Goal: Complete application form: Complete application form

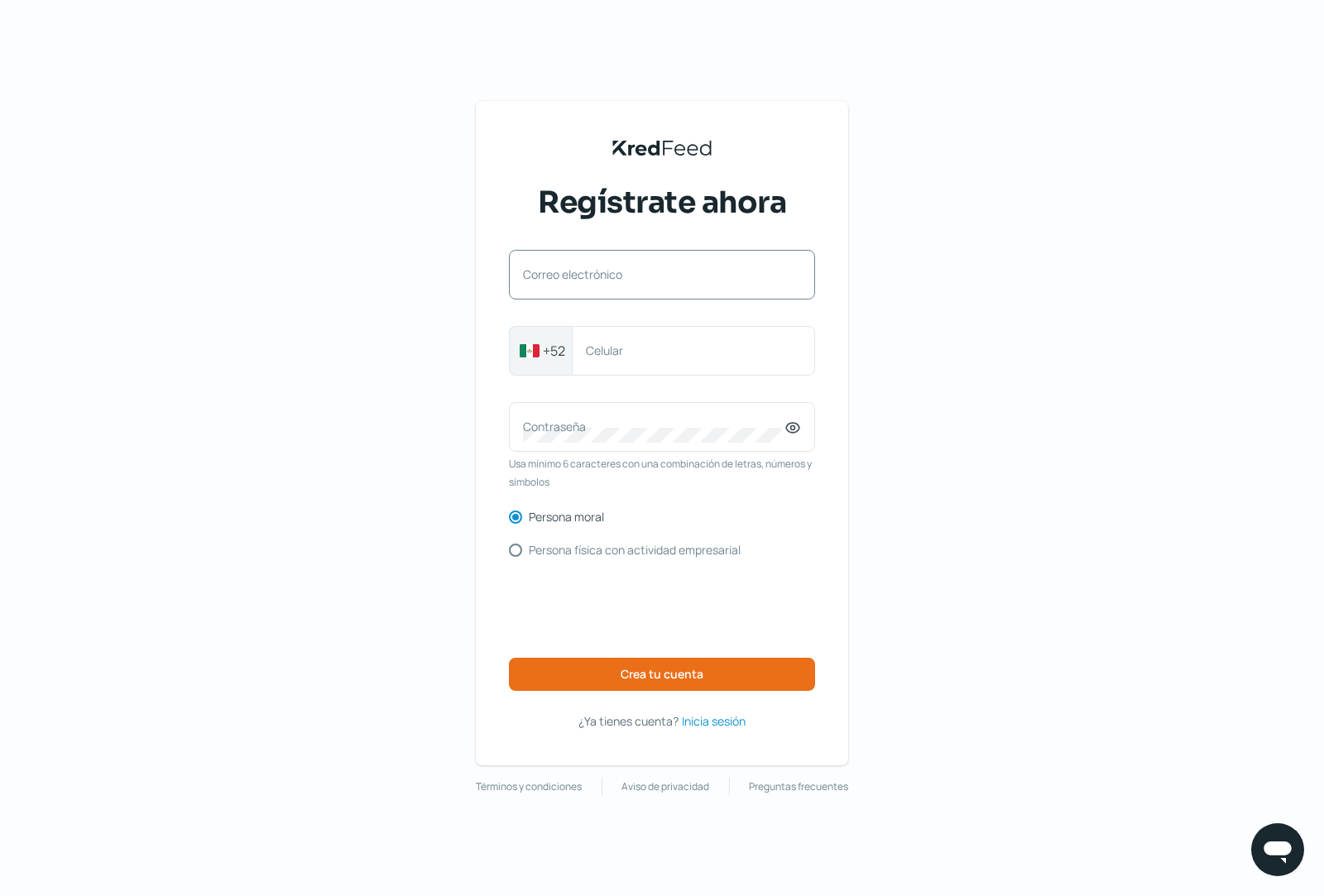
click at [629, 274] on label "Correo electrónico" at bounding box center [654, 275] width 262 height 16
click at [629, 276] on input "Correo electrónico" at bounding box center [662, 283] width 278 height 15
click at [645, 268] on label "Correo electrónico" at bounding box center [654, 275] width 262 height 16
click at [645, 276] on input "Correo electrónico" at bounding box center [662, 283] width 278 height 15
paste input "[EMAIL_ADDRESS][DOMAIN_NAME]"
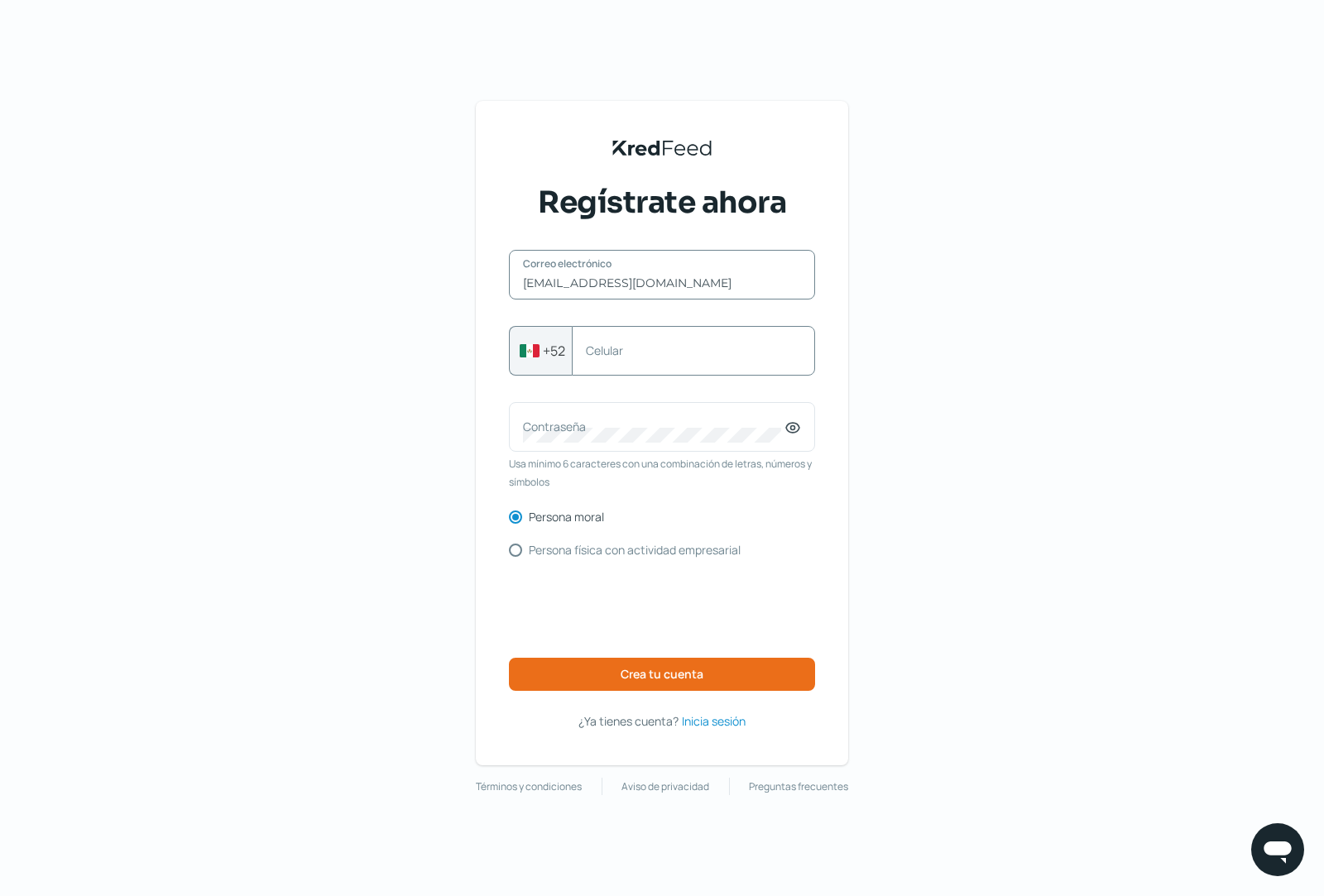
type input "[EMAIL_ADDRESS][DOMAIN_NAME]"
click at [639, 346] on label "Celular" at bounding box center [685, 350] width 198 height 16
click at [639, 346] on input "Celular" at bounding box center [693, 350] width 215 height 15
click at [724, 724] on span "Inicia sesión" at bounding box center [714, 720] width 64 height 21
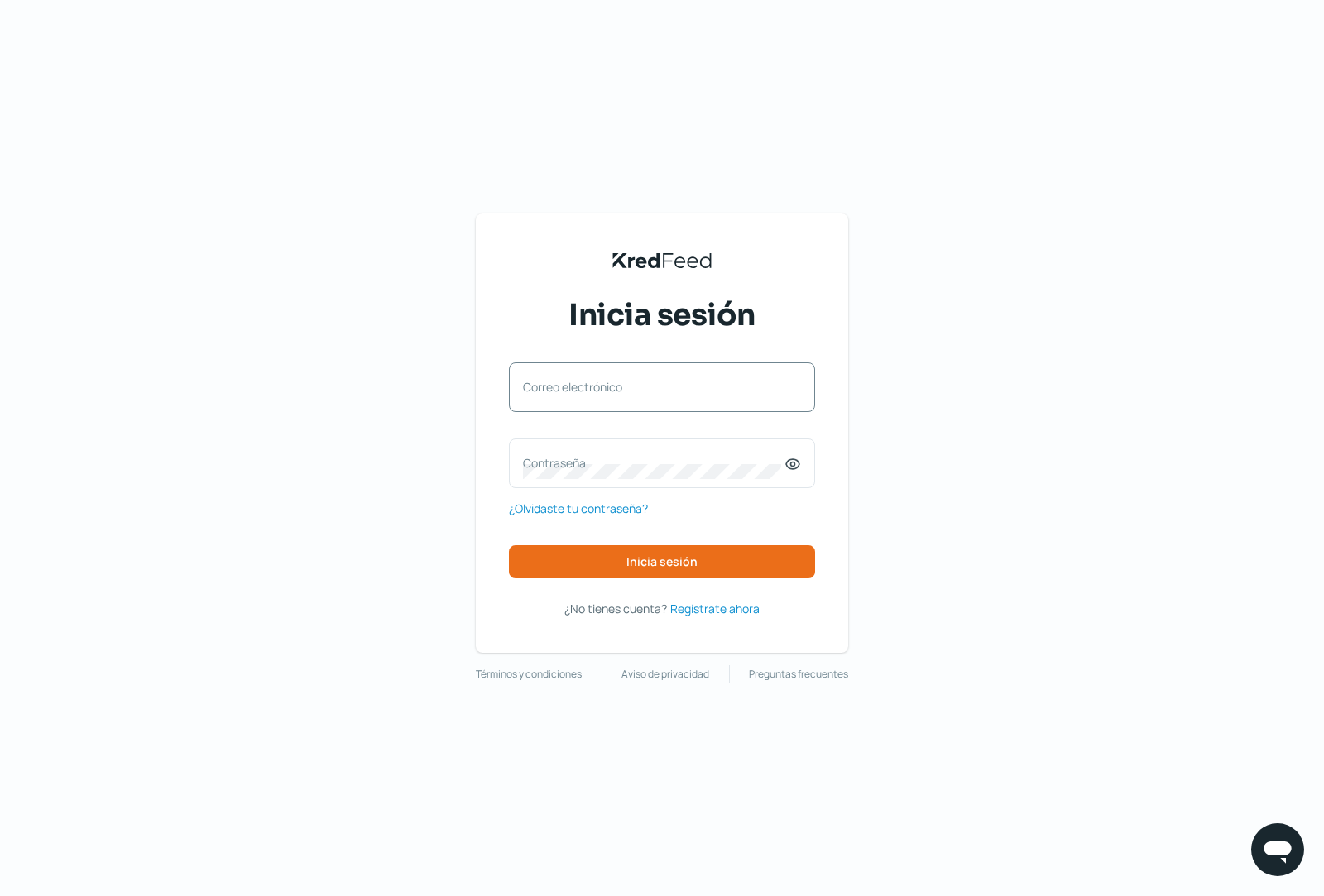
click at [548, 389] on label "Correo electrónico" at bounding box center [654, 387] width 262 height 16
click at [548, 389] on input "Correo electrónico" at bounding box center [662, 395] width 278 height 15
paste input "[EMAIL_ADDRESS][DOMAIN_NAME]"
type input "[EMAIL_ADDRESS][DOMAIN_NAME]"
click at [674, 557] on span "Inicia sesión" at bounding box center [662, 562] width 72 height 12
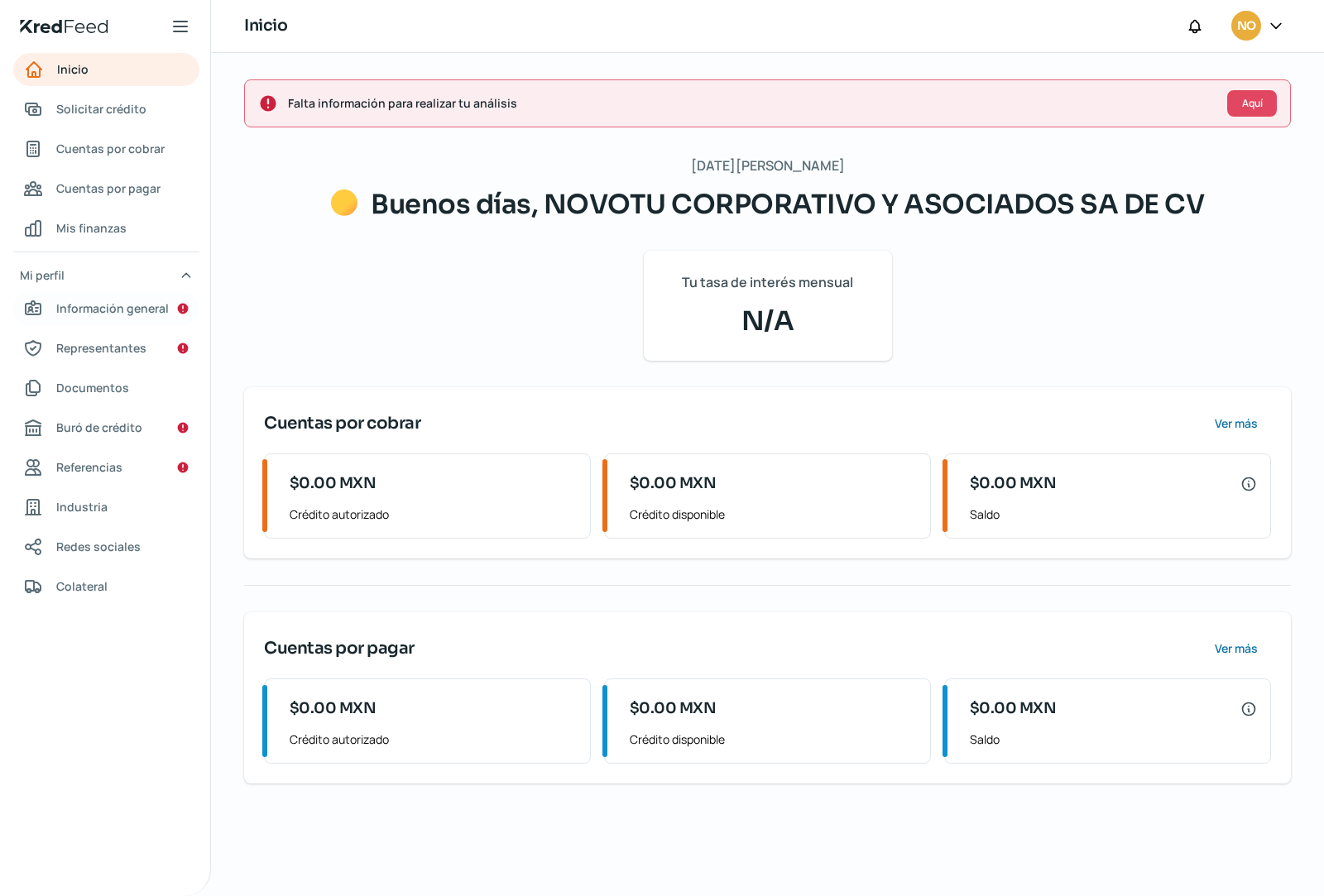
click at [113, 307] on span "Información general" at bounding box center [112, 308] width 113 height 21
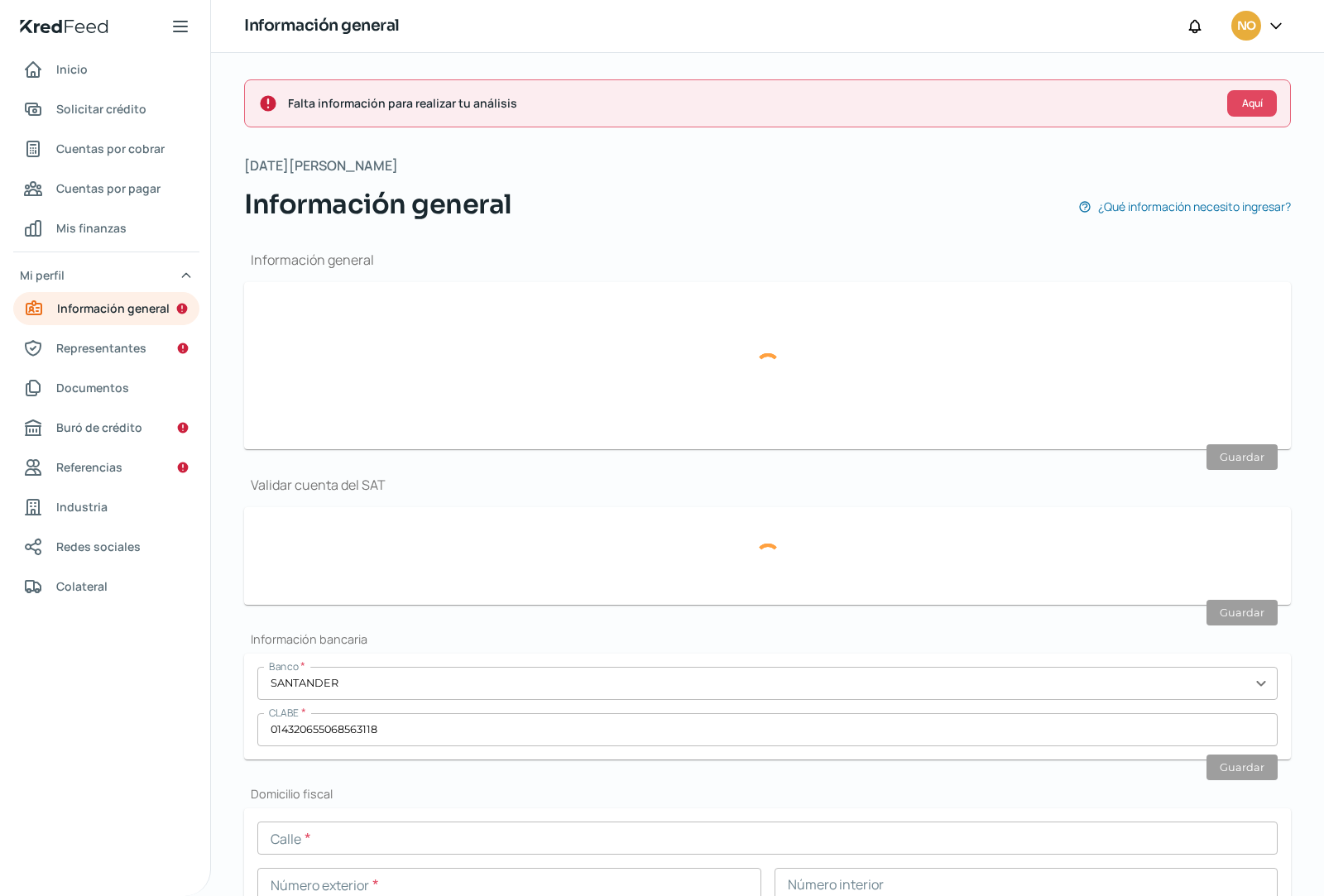
type input "[EMAIL_ADDRESS][DOMAIN_NAME]"
type input "Personas [PERSON_NAME] del régimen general"
type input "NOVOTU CORPORATIVO Y ASOCIADOS SA DE CV"
type input "33 - 3497 - 4828"
type input "33 - 1441 - 8475"
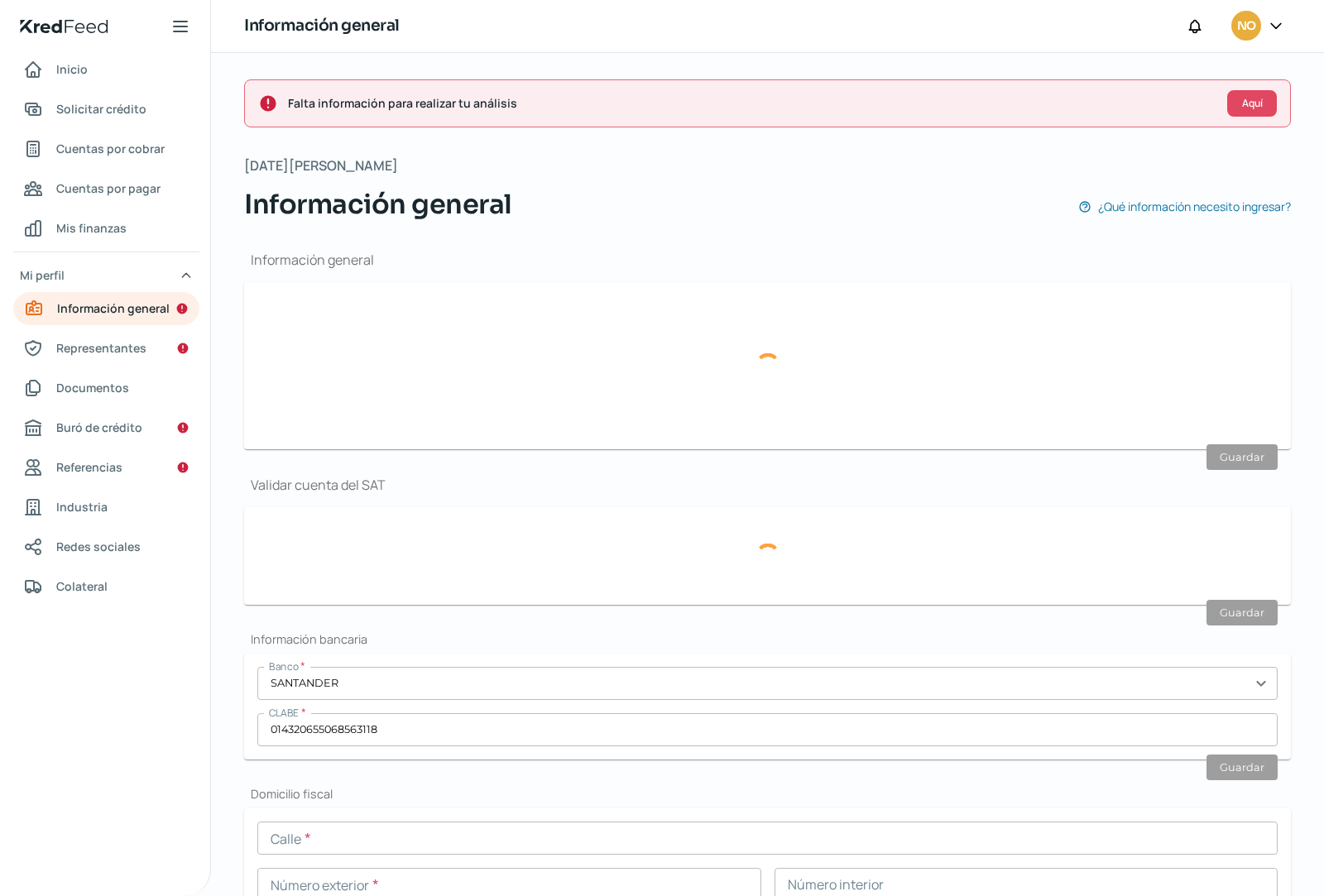
type input "NCA171211V26"
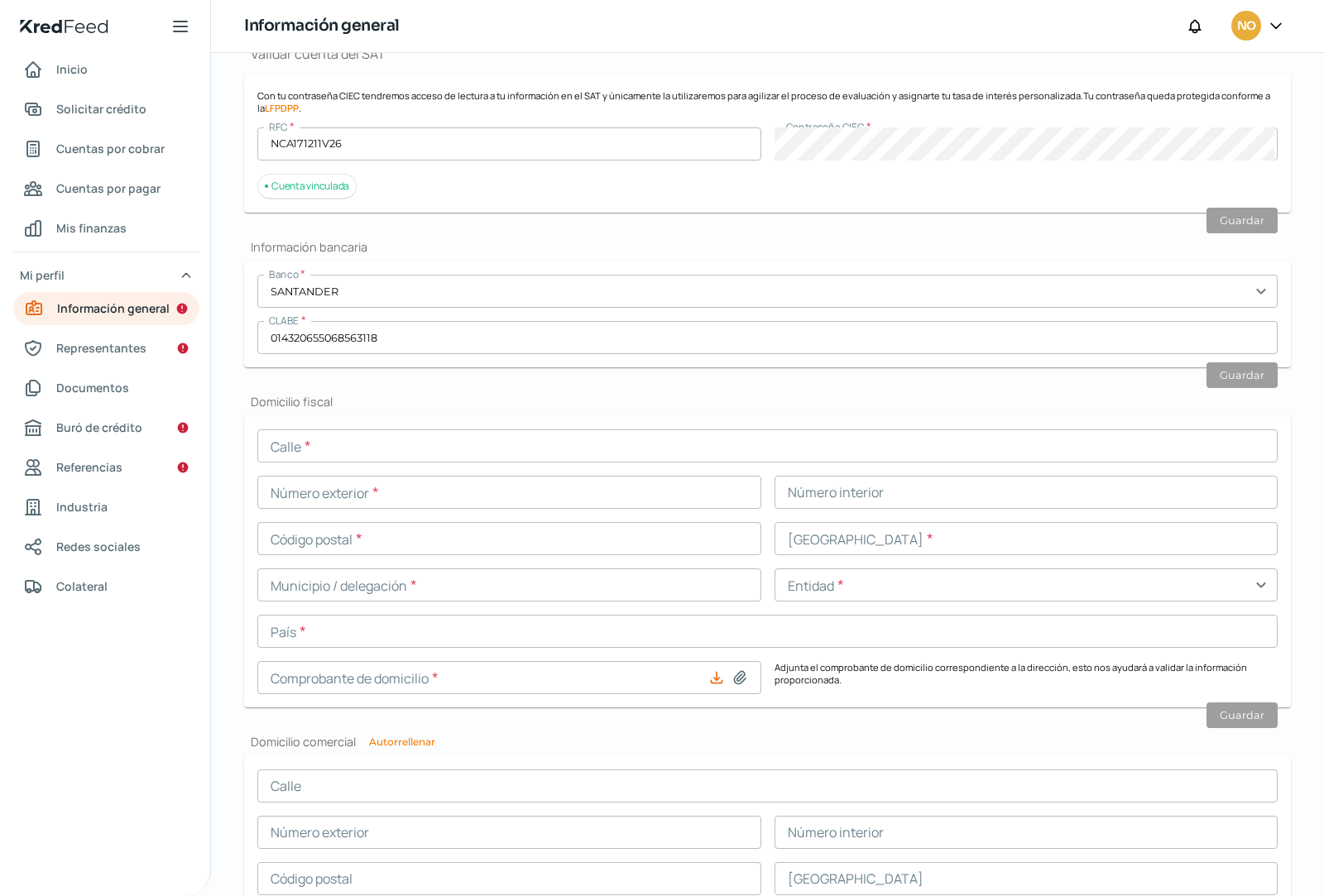
scroll to position [425, 0]
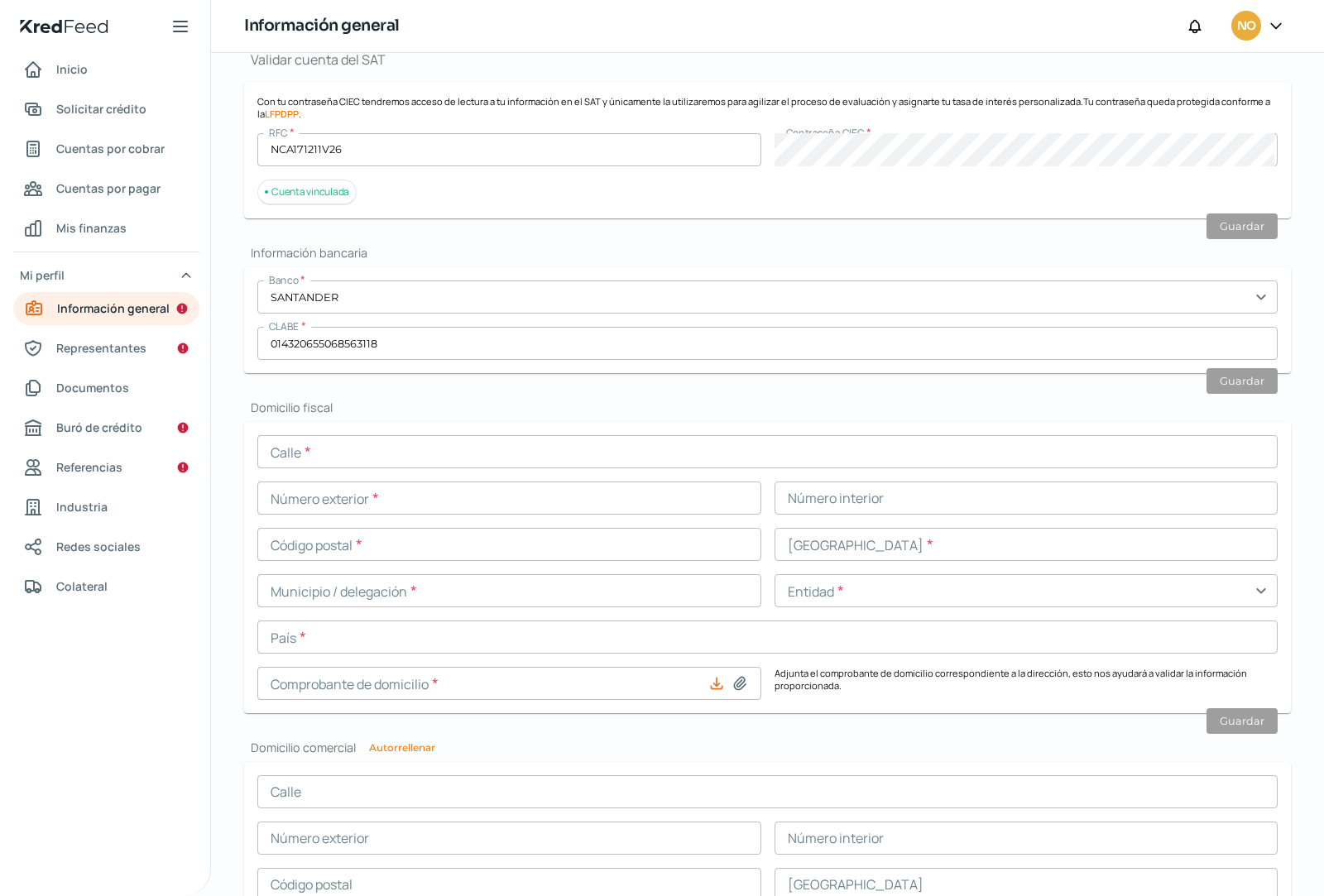
click at [406, 457] on input "text" at bounding box center [768, 452] width 1021 height 33
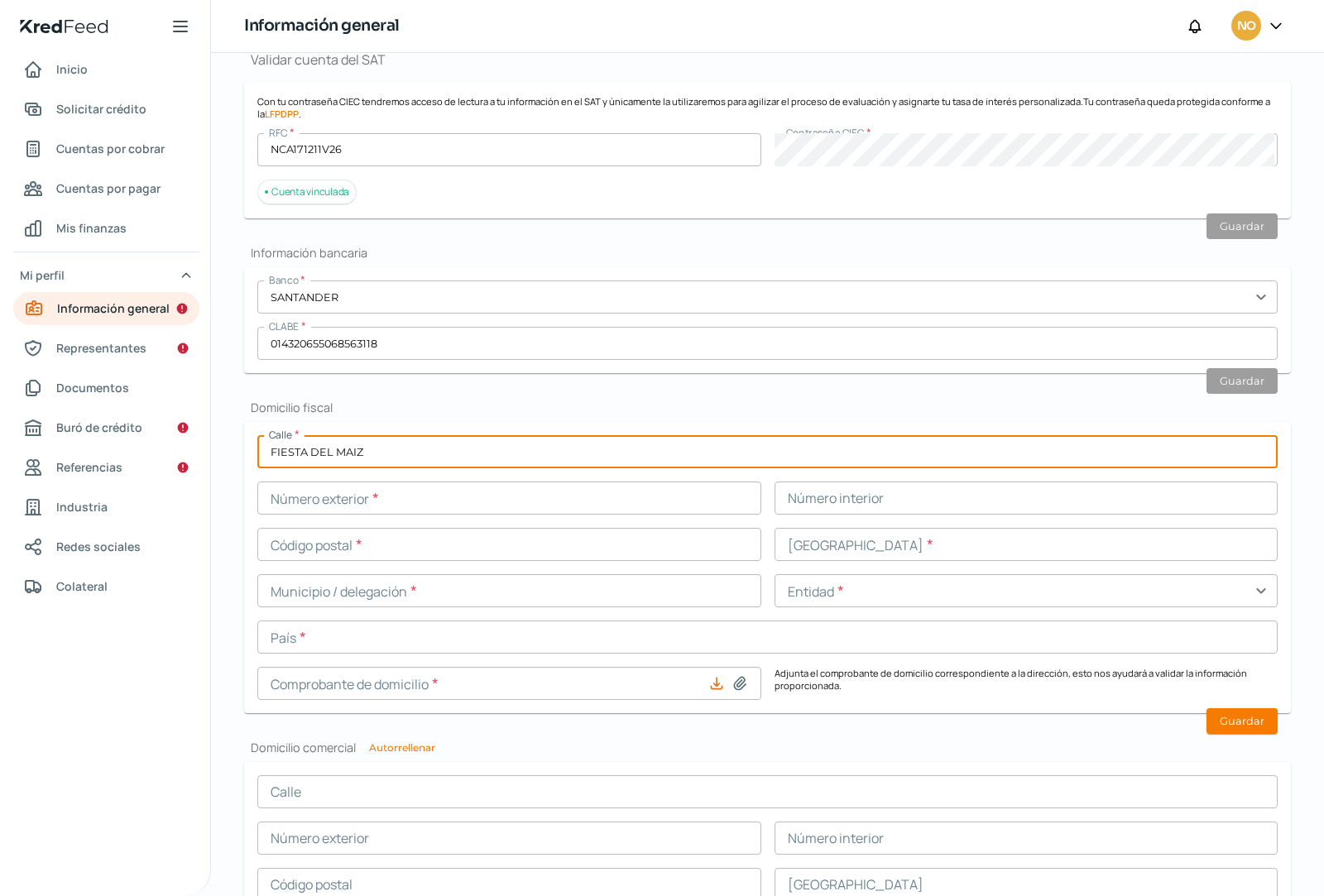
type input "FIESTA DEL MAIZ"
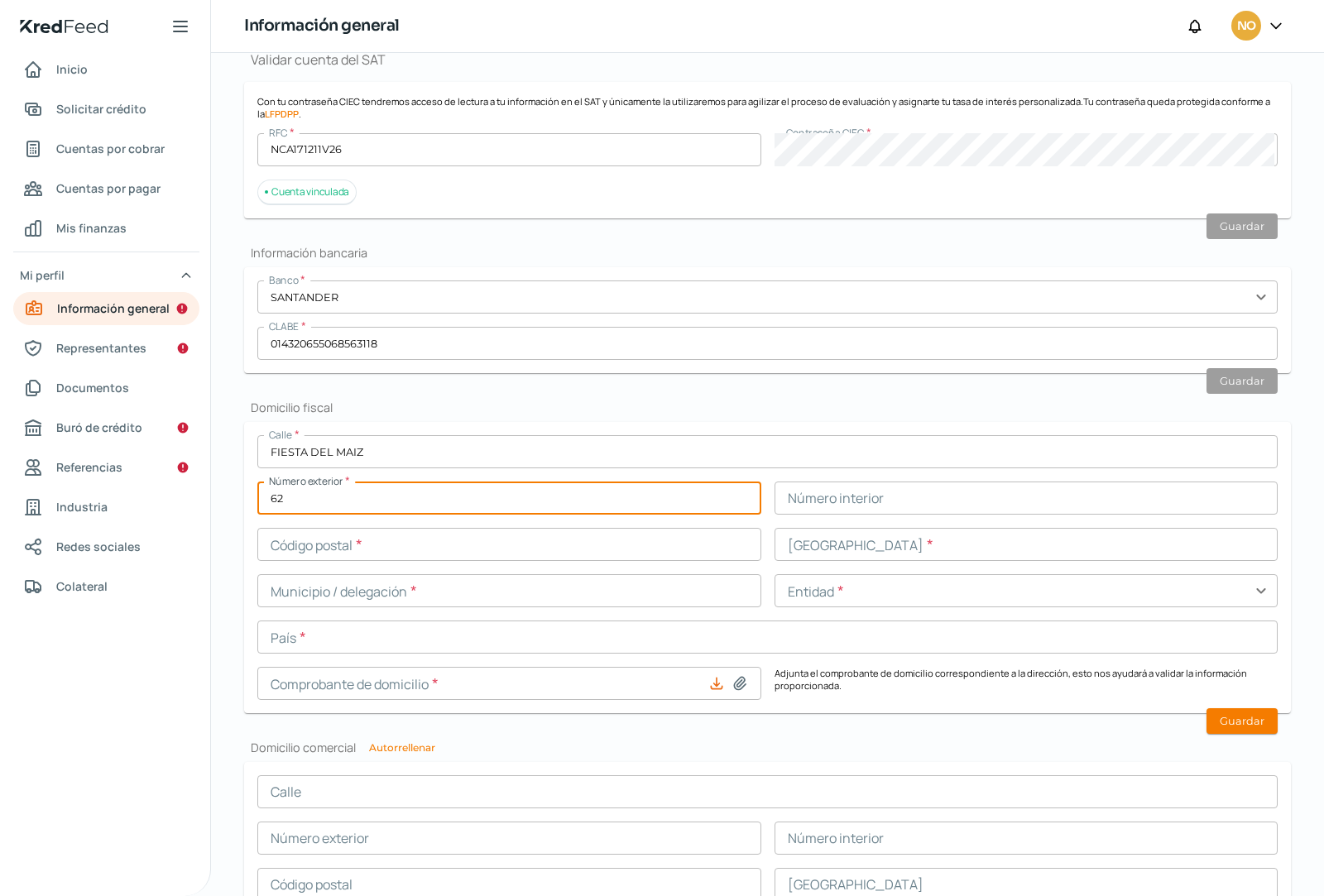
type input "62"
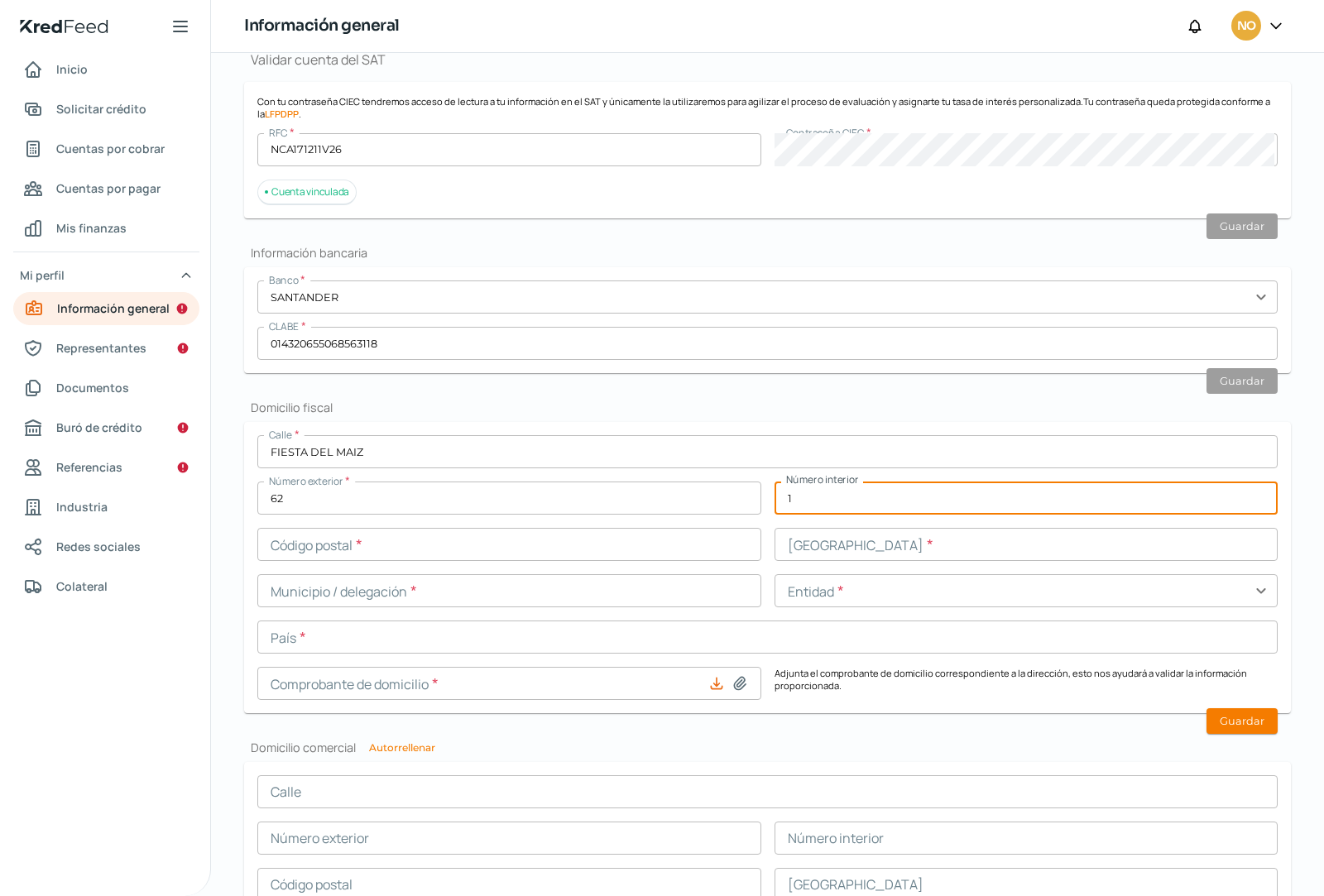
type input "1"
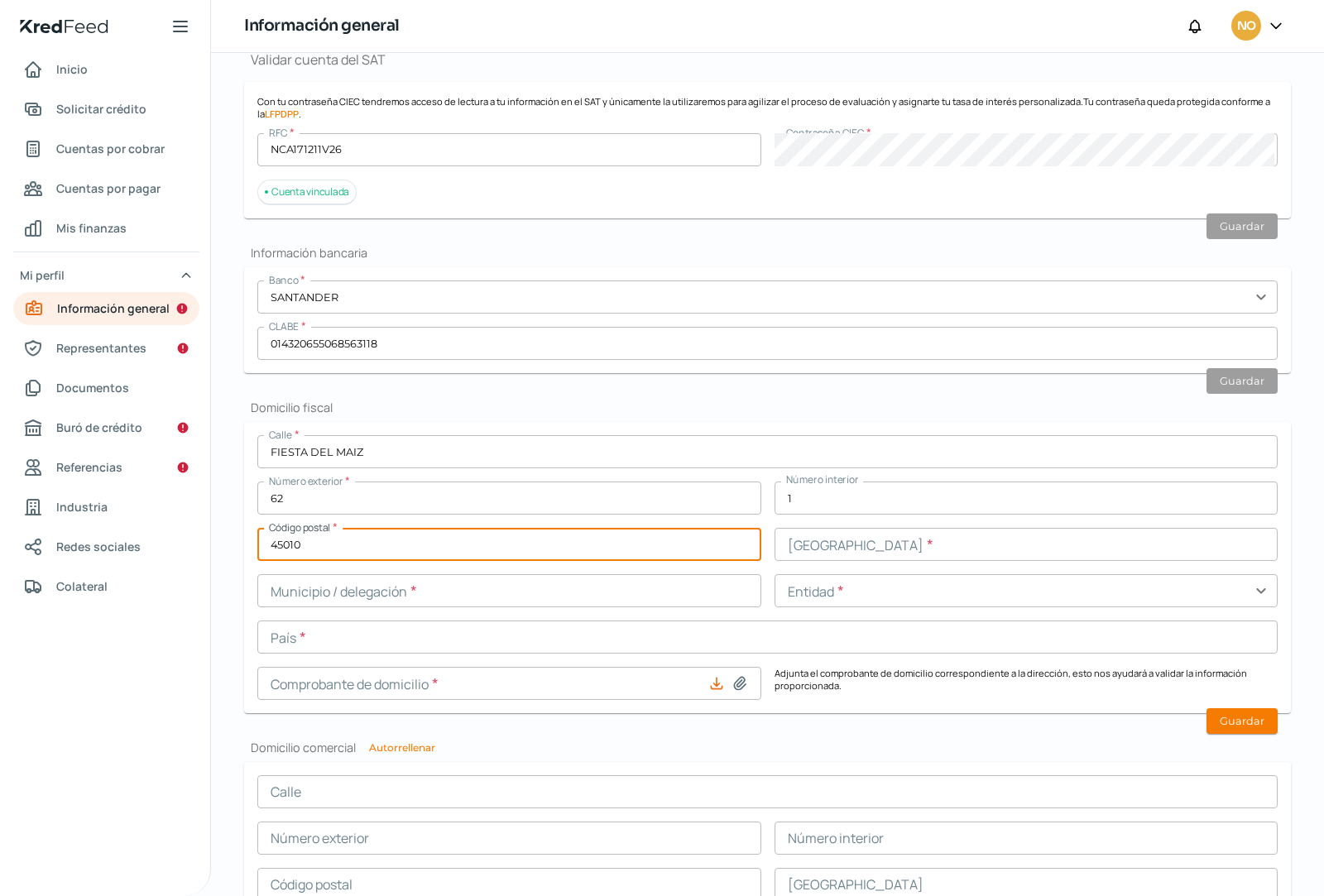
type input "45010"
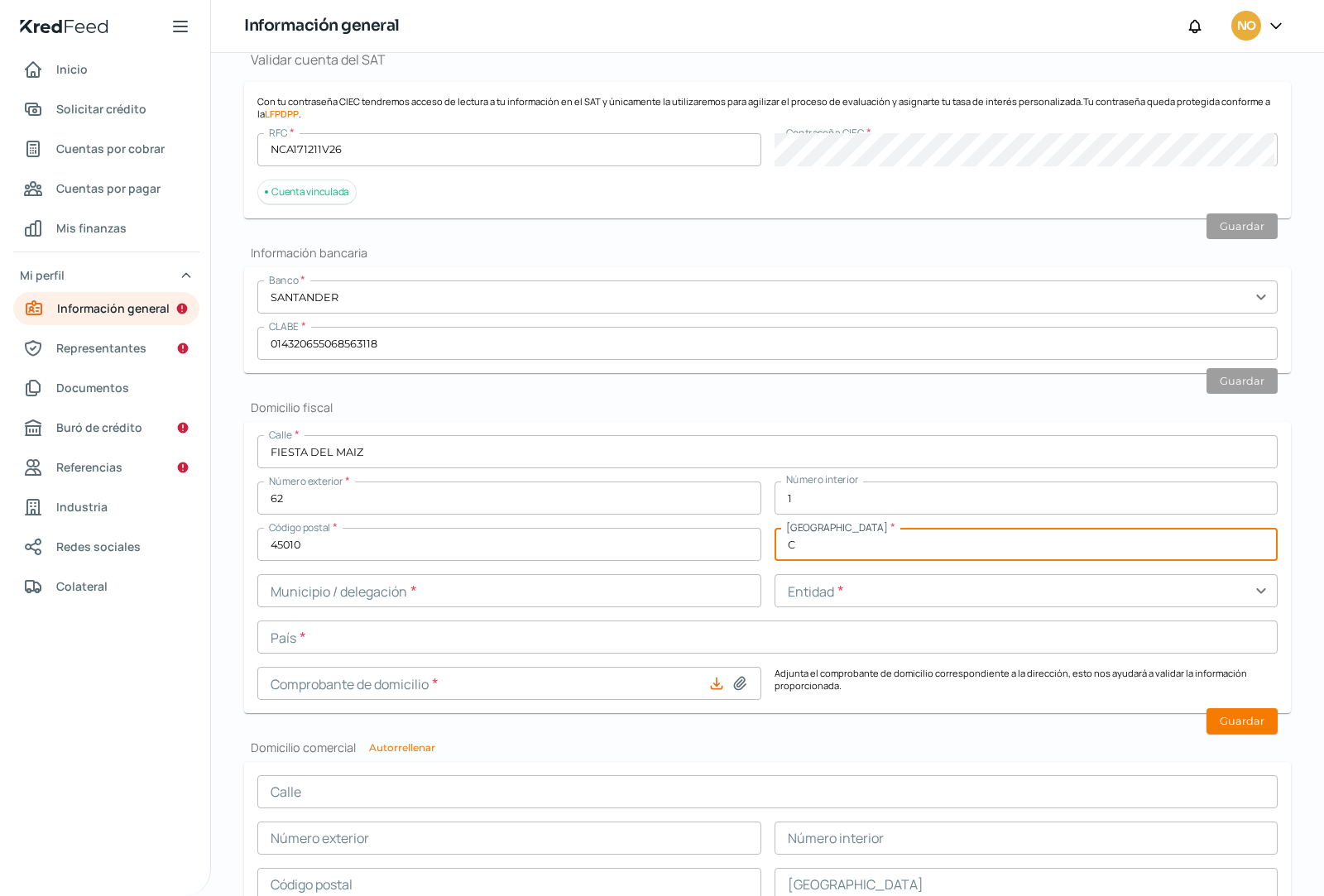
type input "CHAPALITA INN"
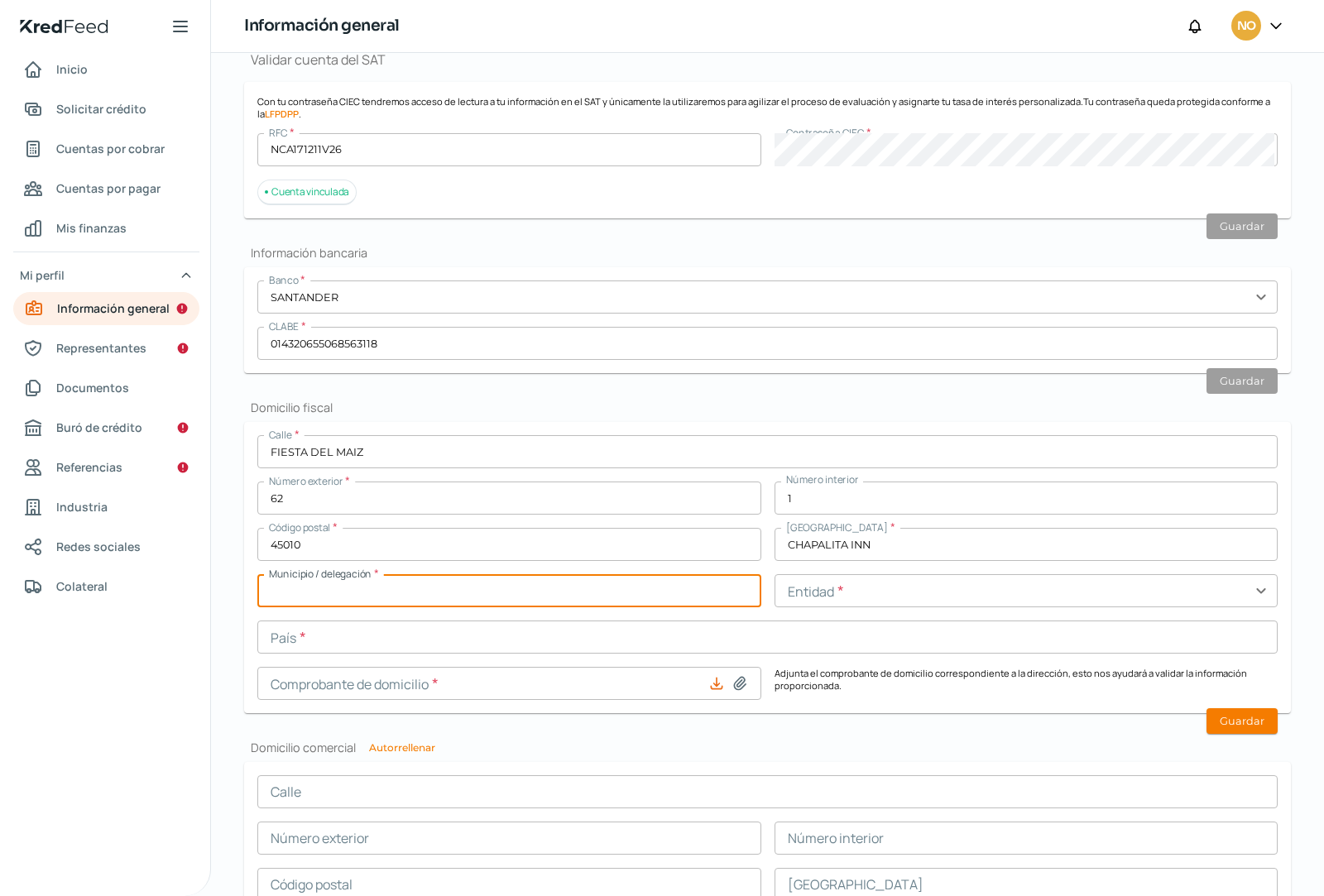
type input "ZAPOPAN"
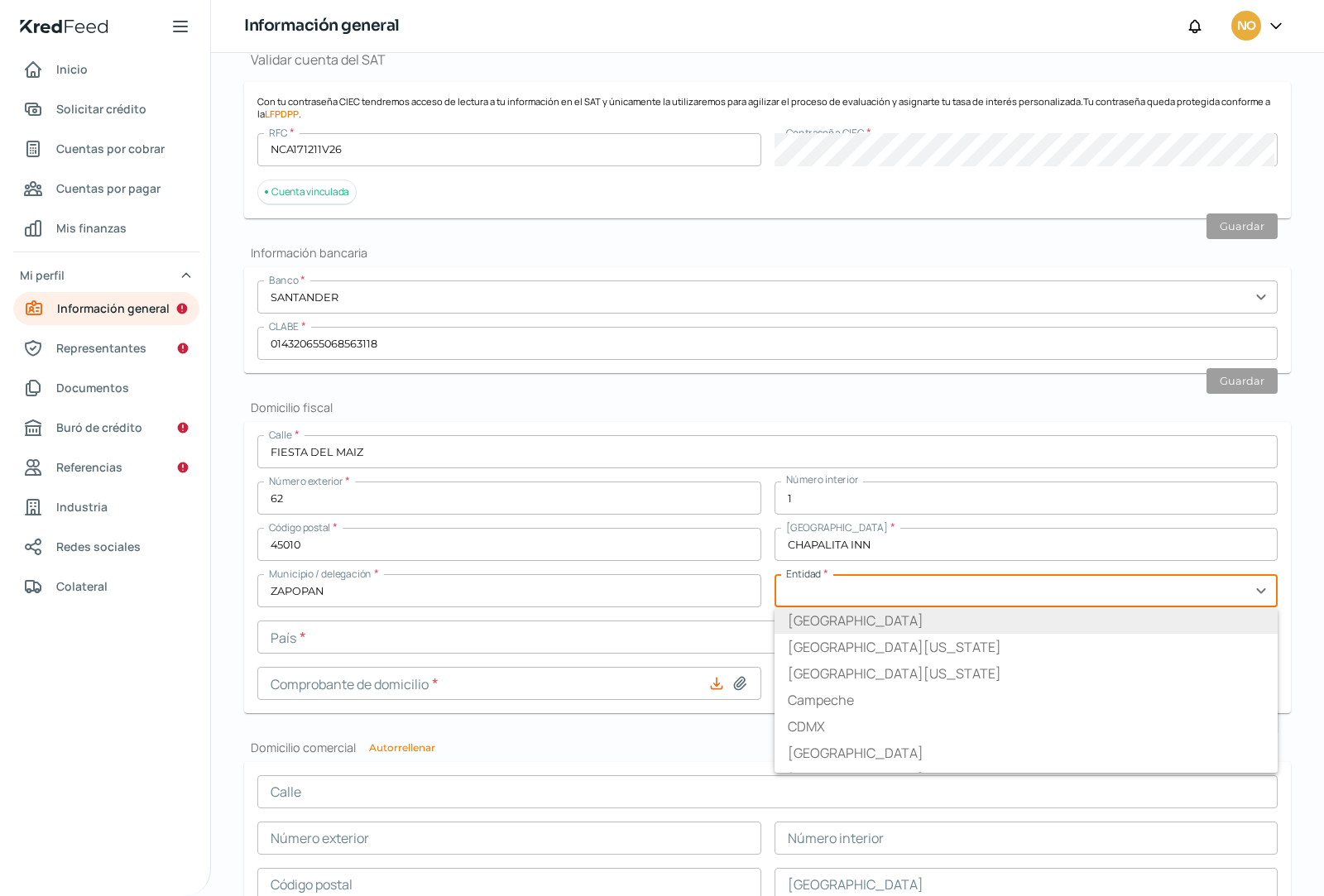
type input "[GEOGRAPHIC_DATA]"
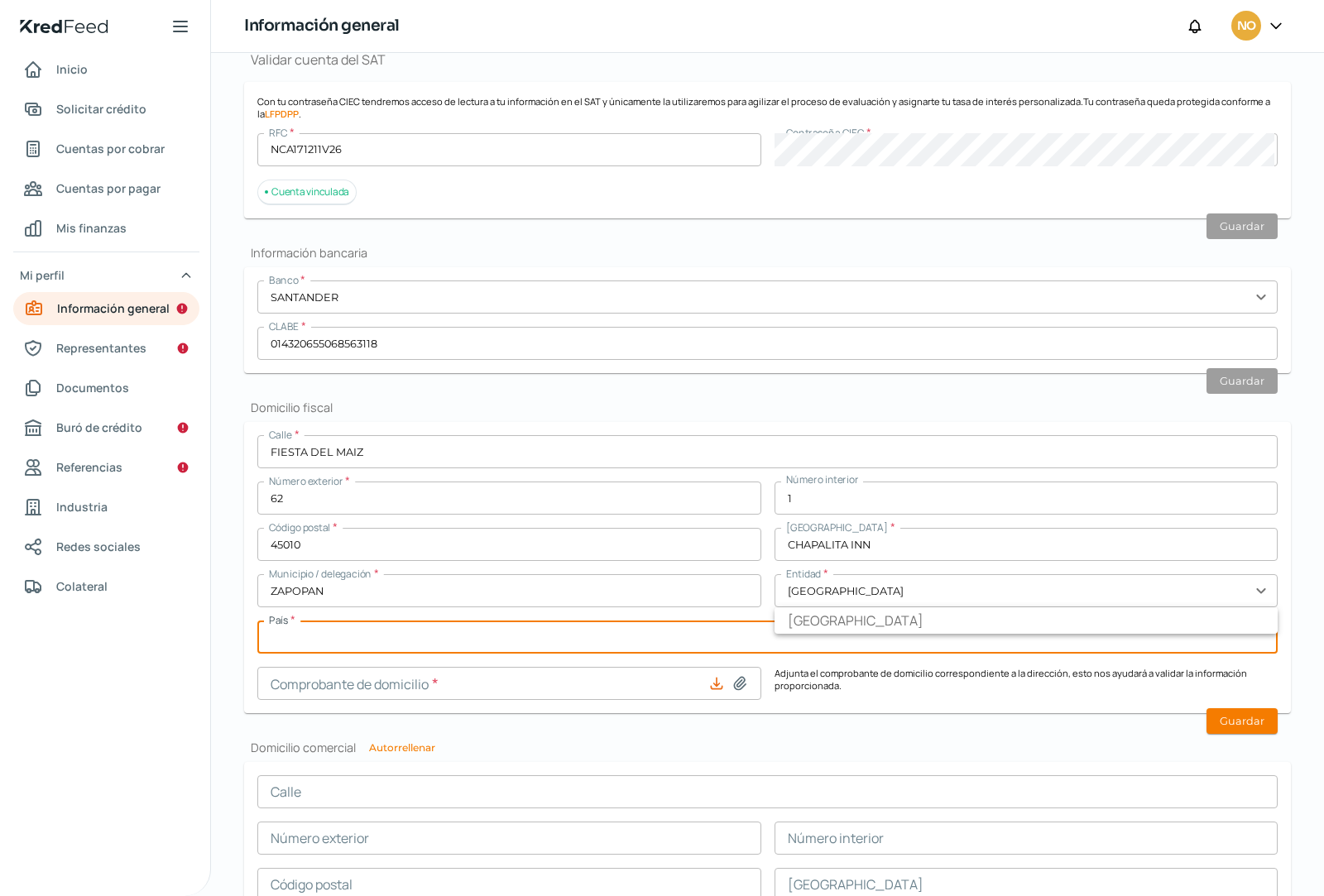
type input "[GEOGRAPHIC_DATA]"
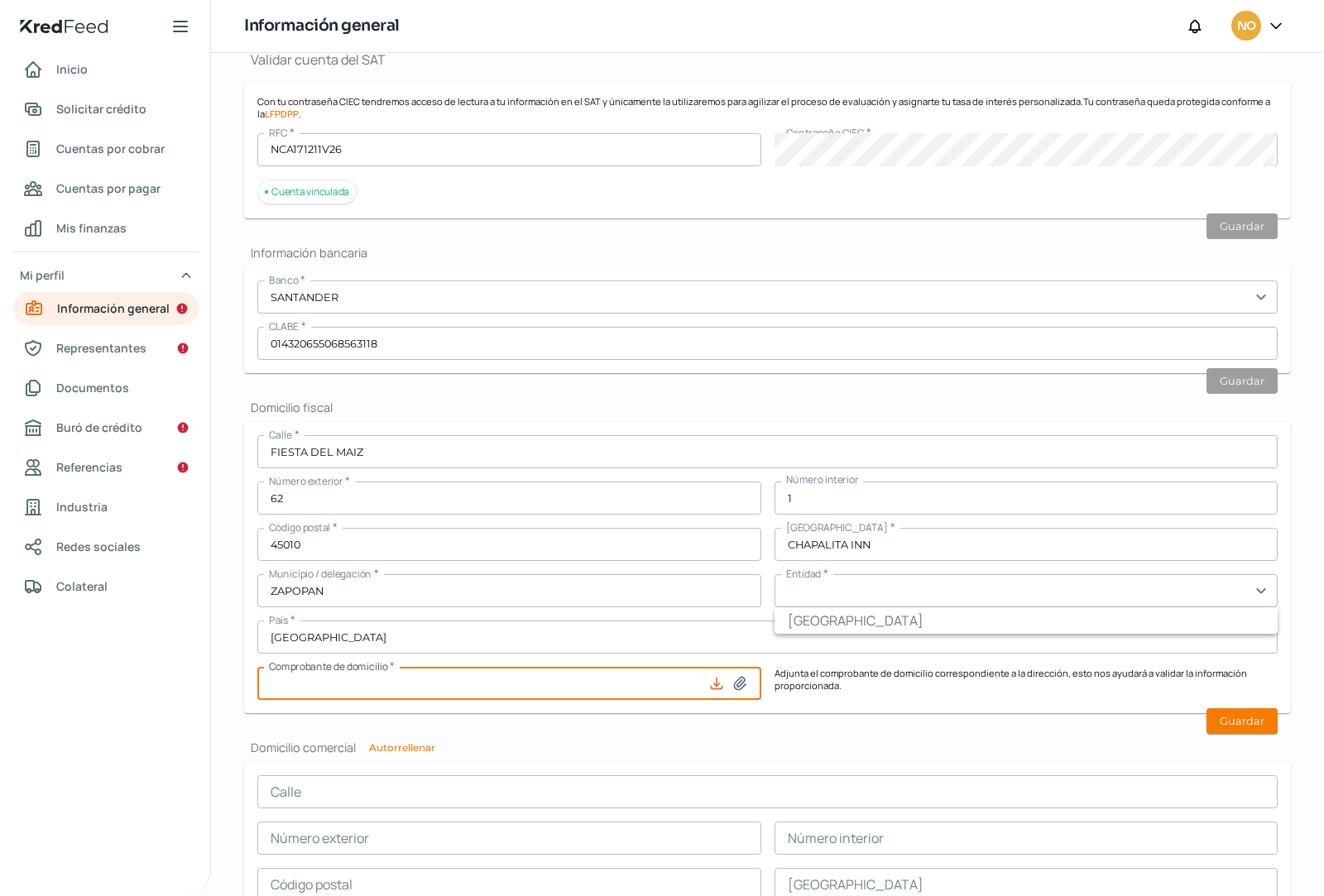
click at [462, 686] on input at bounding box center [509, 684] width 504 height 33
type input "C:\fakepath\CFE [DATE] Fiesta del Maiz 62 [PERSON_NAME].pdf"
type input "CFE [DATE] Fiesta del Maiz 62 [PERSON_NAME].pdf"
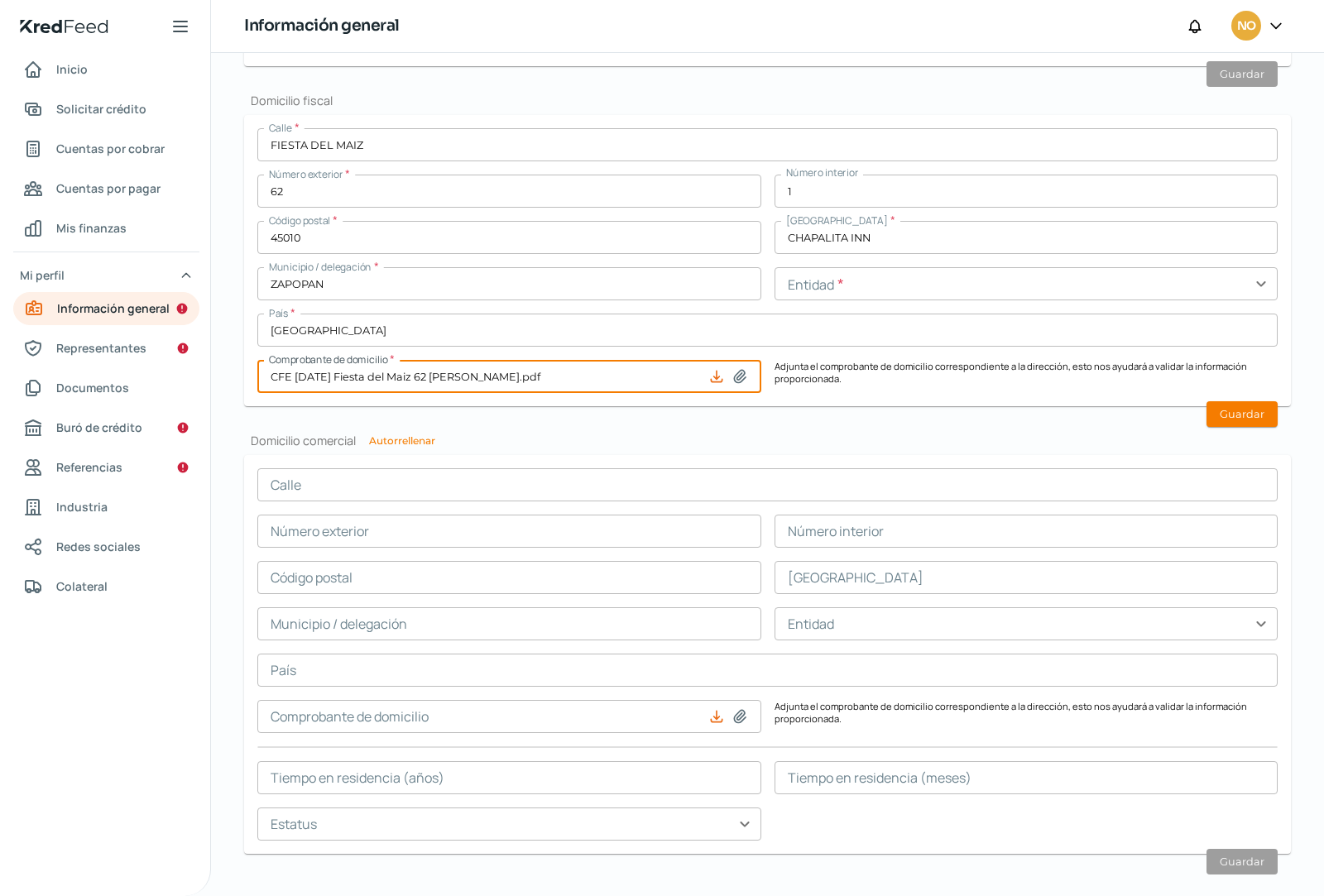
scroll to position [757, 0]
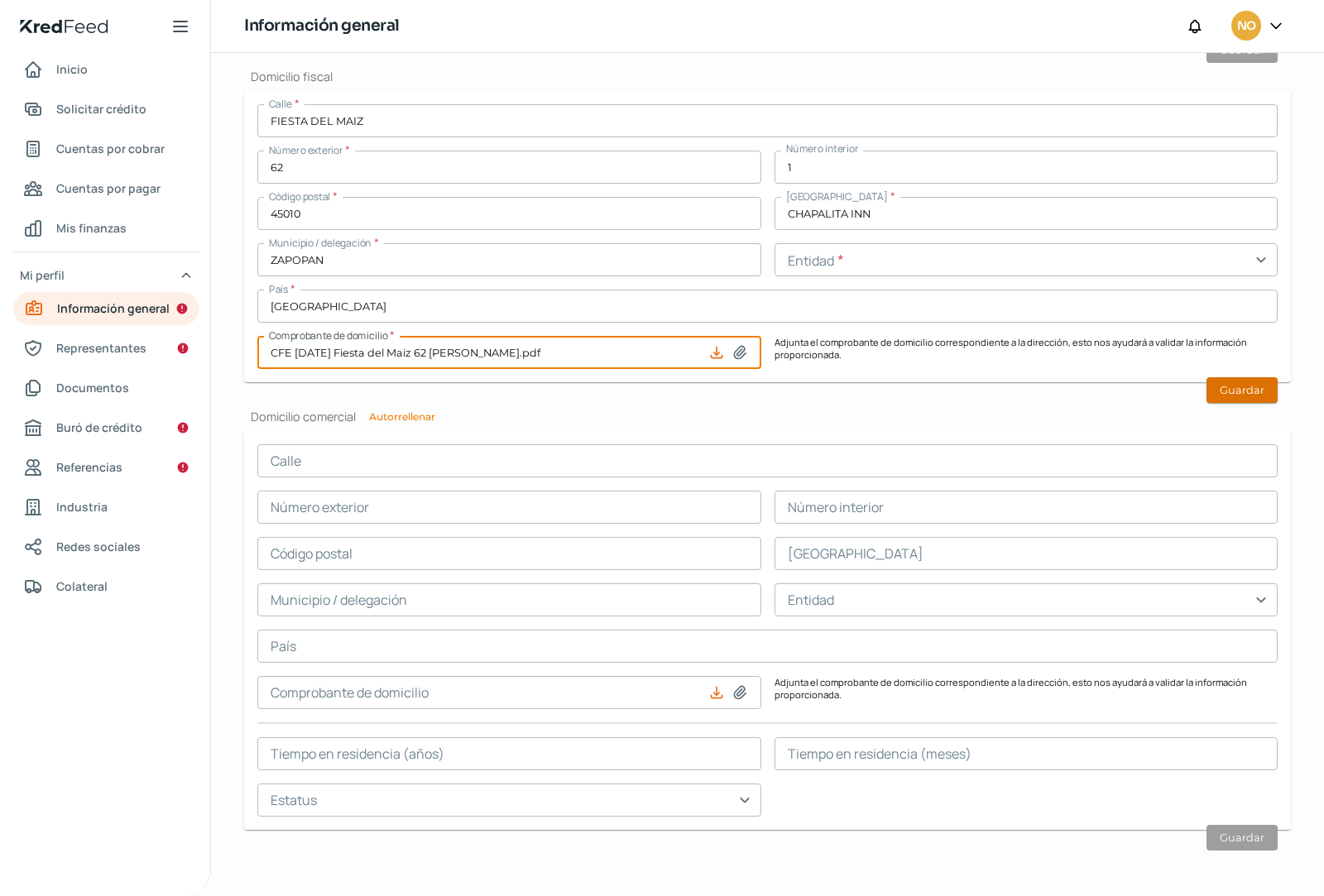
click at [1236, 390] on button "Guardar" at bounding box center [1243, 391] width 72 height 26
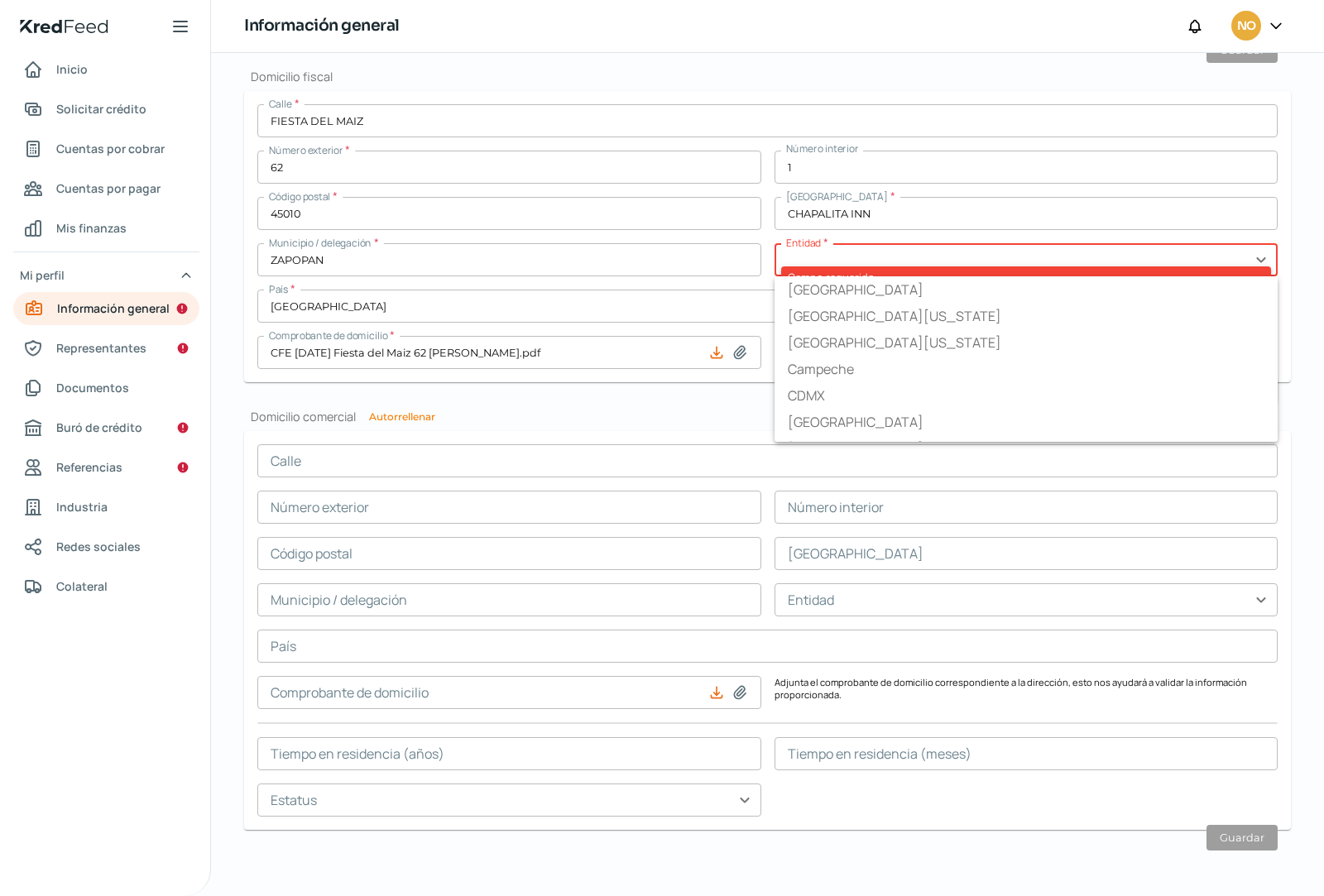
click at [830, 260] on input "text" at bounding box center [1027, 260] width 504 height 33
type input "[GEOGRAPHIC_DATA]"
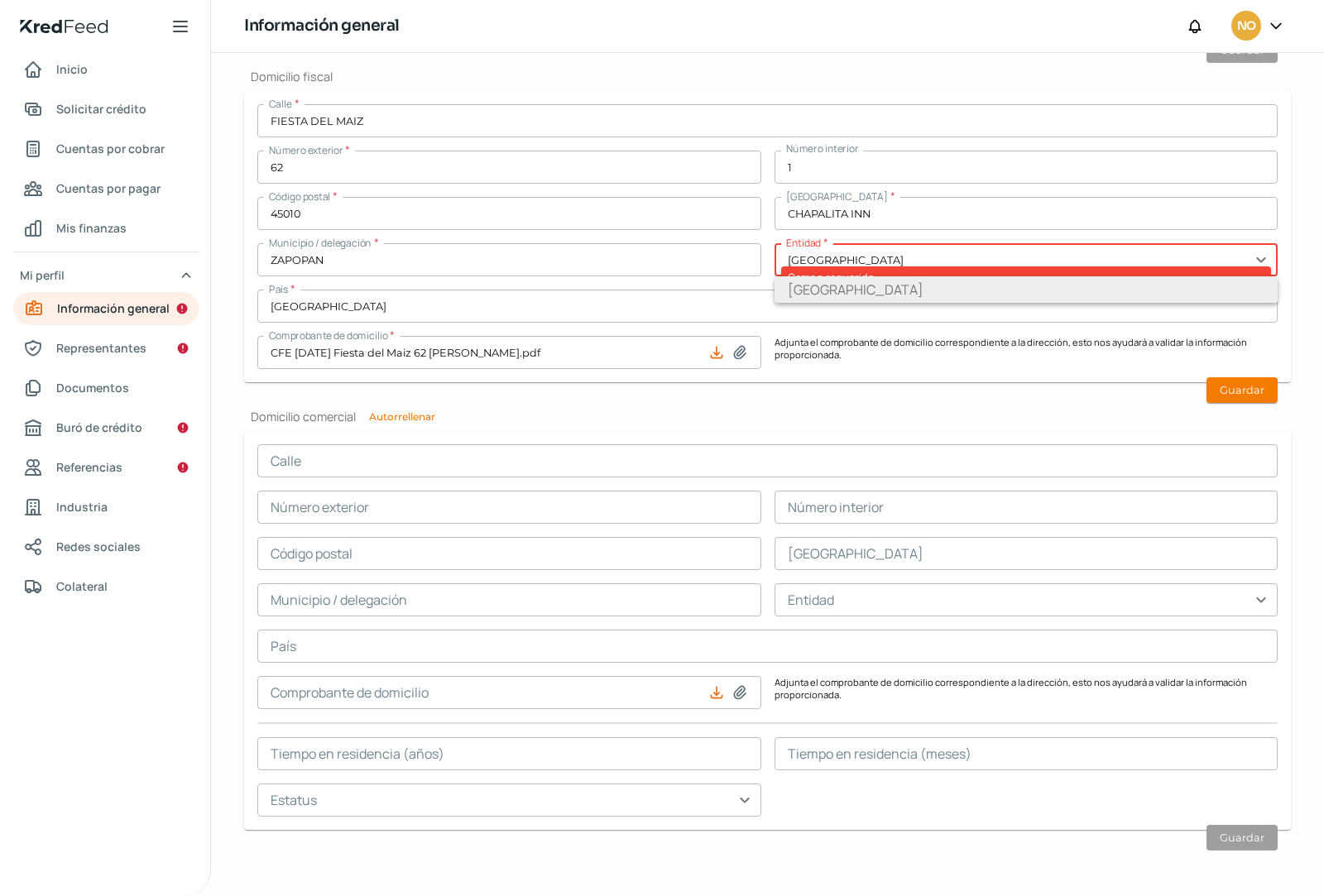
click at [822, 288] on li "[GEOGRAPHIC_DATA]" at bounding box center [1027, 290] width 504 height 26
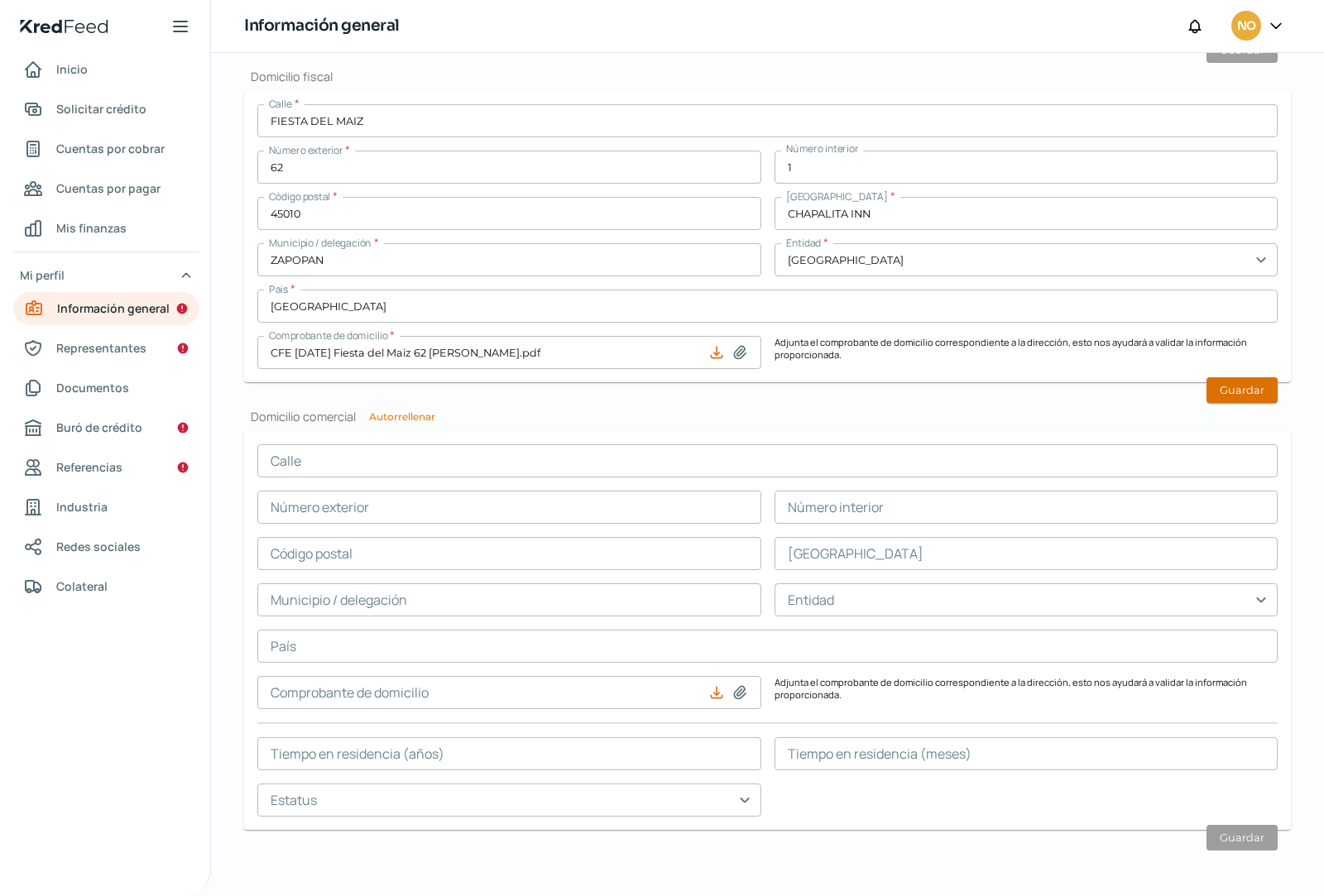
click at [1248, 396] on button "Guardar" at bounding box center [1243, 391] width 72 height 26
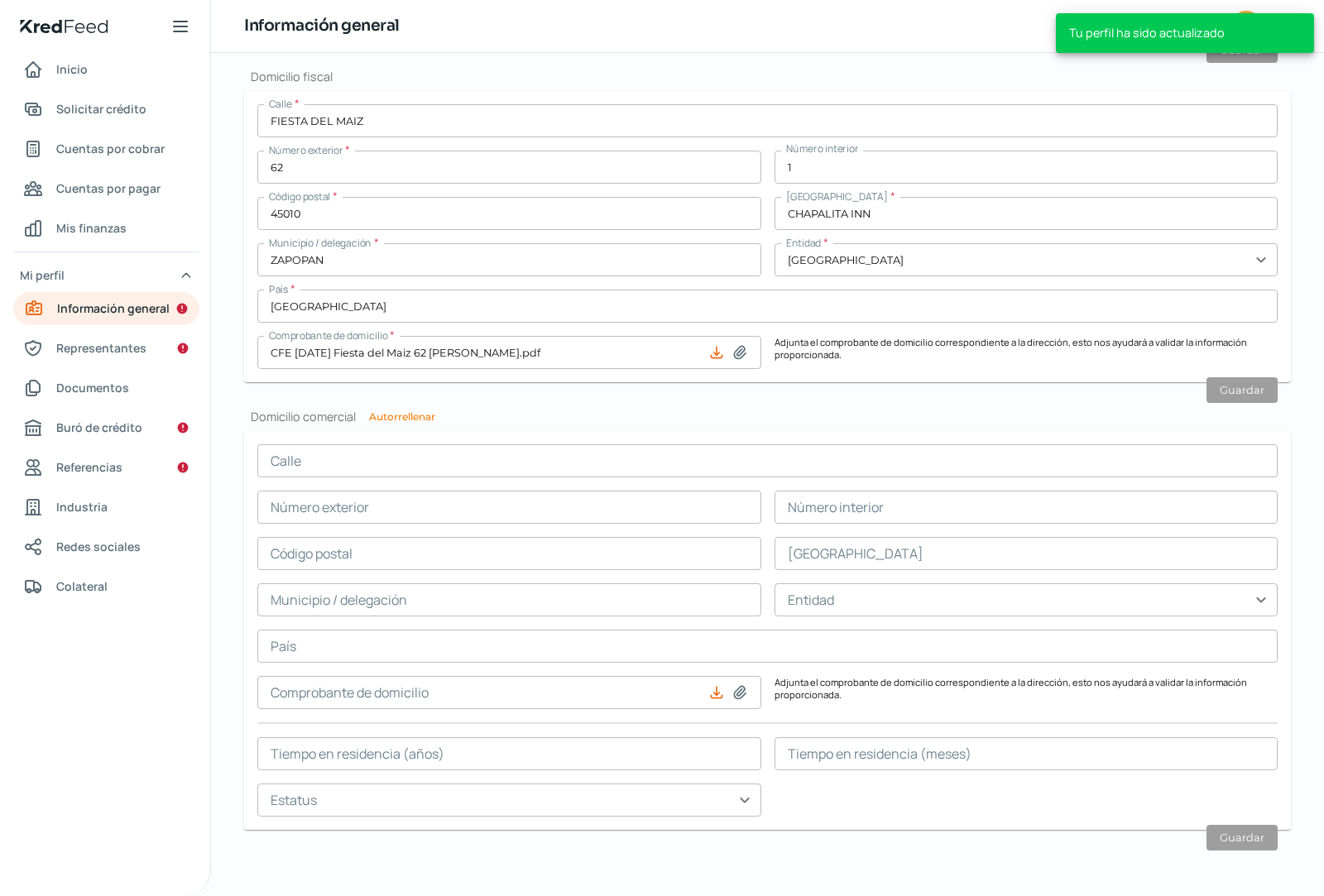
scroll to position [709, 0]
click at [417, 417] on button "Autorrellenar" at bounding box center [401, 417] width 66 height 10
type input "FIESTA DEL MAIZ"
type input "62"
type input "1"
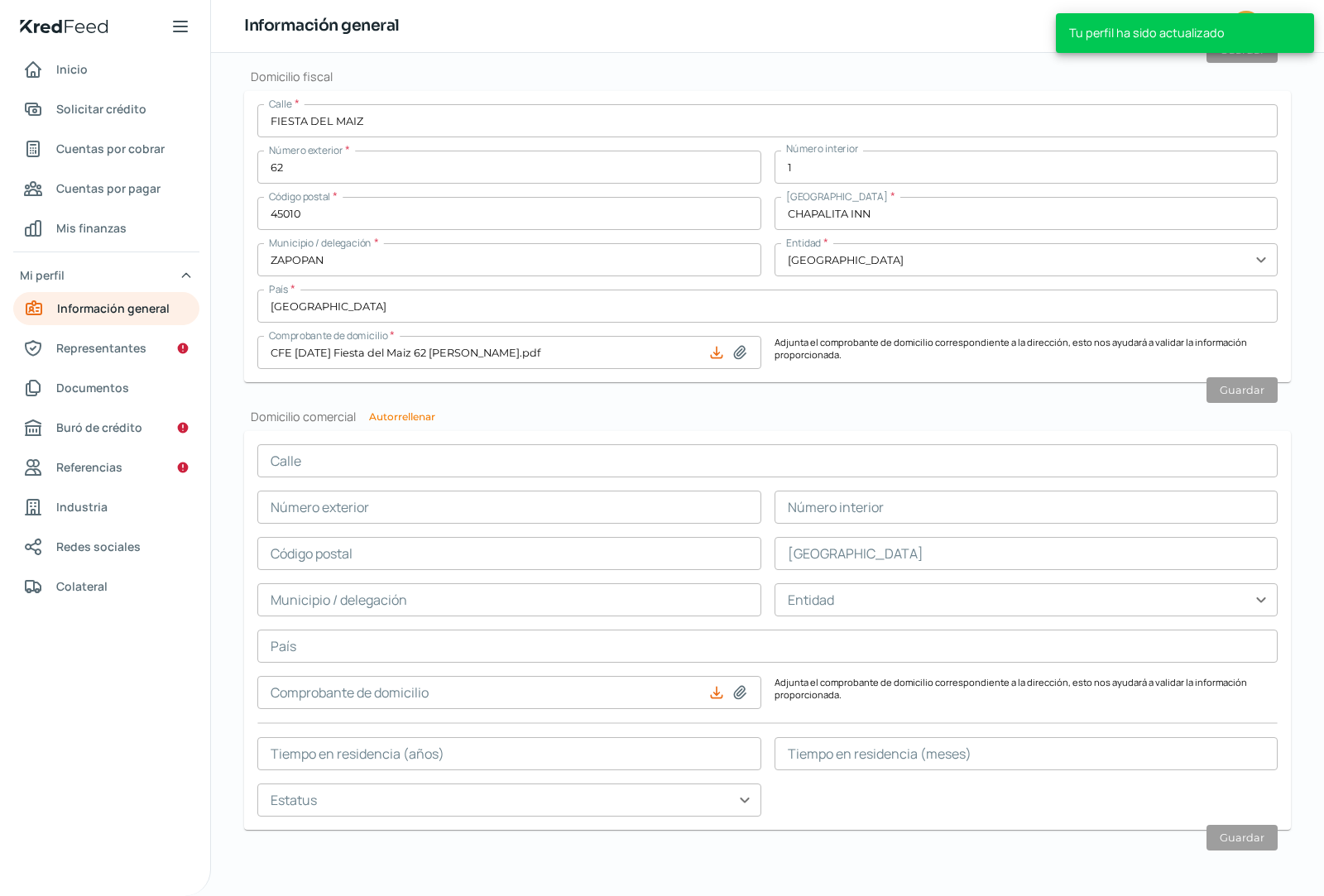
type input "45010"
type input "CHAPALITA INN"
type input "ZAPOPAN"
type input "[GEOGRAPHIC_DATA]"
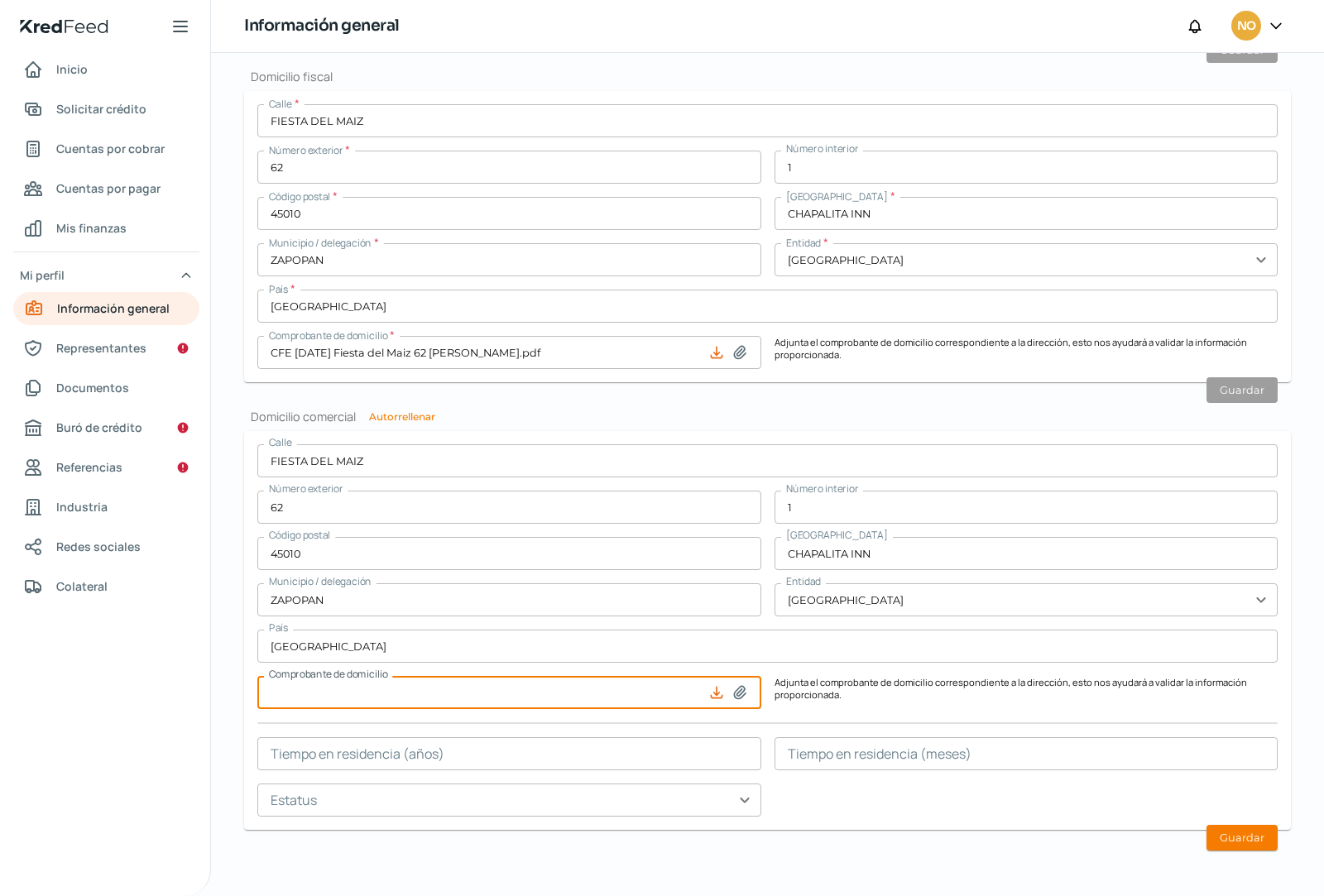
click at [612, 693] on input at bounding box center [509, 693] width 504 height 33
type input "C:\fakepath\CFE [DATE] Fiesta del Maiz 62 [PERSON_NAME].pdf"
type input "CFE [DATE] Fiesta del Maiz 62 [PERSON_NAME].pdf"
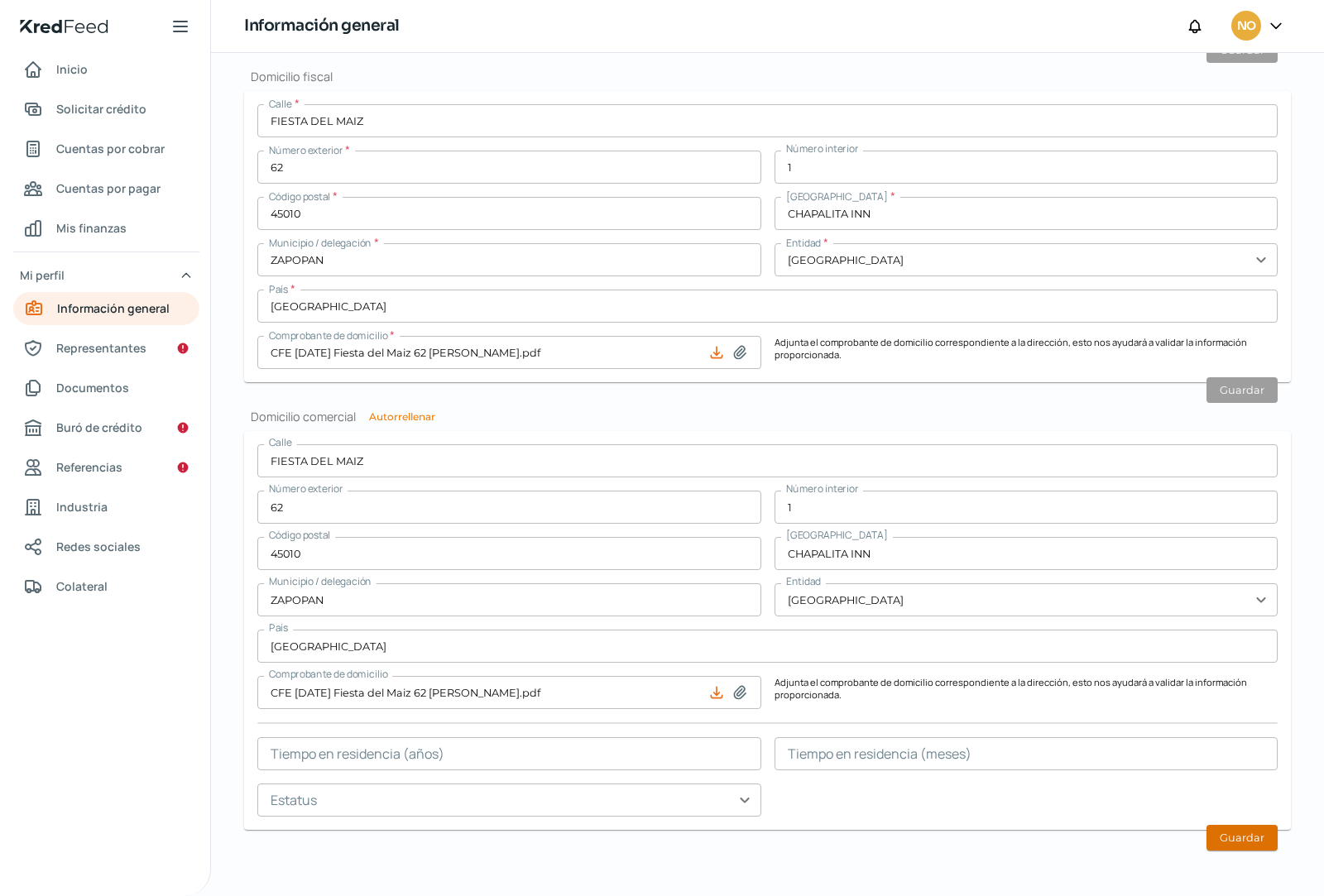
click at [1238, 840] on button "Guardar" at bounding box center [1243, 838] width 72 height 26
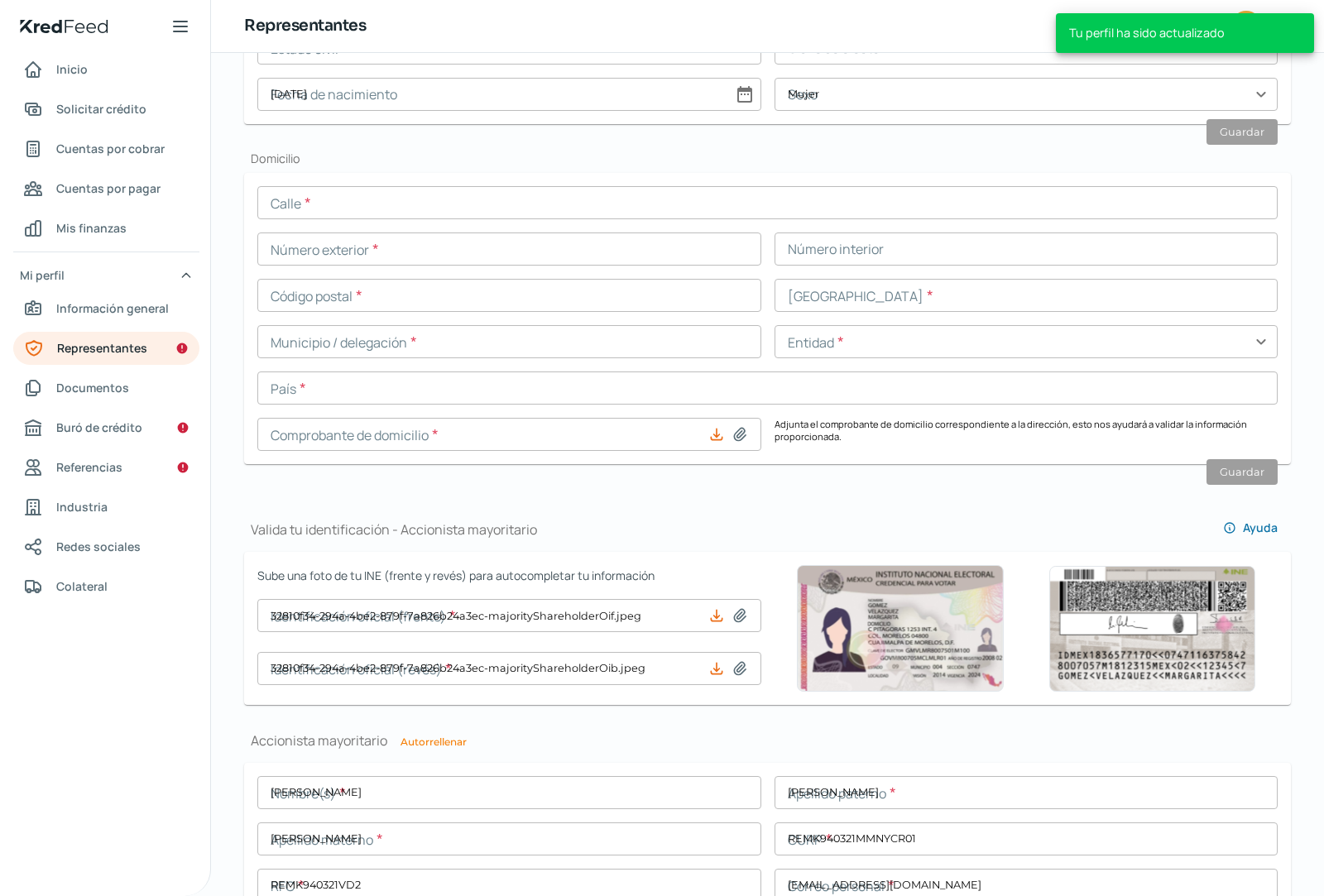
type input "32810f34-294a-4be2-879f-7a826b24a3ec-officialIdFront.jpeg"
type input "32810f34-294a-4be2-879f-7a826b24a3ec-officialIdBack.jpeg"
type input "[PERSON_NAME]"
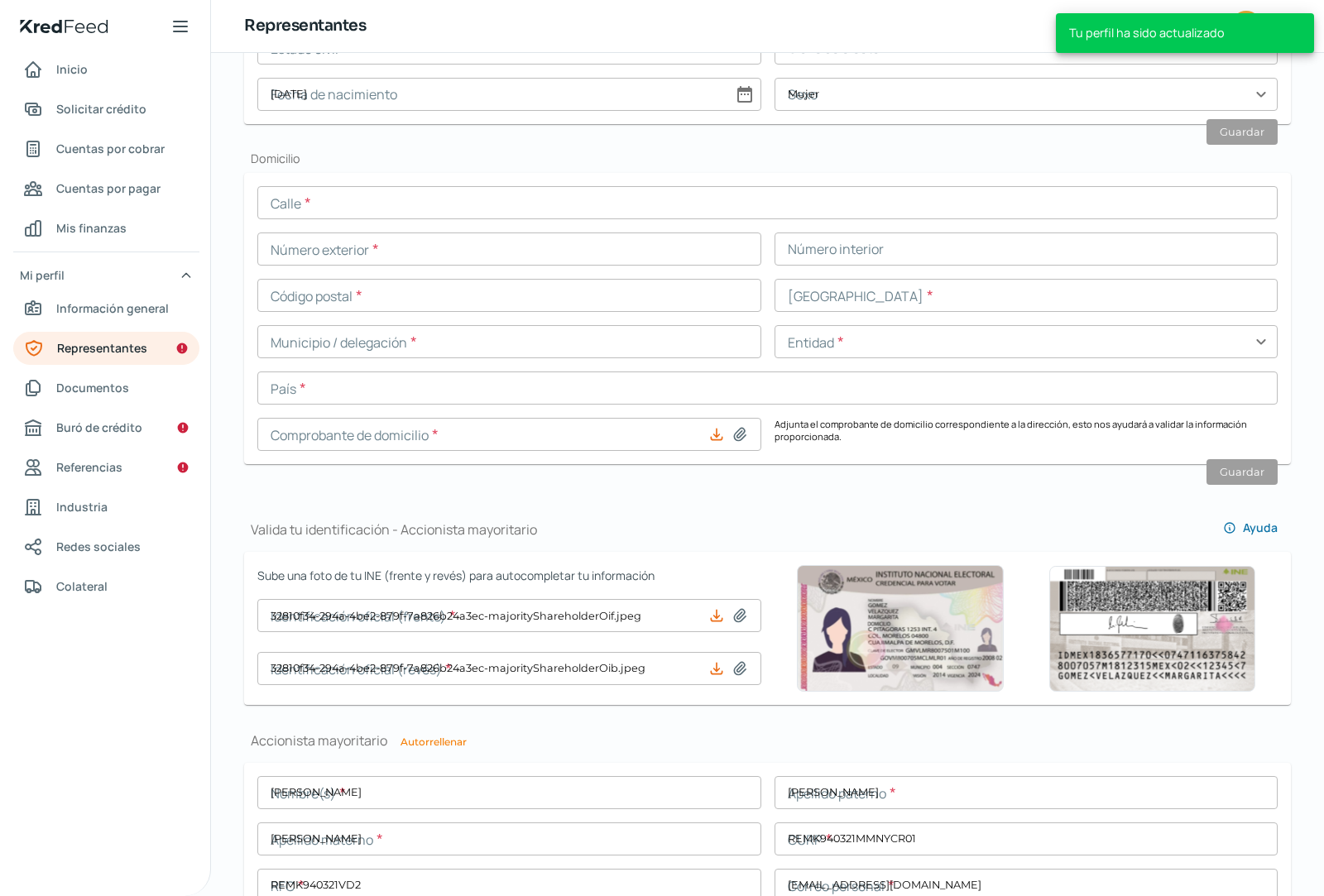
type input "REMK940321MMNYCR01"
type input "REMK940321VD2"
type input "[EMAIL_ADDRESS][DOMAIN_NAME]"
type input "33 - 3497 - 4828"
type input "33 - 1441 - 8475"
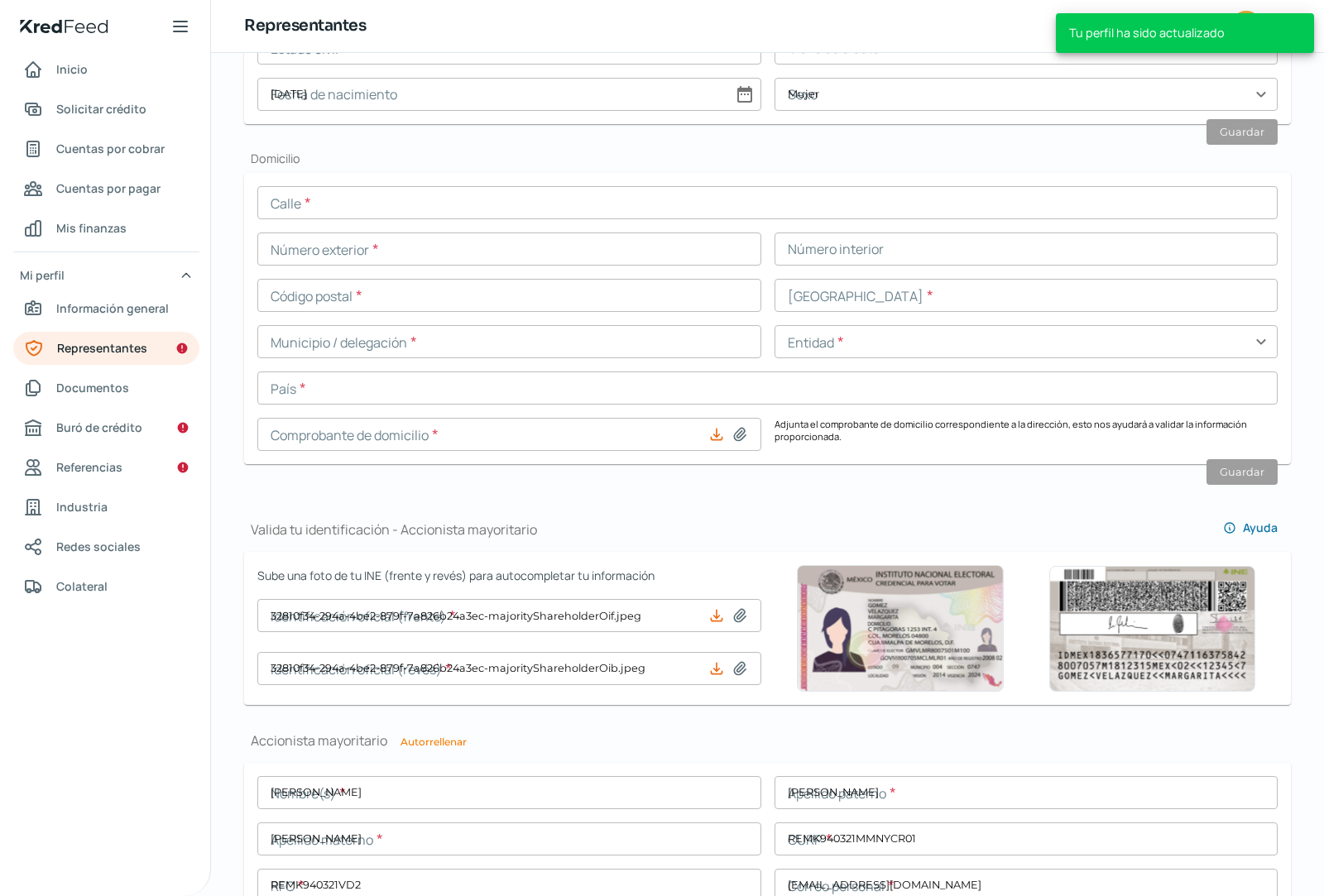
type input "Soltero/a"
type input "RYMCKR94032116M800"
type input "[DATE]"
type input "Mujer"
type input "32810f34-294a-4be2-879f-7a826b24a3ec-majorityShareholderOif.jpeg"
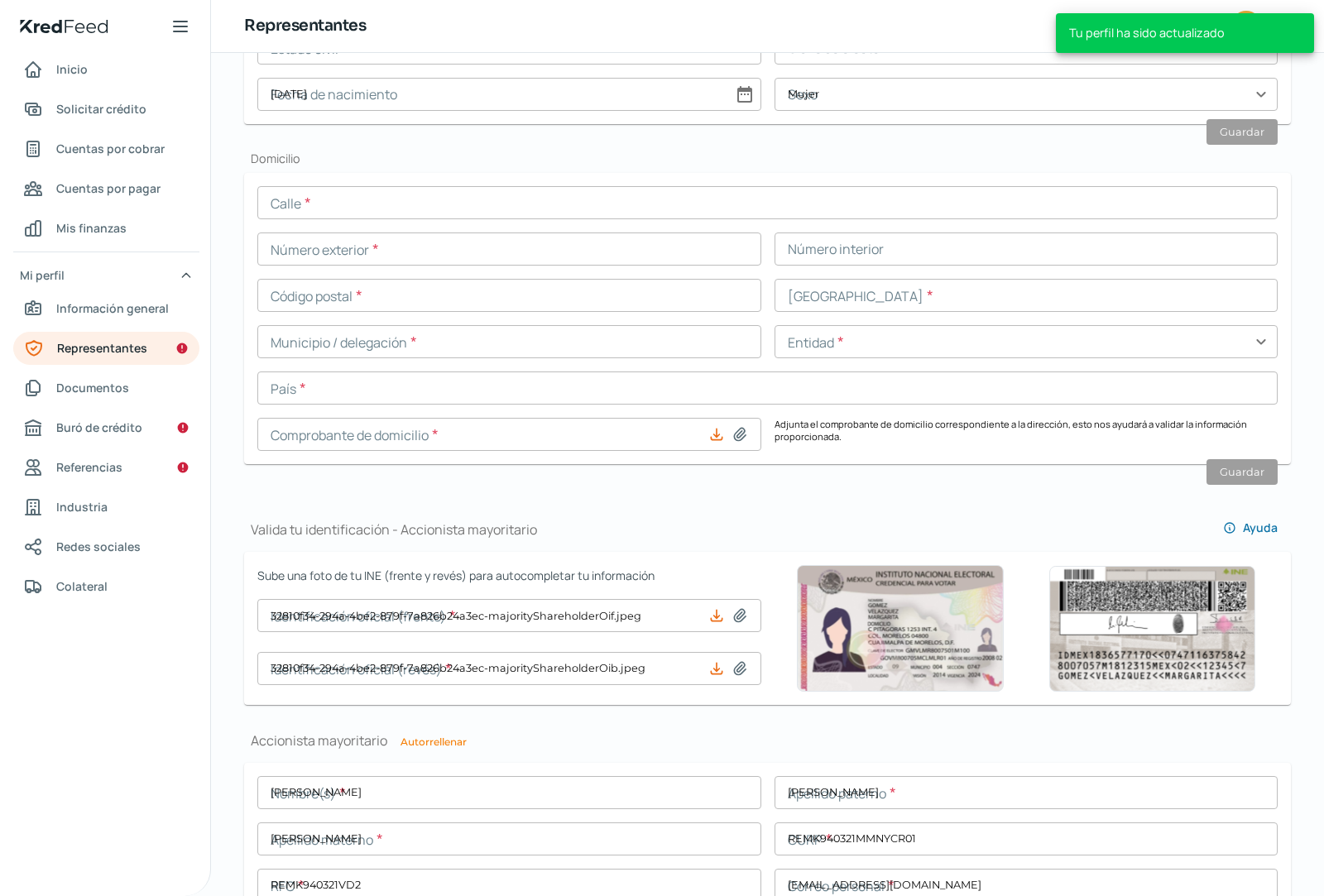
type input "32810f34-294a-4be2-879f-7a826b24a3ec-majorityShareholderOib.jpeg"
type input "[PERSON_NAME]"
type input "REMK940321MMNYCR01"
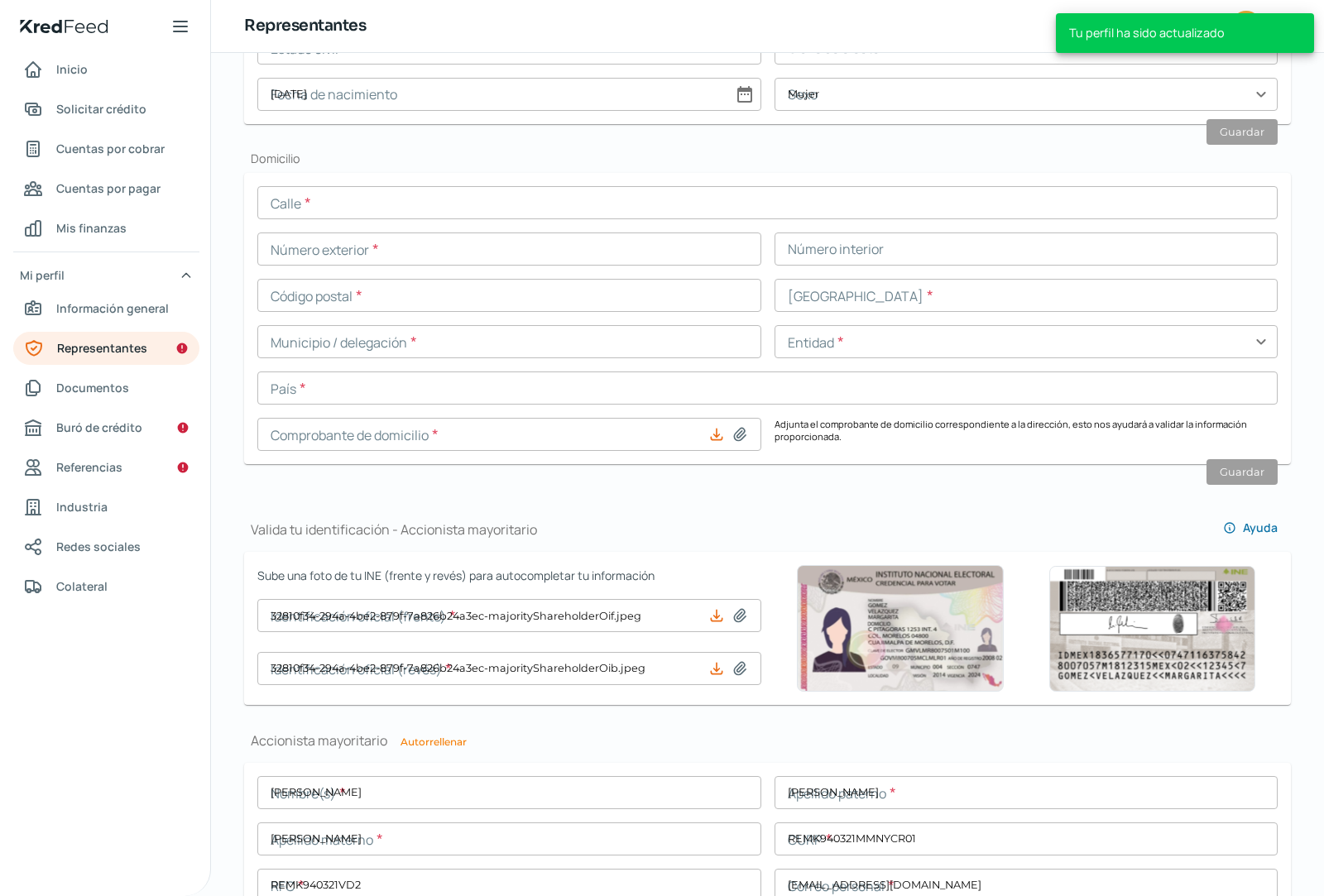
type input "REMK940321VD2"
type input "[EMAIL_ADDRESS][DOMAIN_NAME]"
type input "33 - 3497 - 4828"
type input "33 - 1441 - 8475"
type input "Soltero/a"
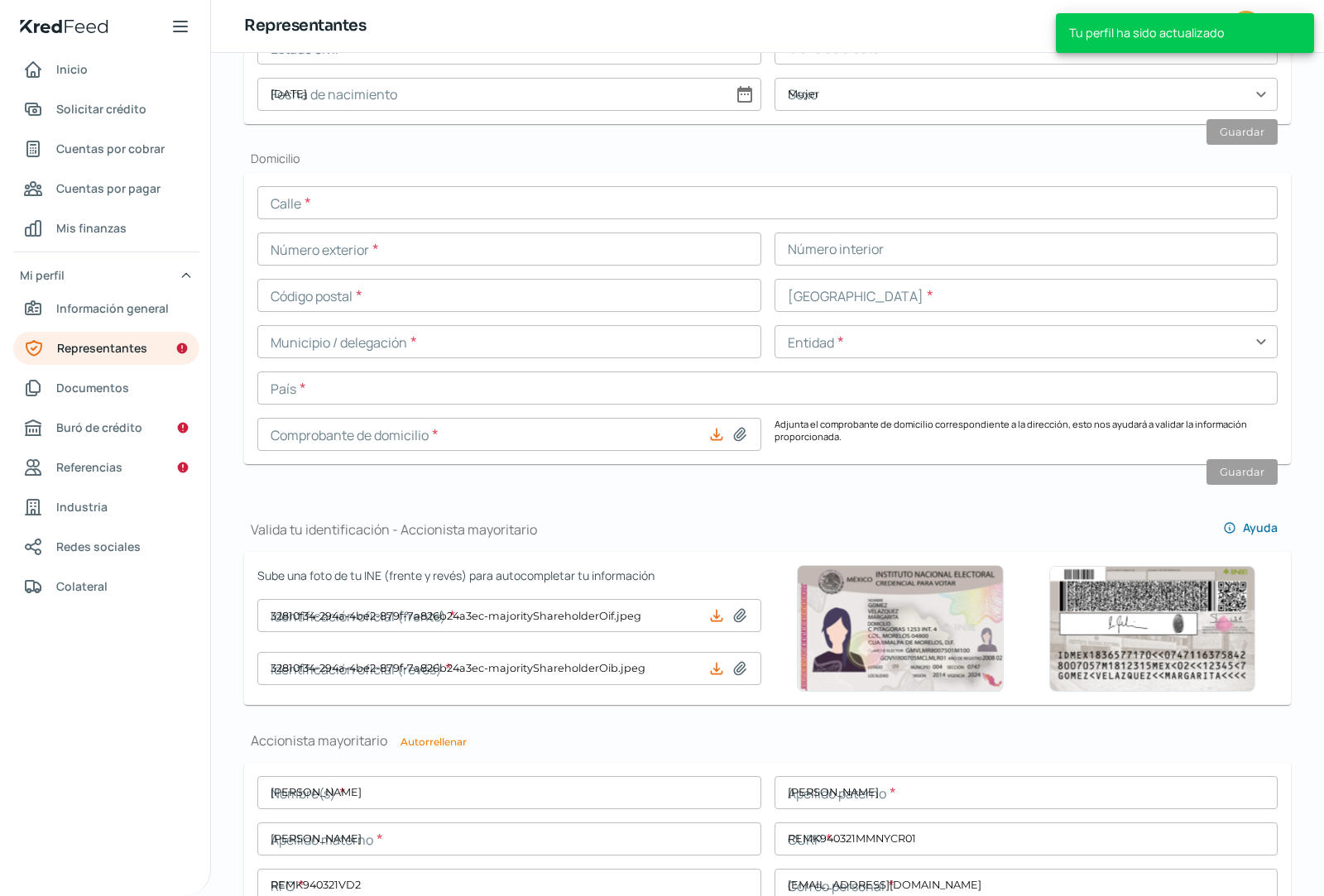
type input "RYMCKR94032116M800"
type input "[DATE]"
type input "Mujer"
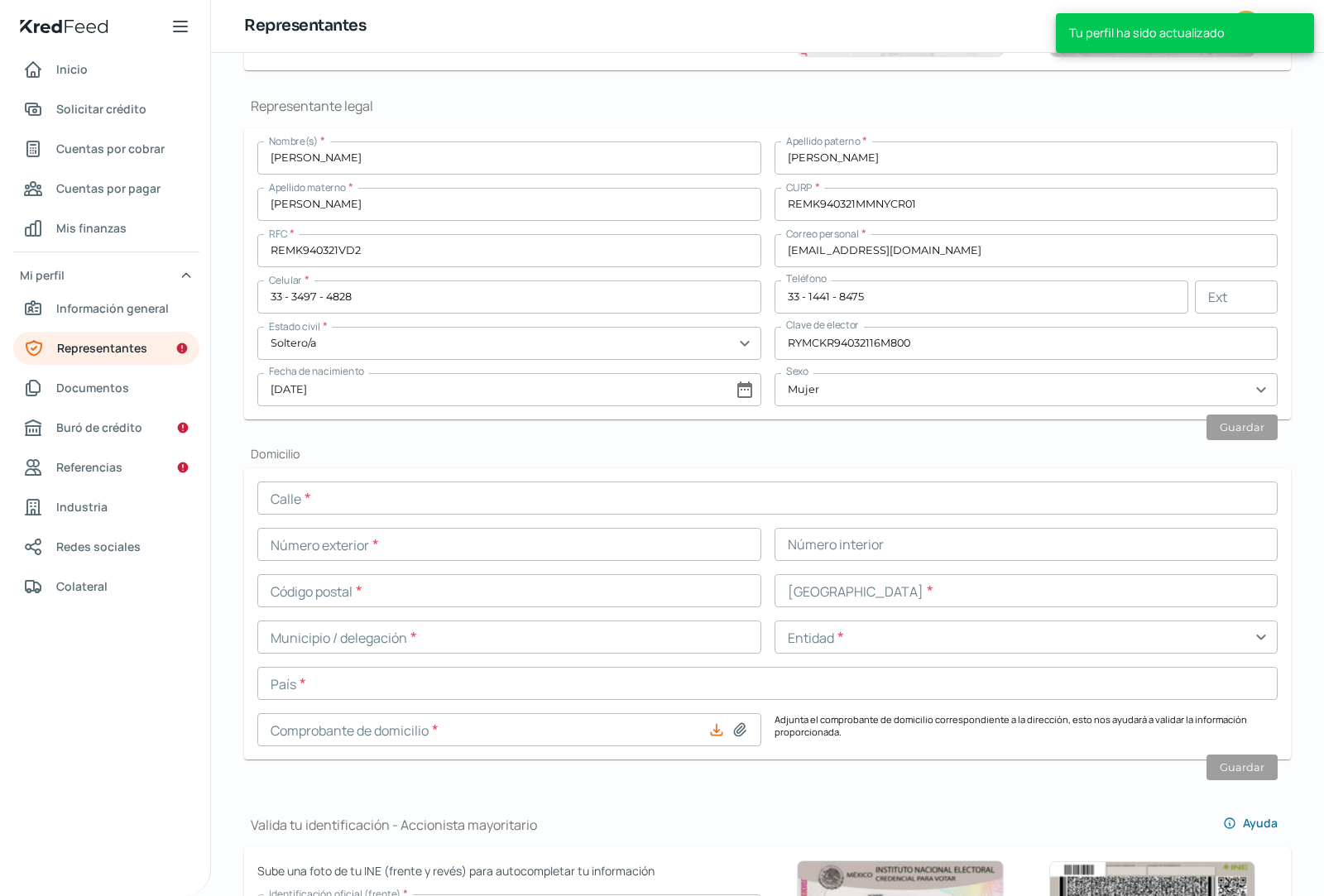
scroll to position [344, 0]
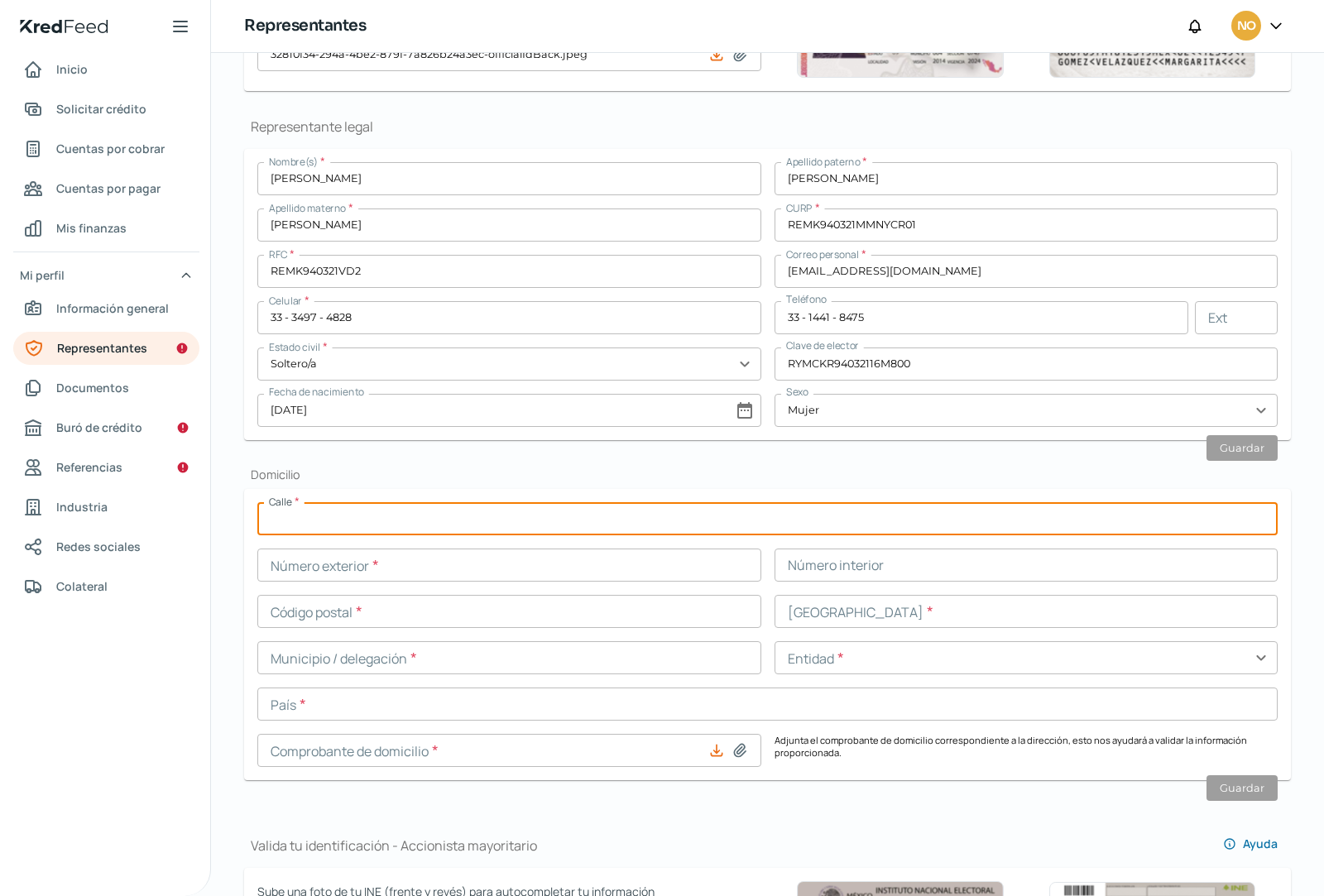
click at [354, 522] on input "text" at bounding box center [768, 519] width 1021 height 33
type input "D"
type input "FIESTA DEL MAIZ"
click at [503, 568] on input "text" at bounding box center [509, 565] width 504 height 33
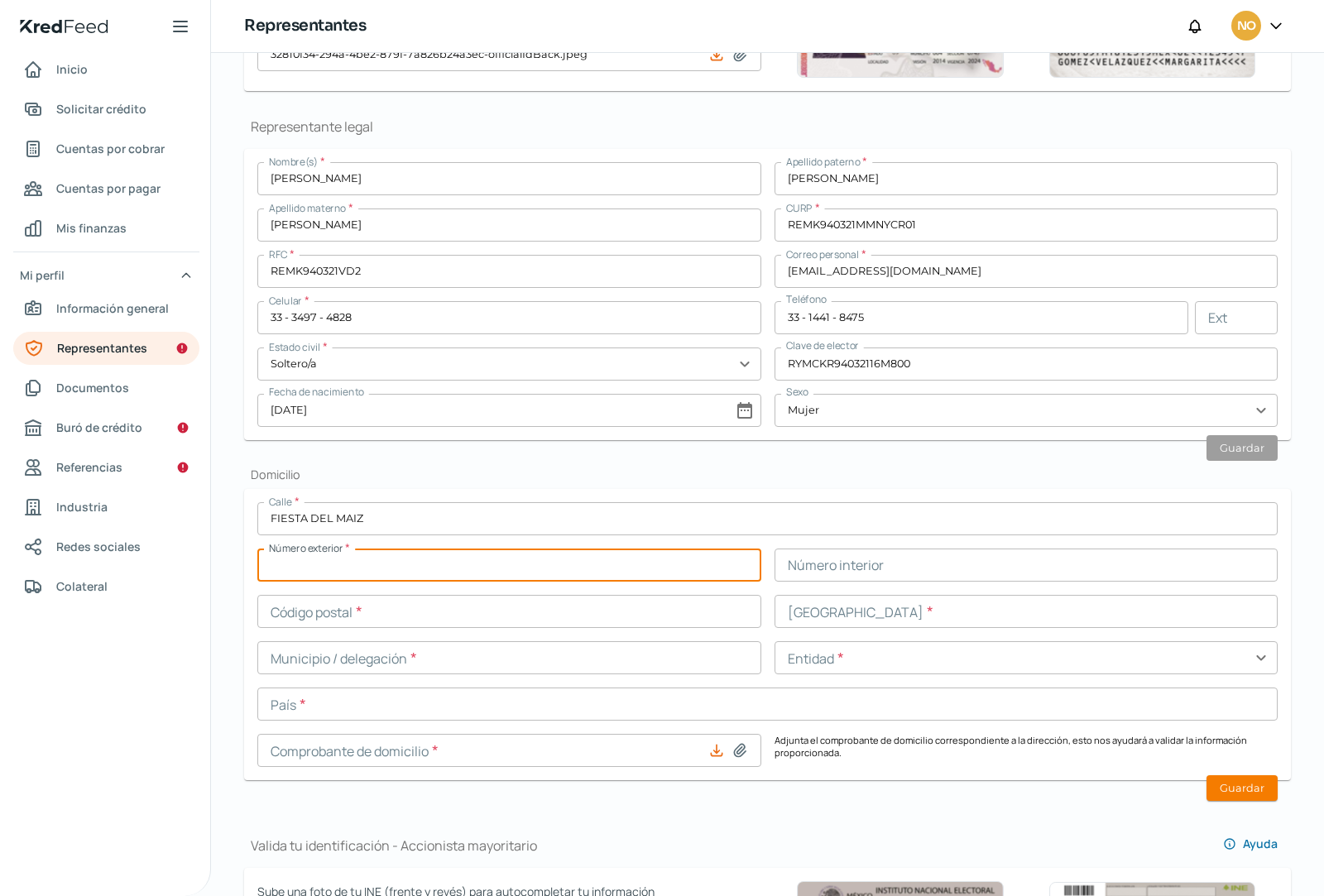
type input "62"
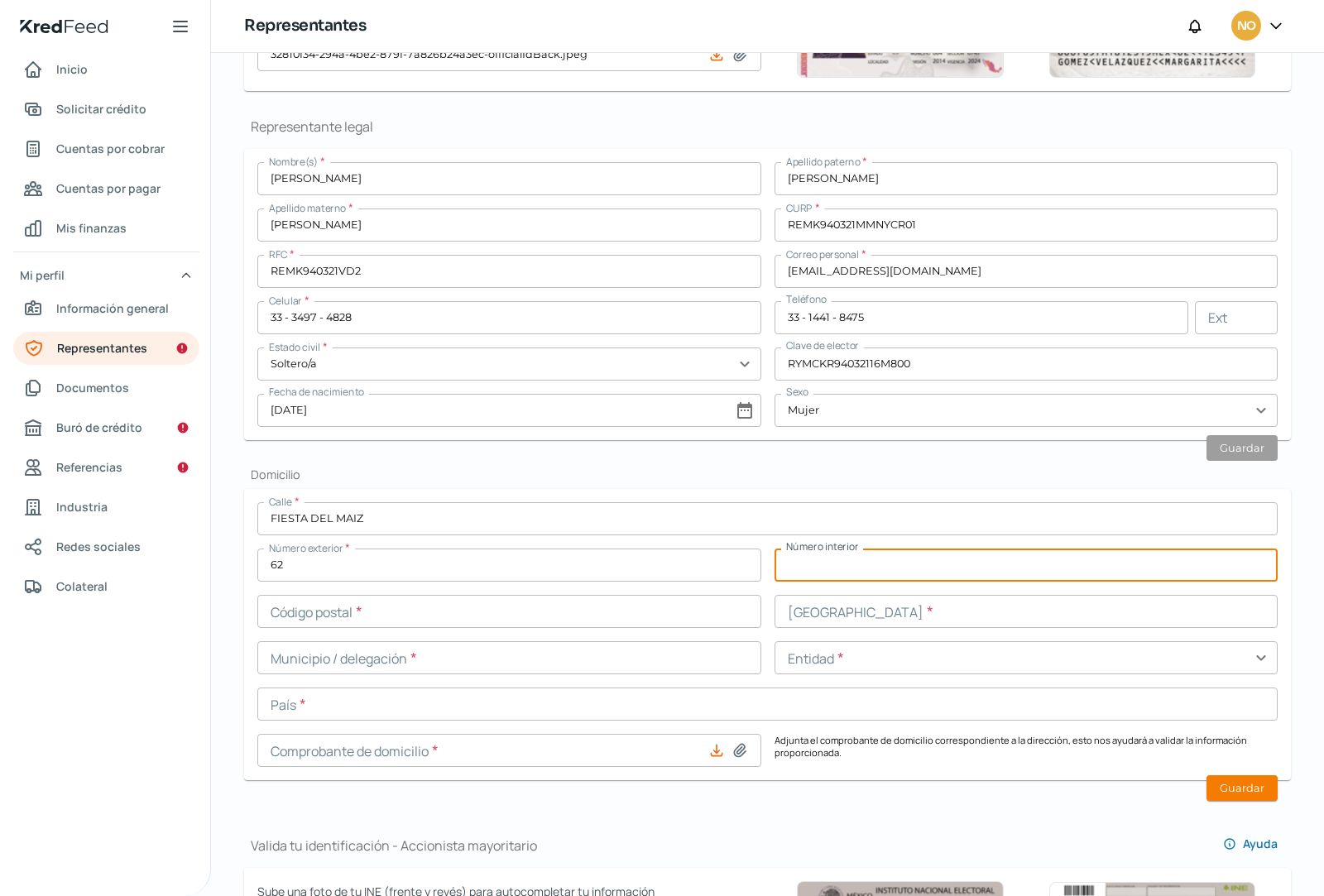
click at [893, 568] on input "text" at bounding box center [1027, 565] width 504 height 33
type input "1"
click at [474, 610] on input "text" at bounding box center [509, 611] width 504 height 33
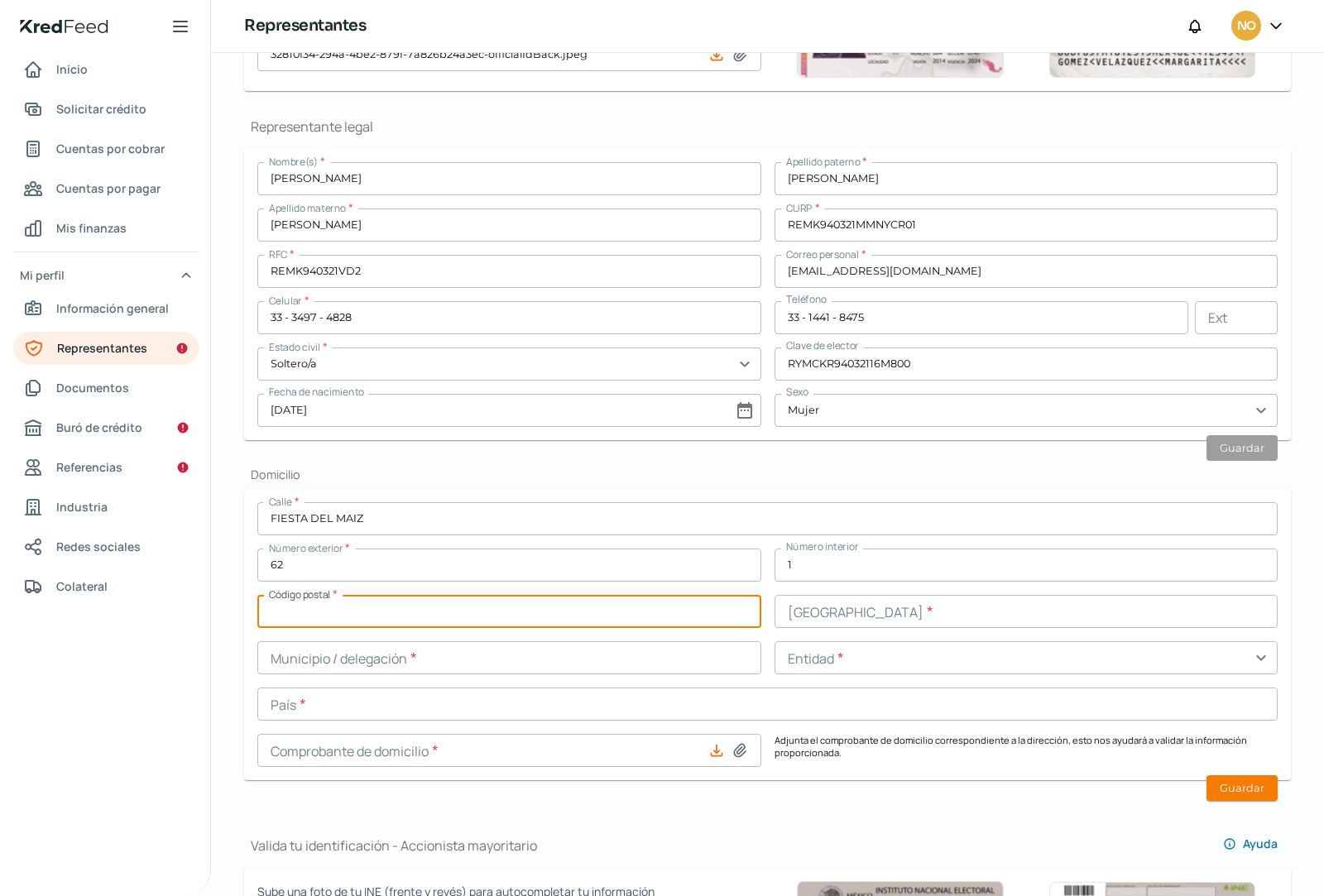
scroll to position [179, 0]
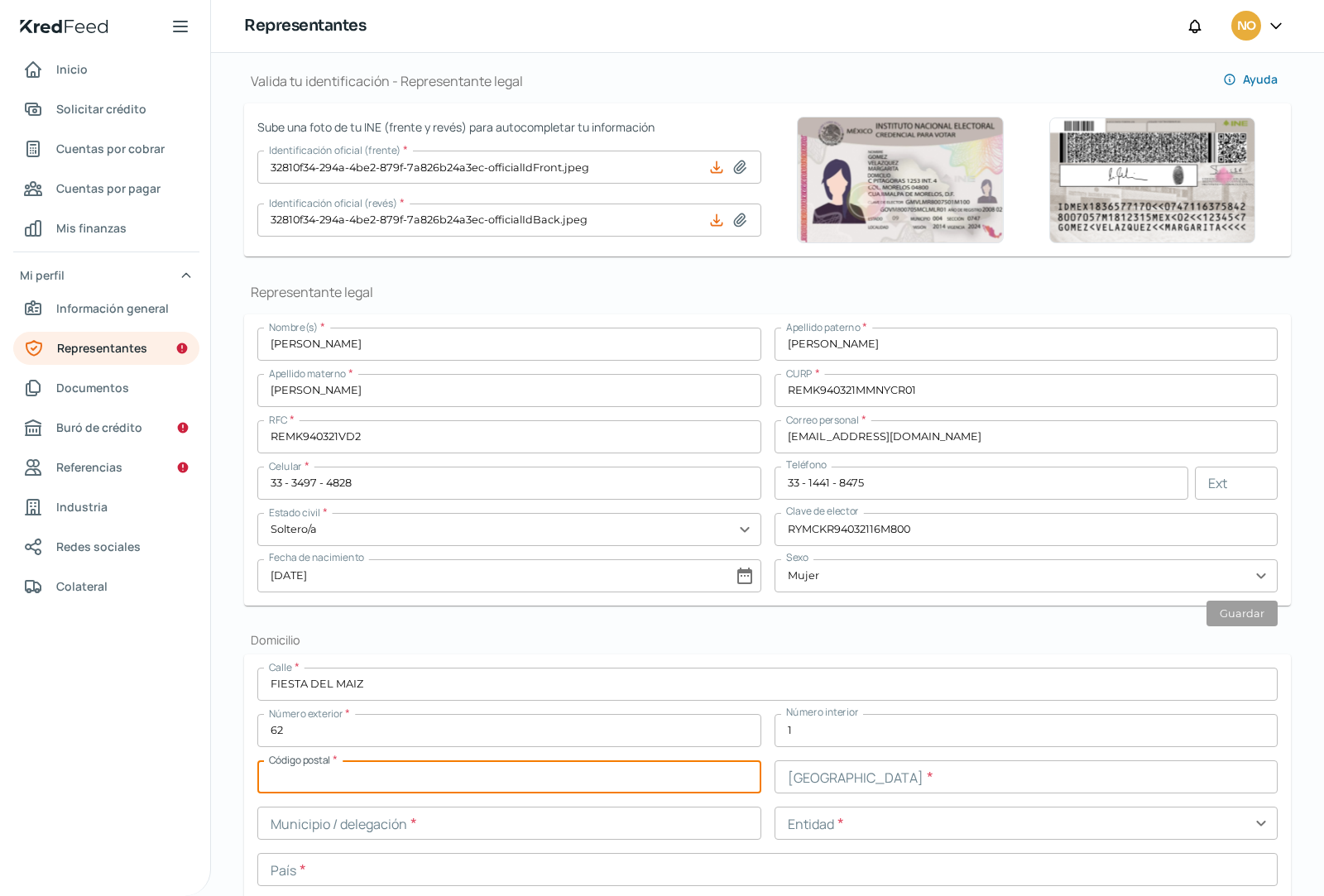
click at [328, 775] on input "text" at bounding box center [509, 777] width 504 height 33
type input "45010"
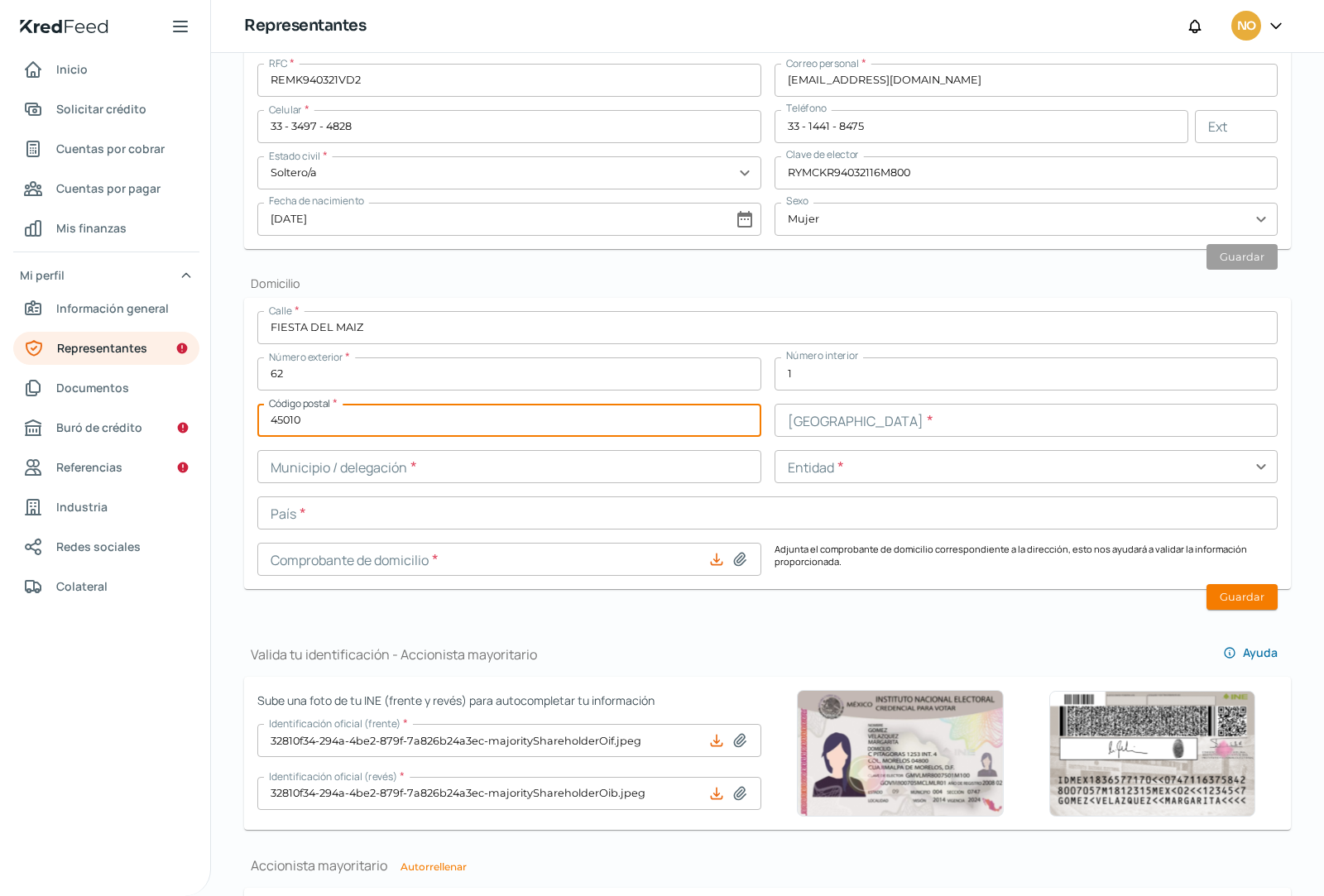
scroll to position [593, 0]
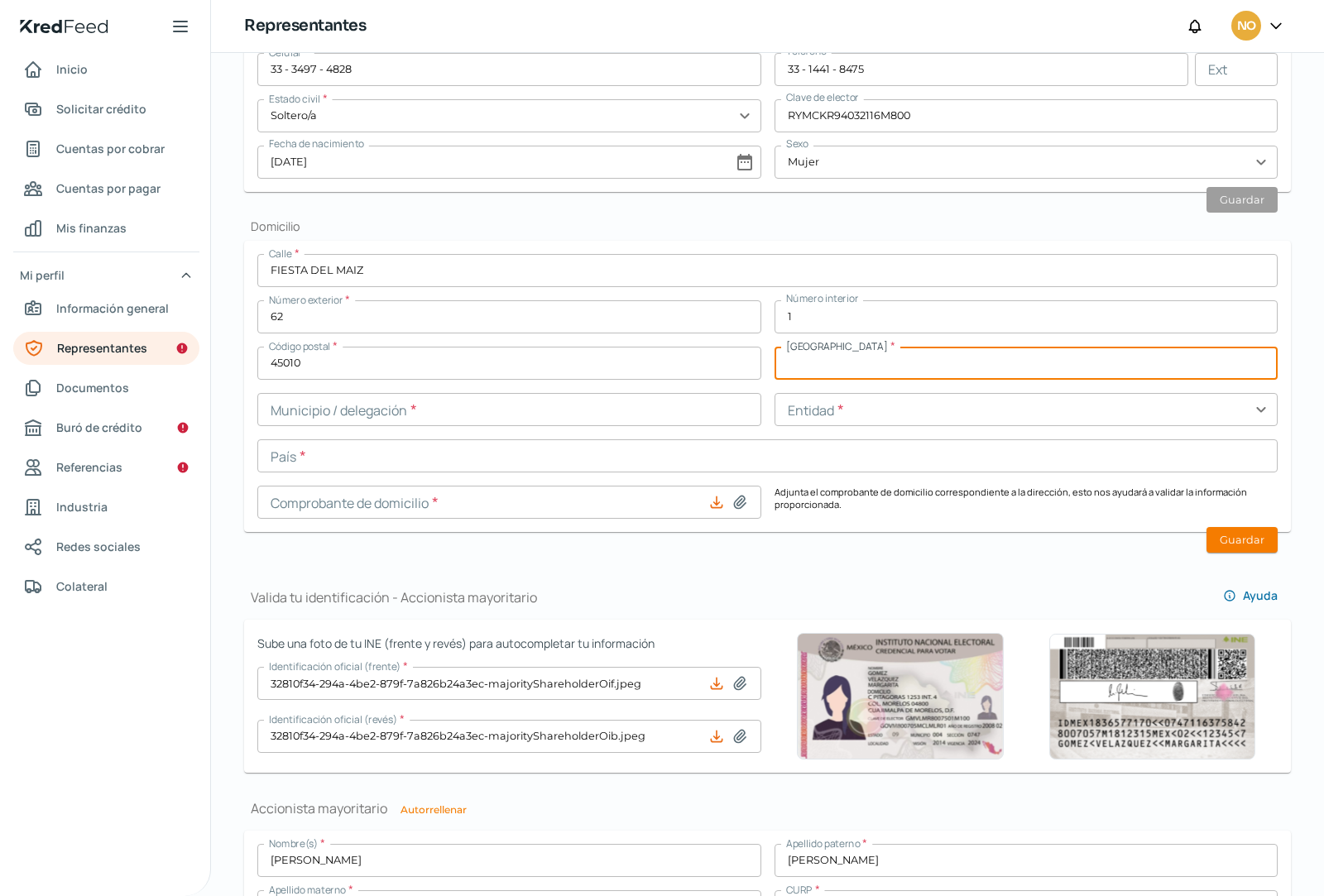
click at [821, 360] on input "text" at bounding box center [1027, 363] width 504 height 33
type input "CHAPALITA INN"
click at [836, 412] on input "text" at bounding box center [1027, 410] width 504 height 33
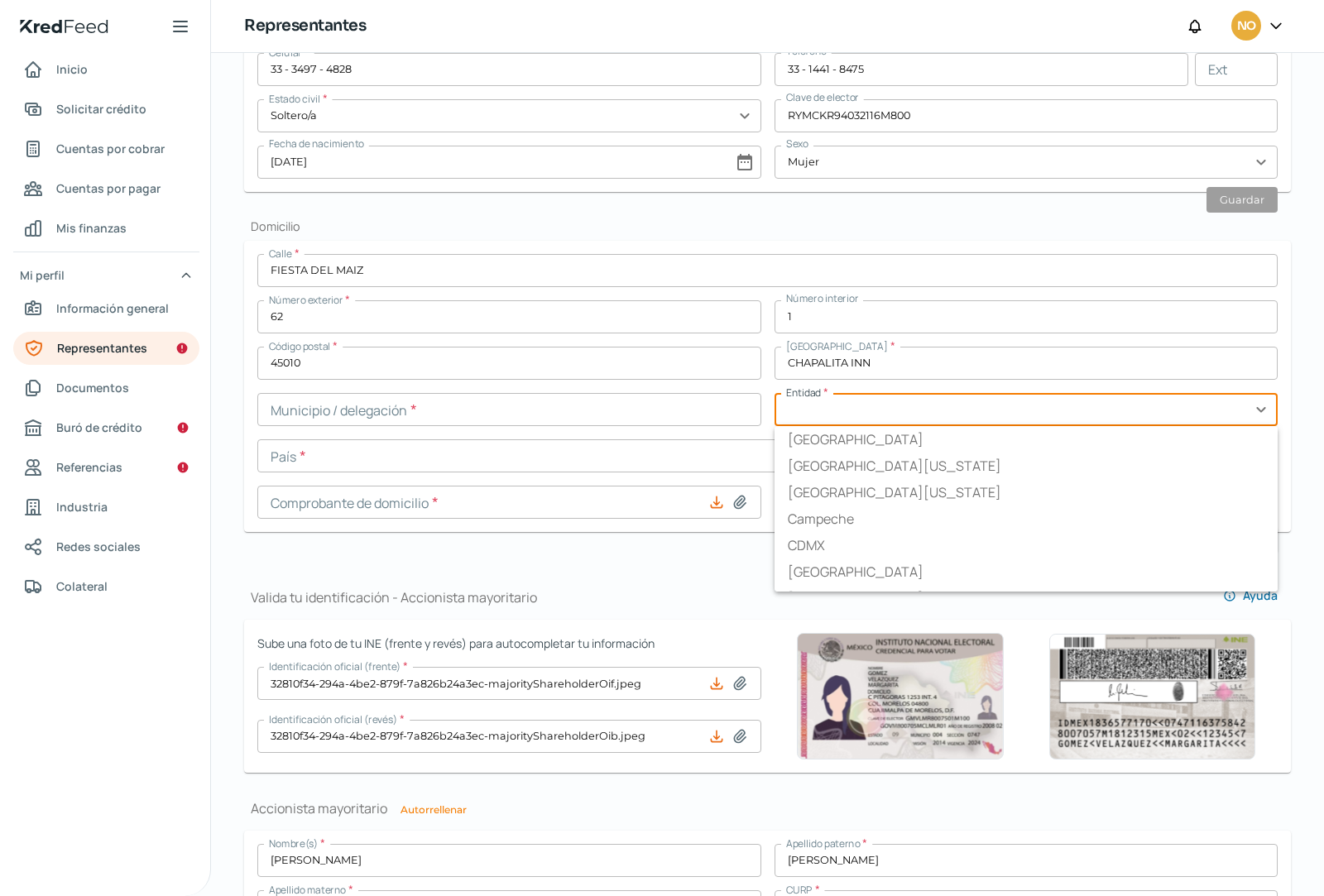
type input "[GEOGRAPHIC_DATA]"
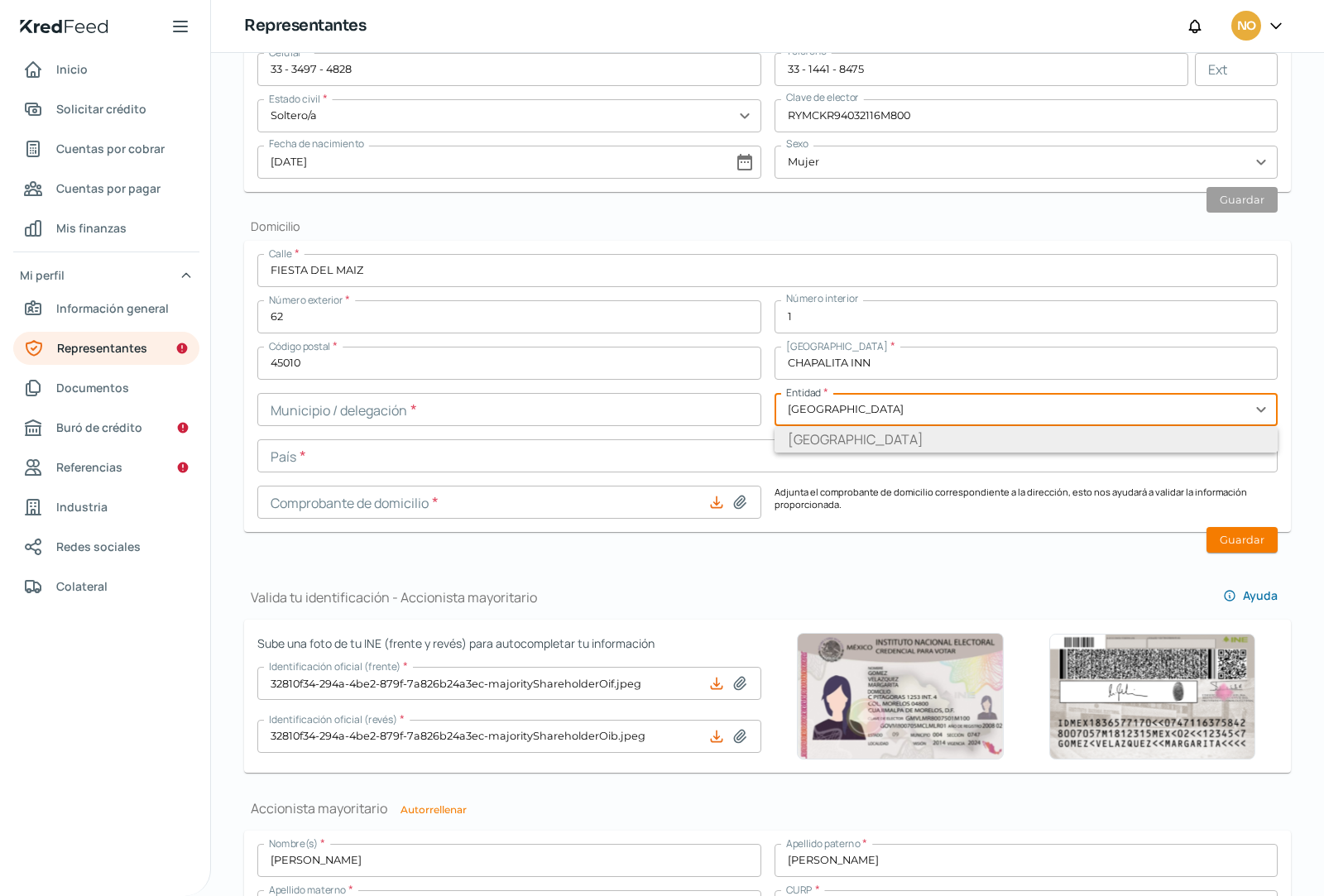
click at [815, 447] on li "[GEOGRAPHIC_DATA]" at bounding box center [1027, 439] width 504 height 26
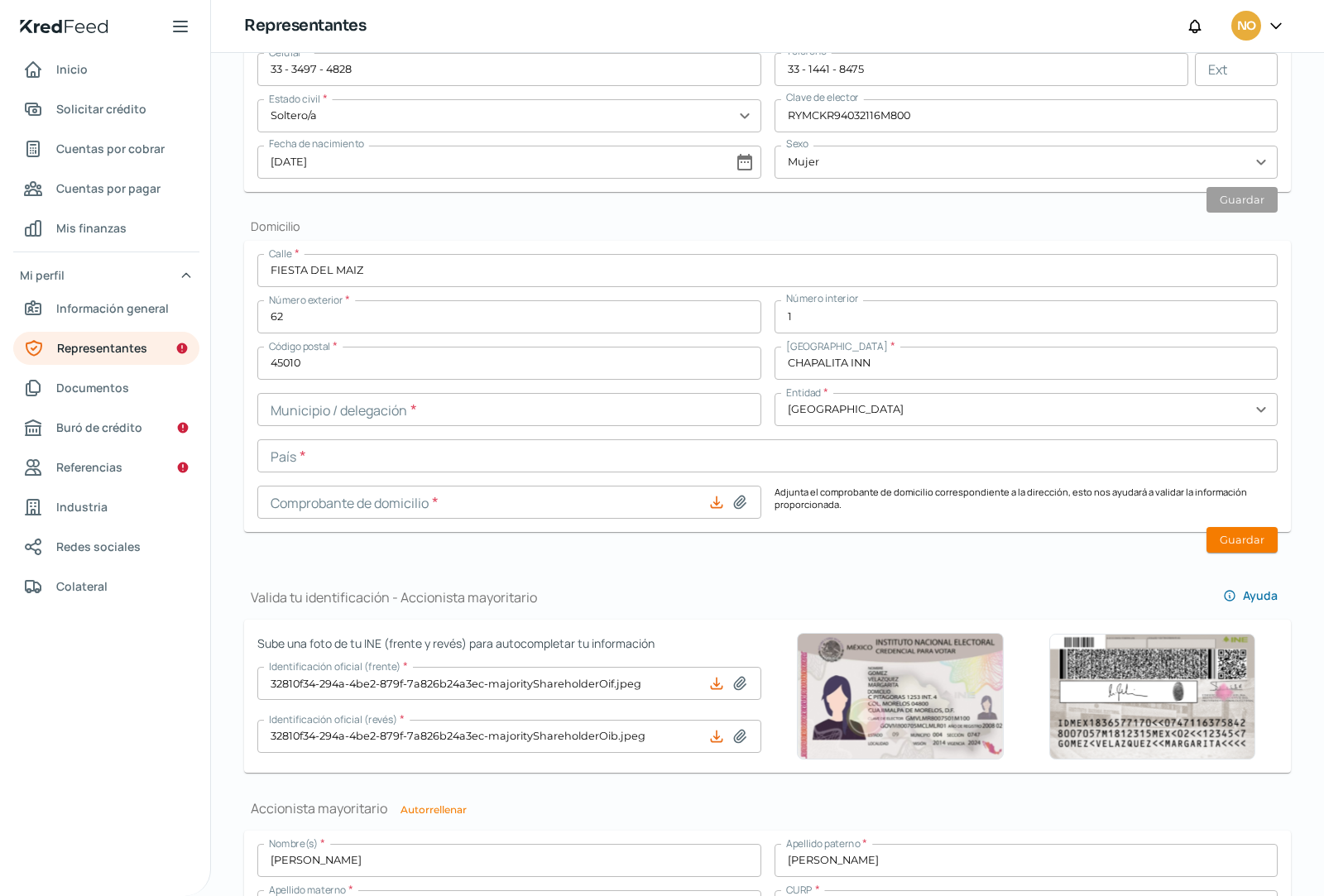
click at [695, 414] on input "text" at bounding box center [509, 410] width 504 height 33
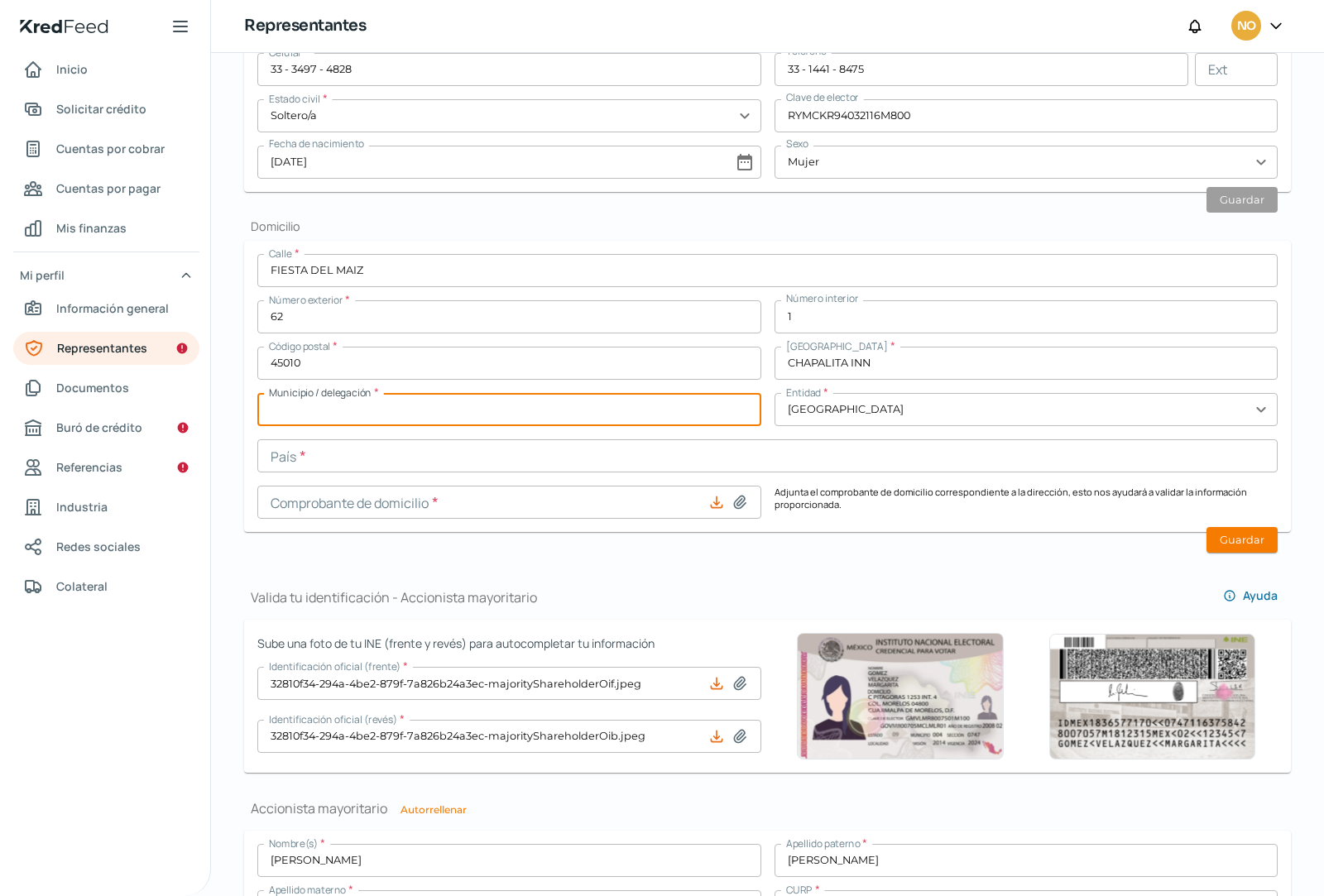
type input "ZAPOPAN"
click at [338, 461] on input "text" at bounding box center [768, 456] width 1021 height 33
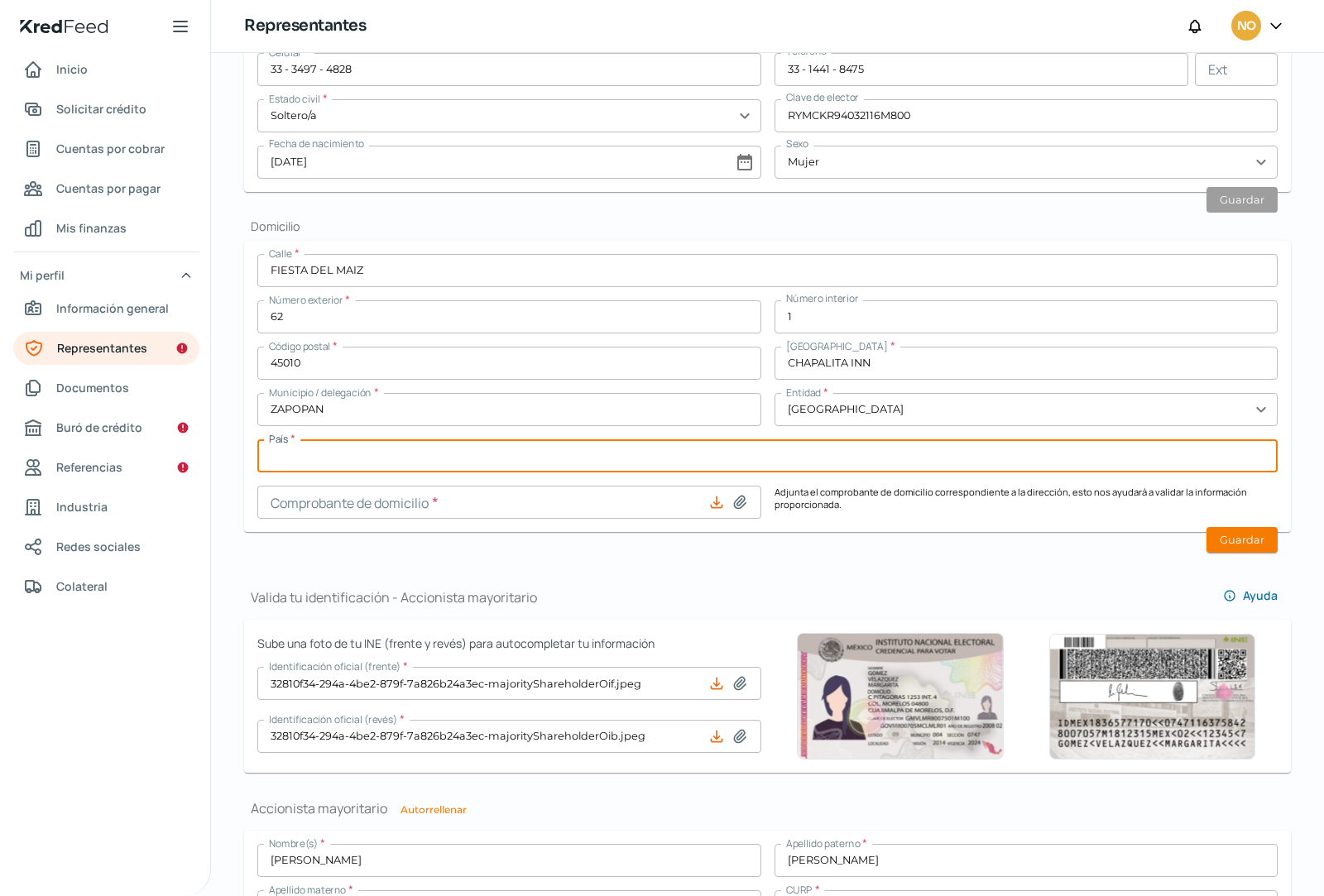
type input "[GEOGRAPHIC_DATA]"
click at [355, 503] on input at bounding box center [509, 502] width 504 height 33
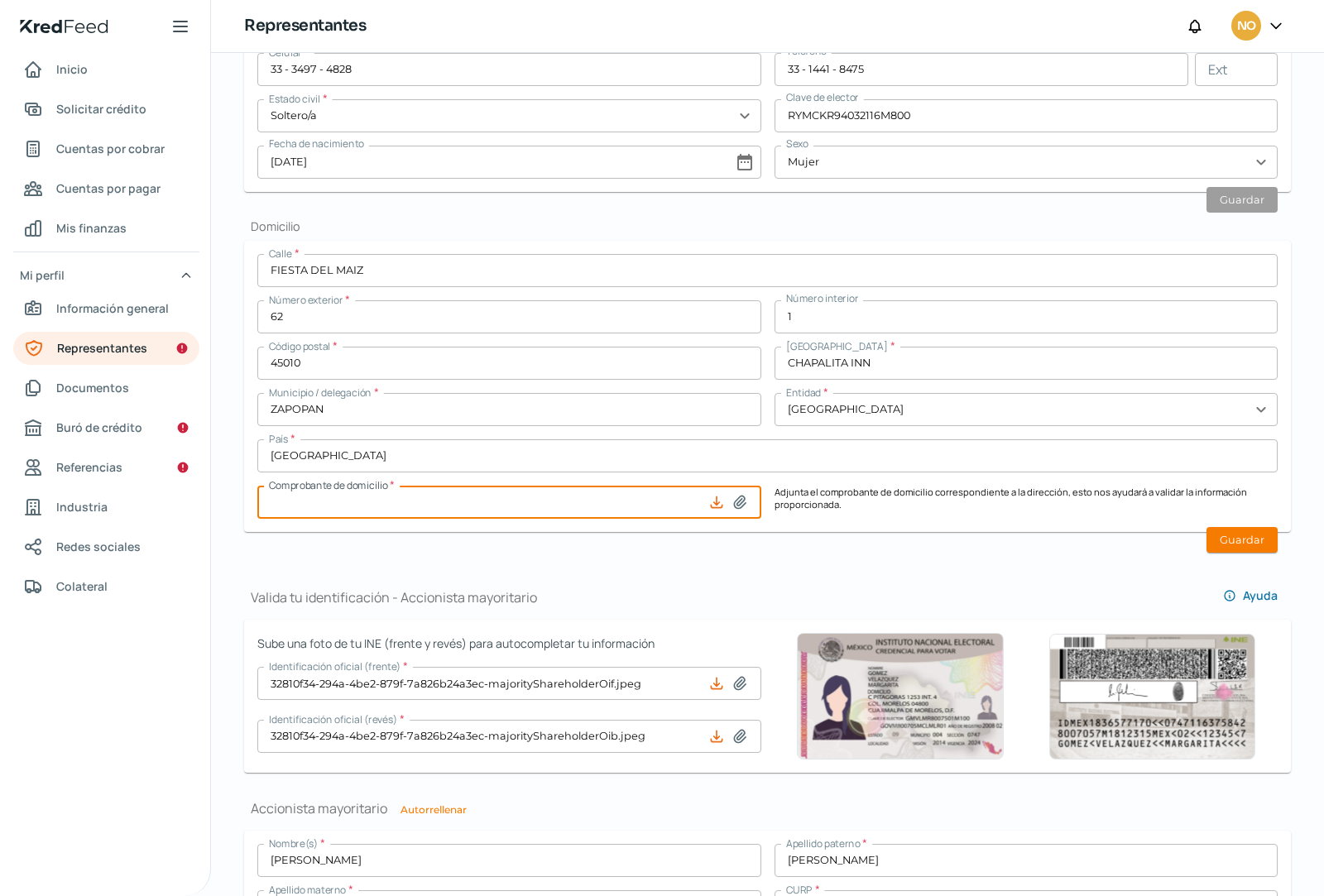
type input "C:\fakepath\CFE [DATE] Fiesta del Maiz 62 [PERSON_NAME].pdf"
type input "CFE [DATE] Fiesta del Maiz 62 [PERSON_NAME].pdf"
click at [765, 545] on div "Valida tu identificación - Representante legal Ayuda Sube una foto de tu INE (f…" at bounding box center [768, 601] width 1047 height 1937
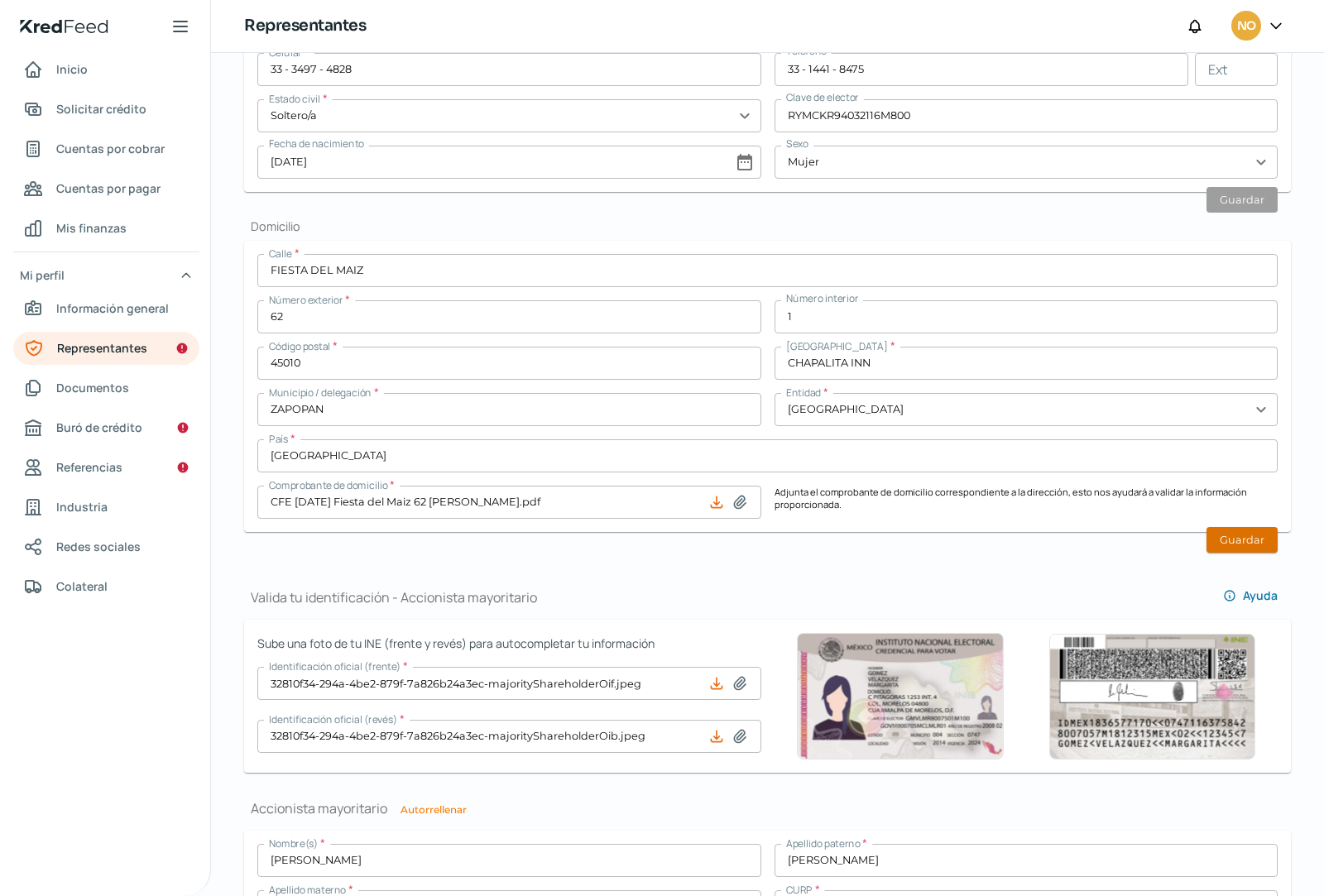
click at [1251, 537] on button "Guardar" at bounding box center [1243, 540] width 72 height 26
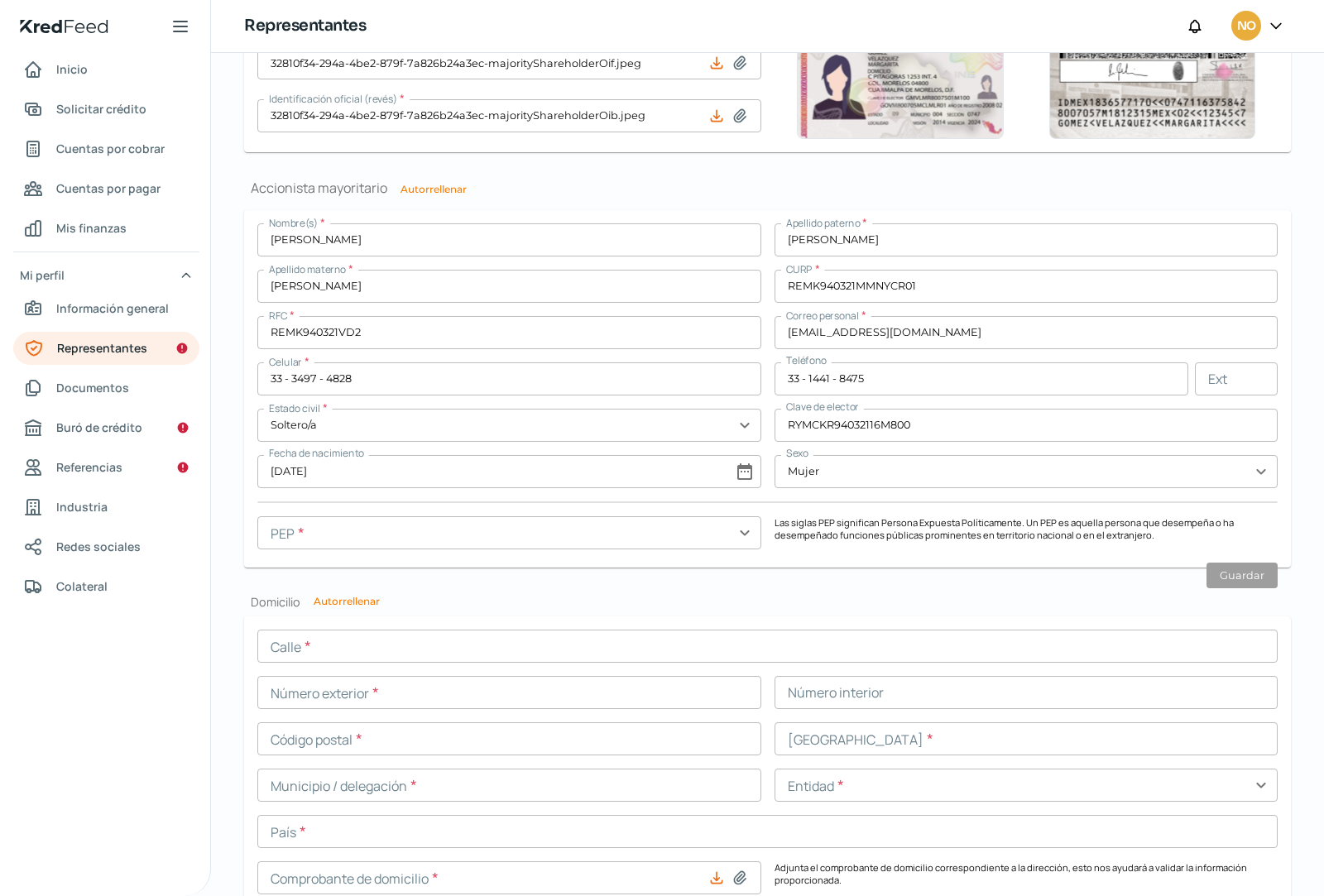
scroll to position [1291, 0]
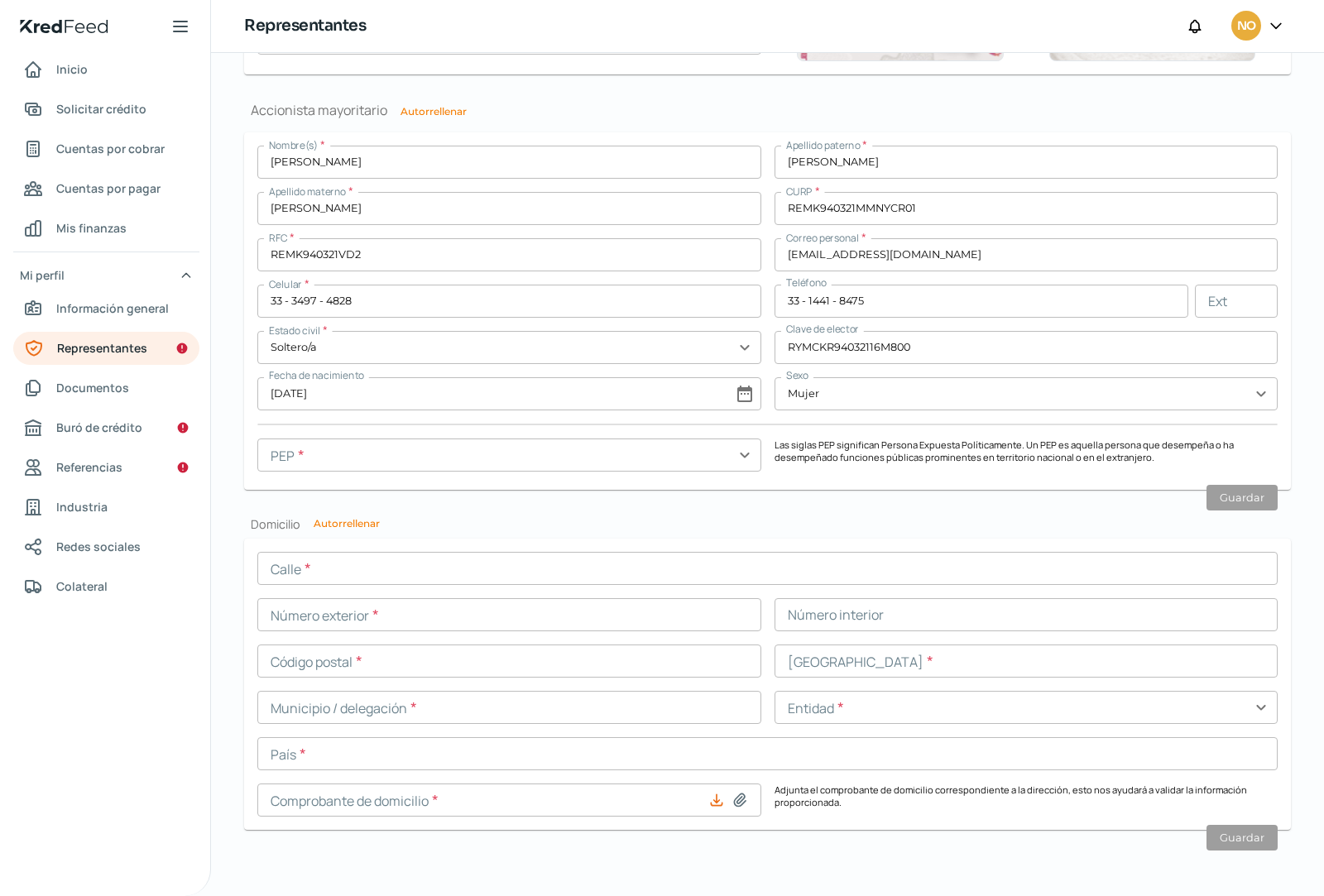
click at [356, 526] on button "Autorrellenar" at bounding box center [346, 524] width 66 height 10
type input "FIESTA DEL MAIZ"
type input "62"
type input "1"
type input "45010"
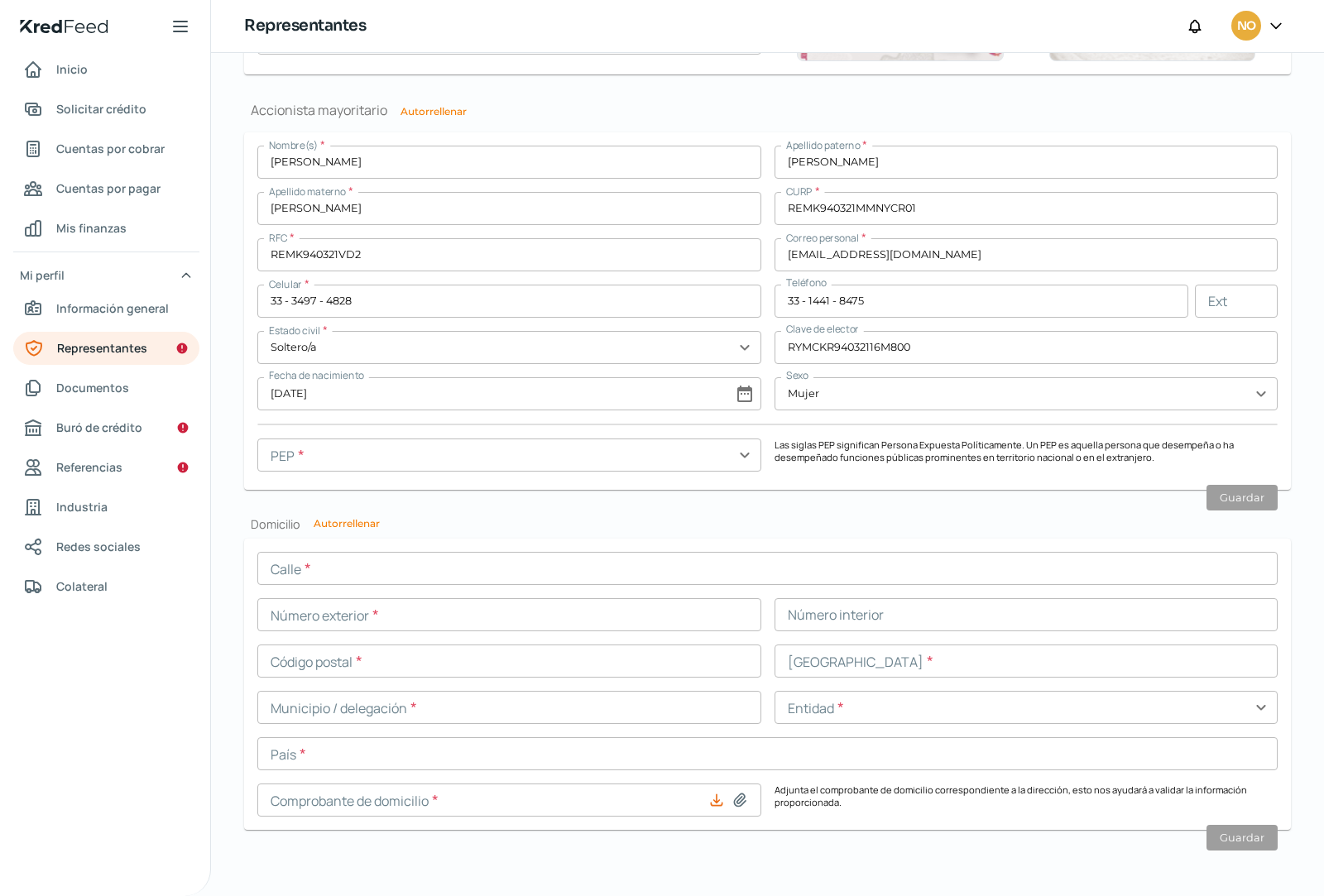
type input "CHAPALITA INN"
type input "ZAPOPAN"
type input "[GEOGRAPHIC_DATA]"
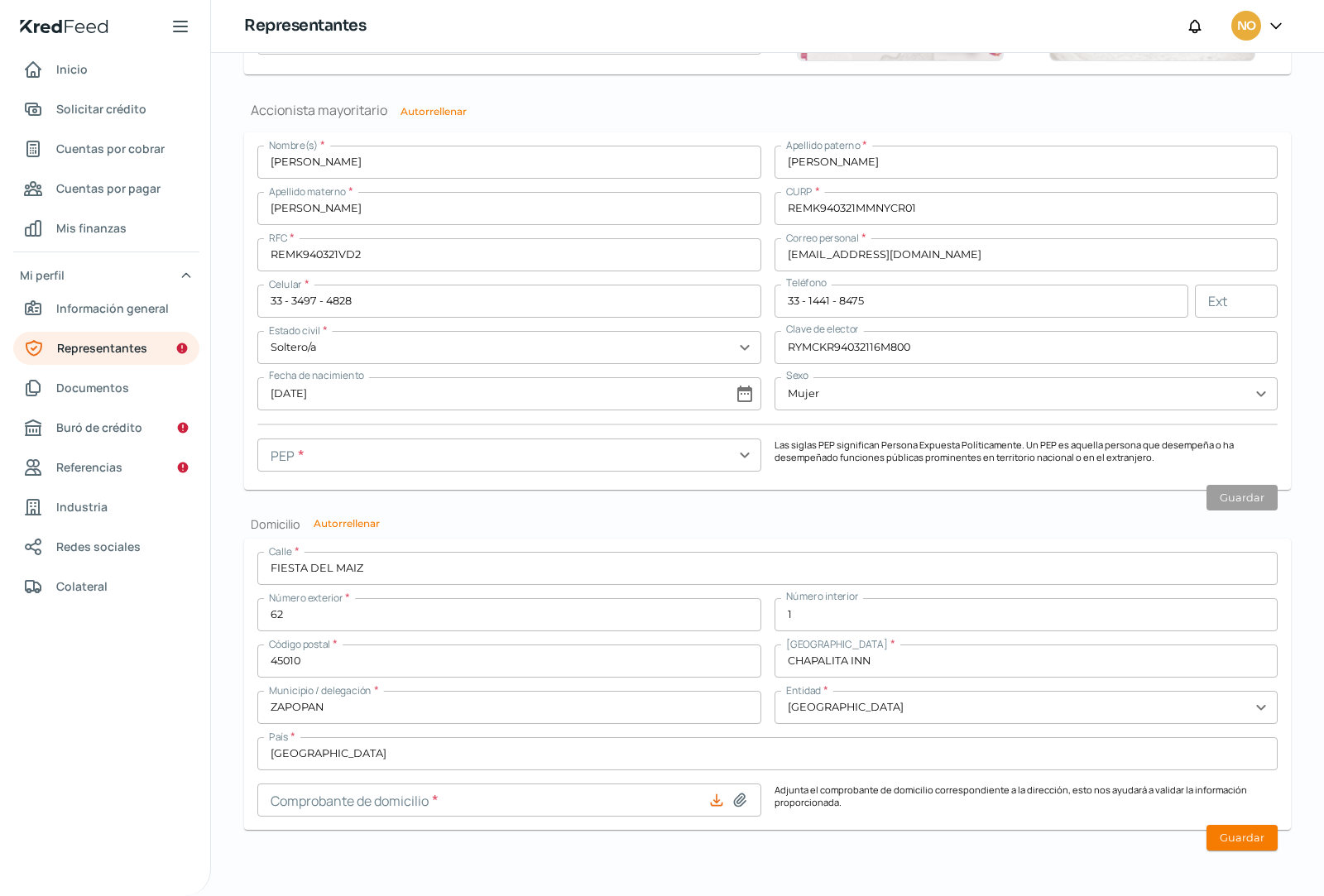
click at [677, 796] on input at bounding box center [509, 801] width 504 height 33
type input "C:\fakepath\CFE [DATE] Fiesta del Maiz 62 [PERSON_NAME].pdf"
type input "CFE [DATE] Fiesta del Maiz 62 [PERSON_NAME].pdf"
click at [1223, 838] on button "Guardar" at bounding box center [1243, 838] width 72 height 26
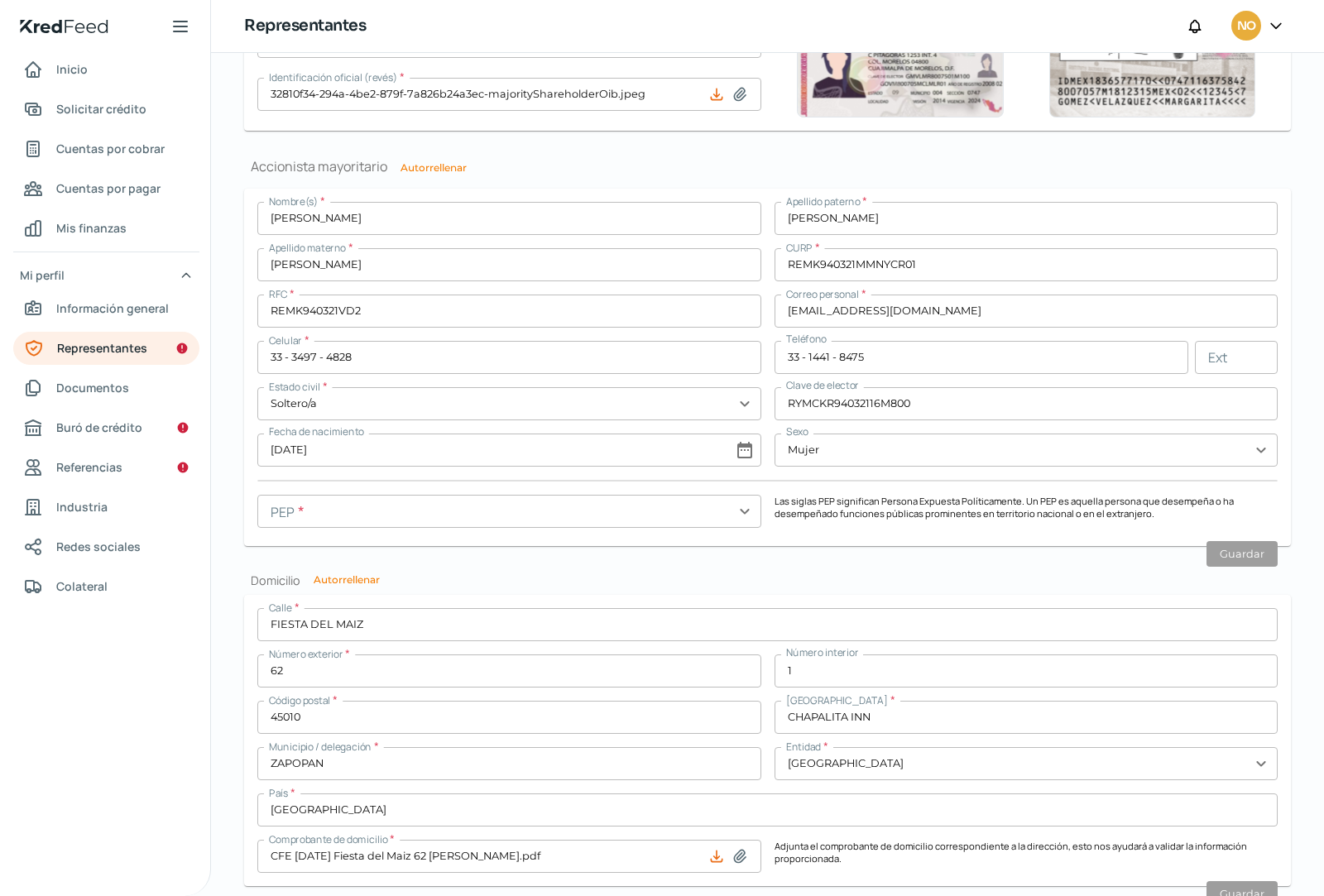
scroll to position [1208, 0]
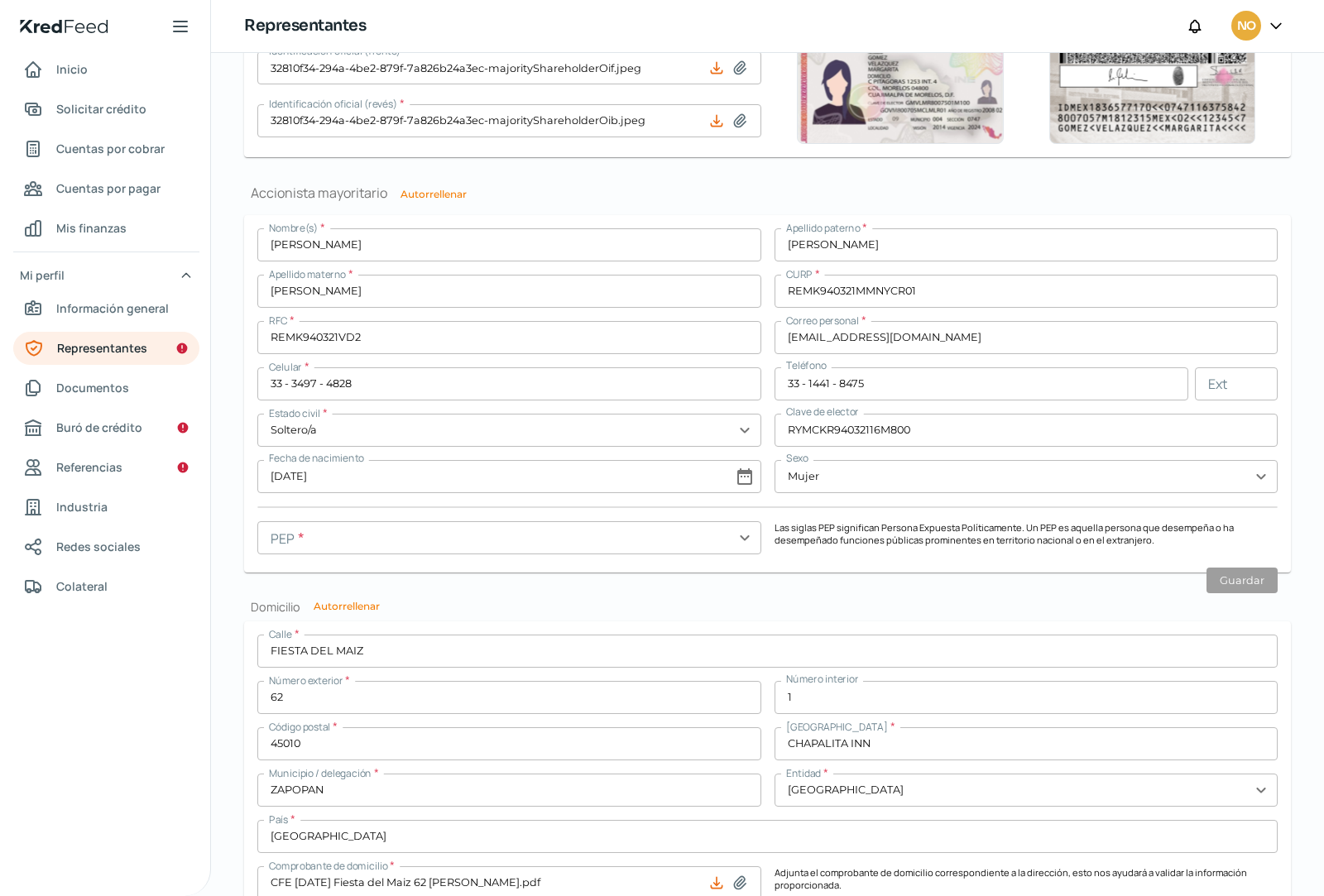
click at [709, 534] on input "text" at bounding box center [509, 538] width 504 height 33
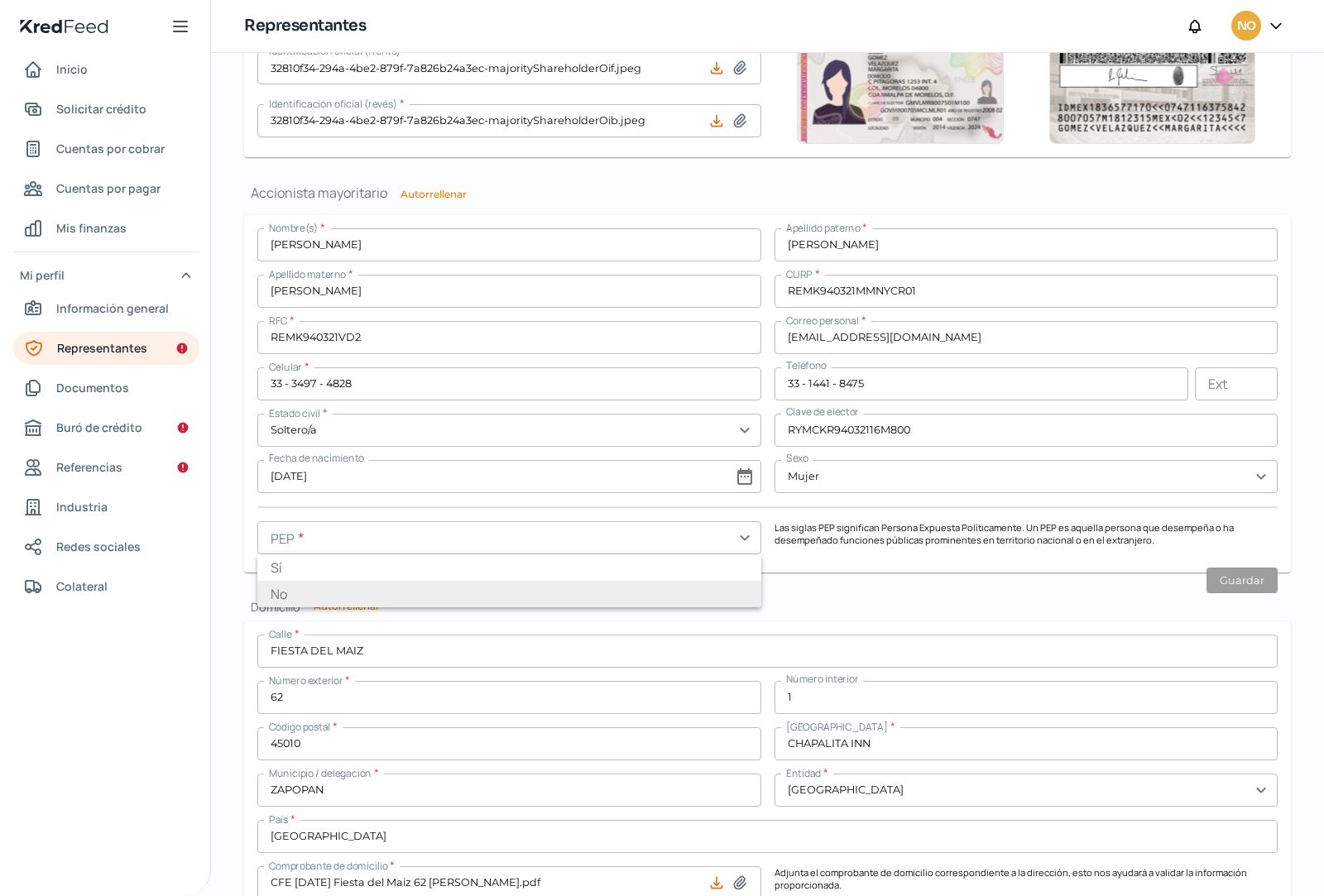
click at [380, 595] on li "No" at bounding box center [509, 594] width 504 height 26
type input "No"
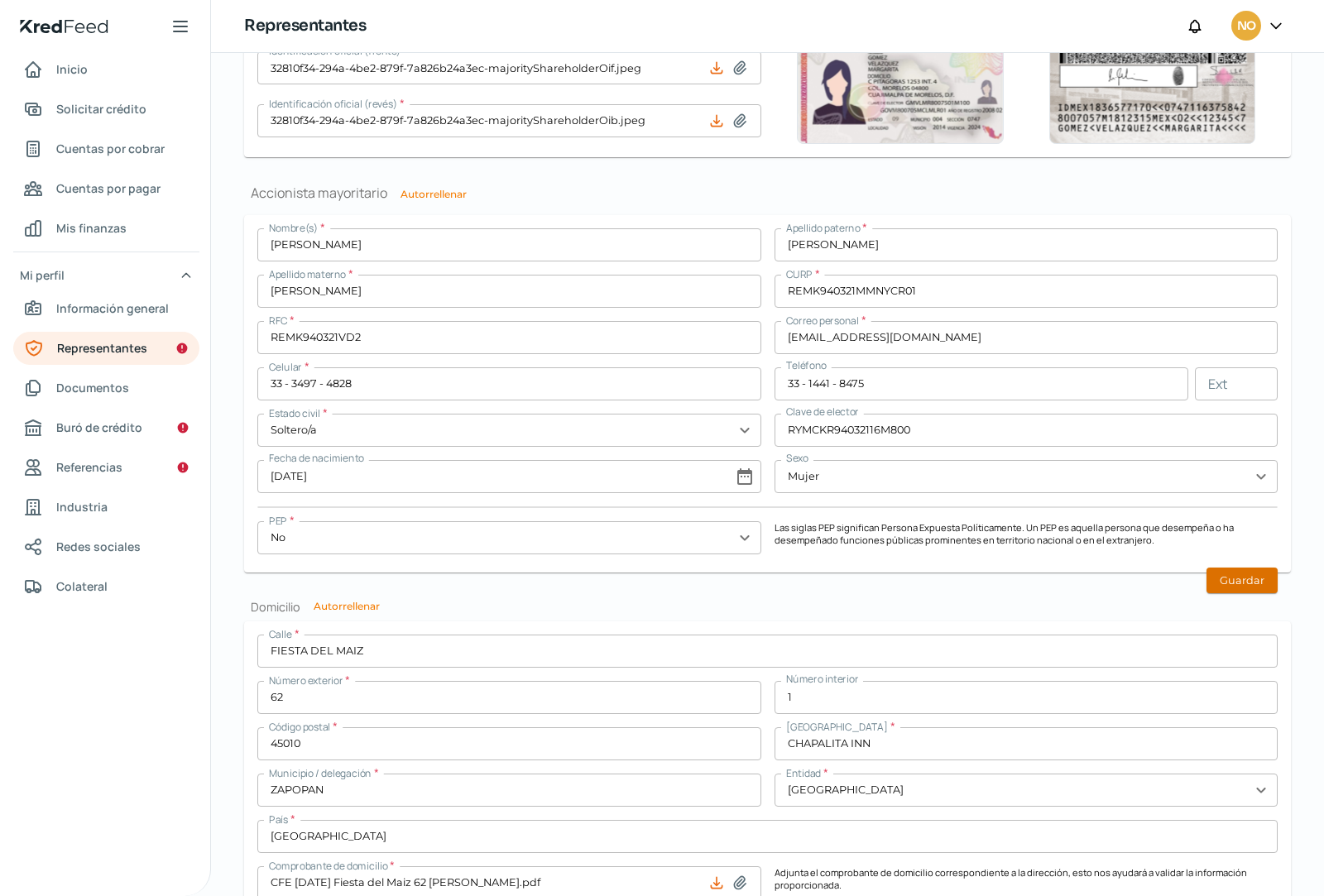
click at [1259, 581] on button "Guardar" at bounding box center [1243, 581] width 72 height 26
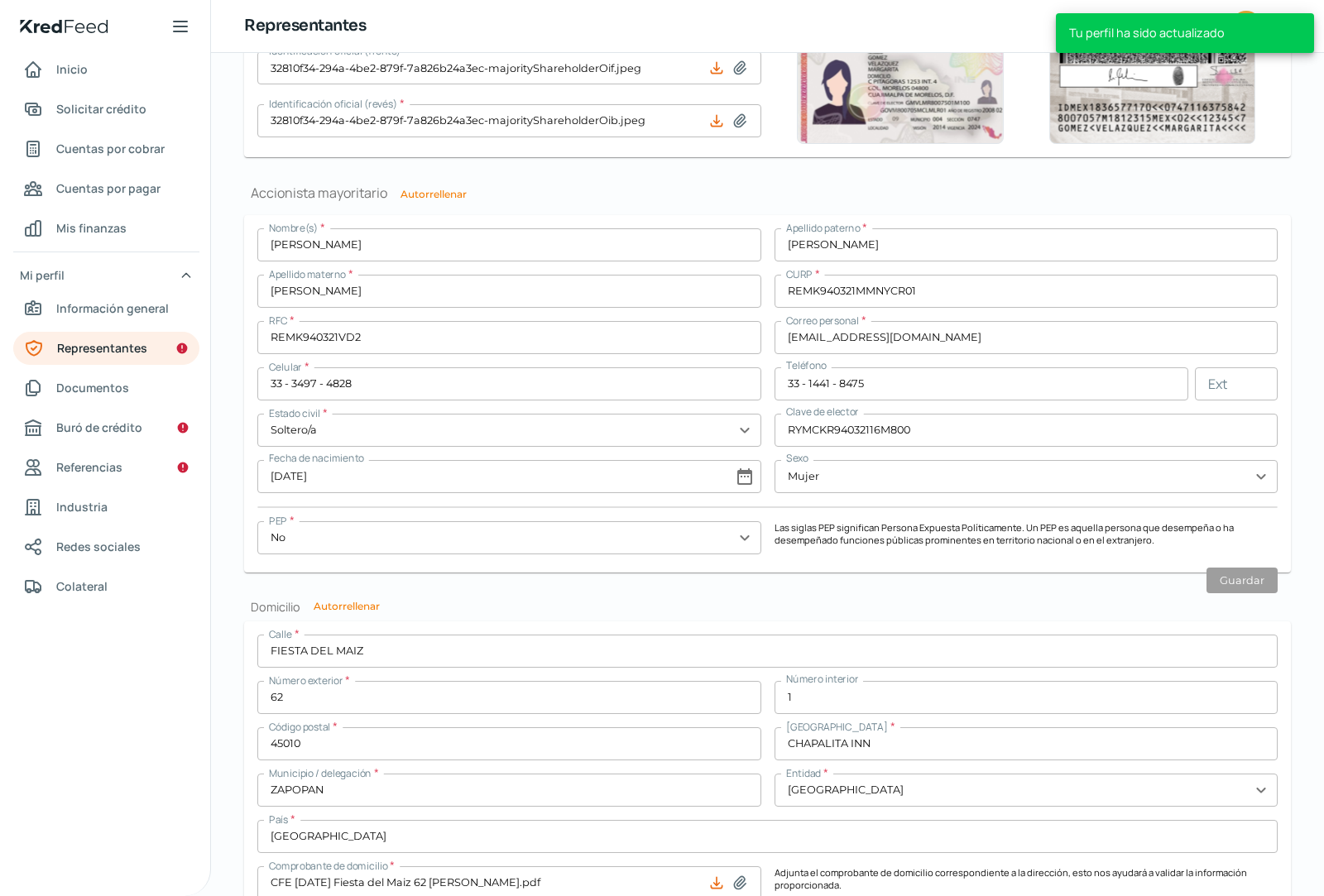
scroll to position [1243, 0]
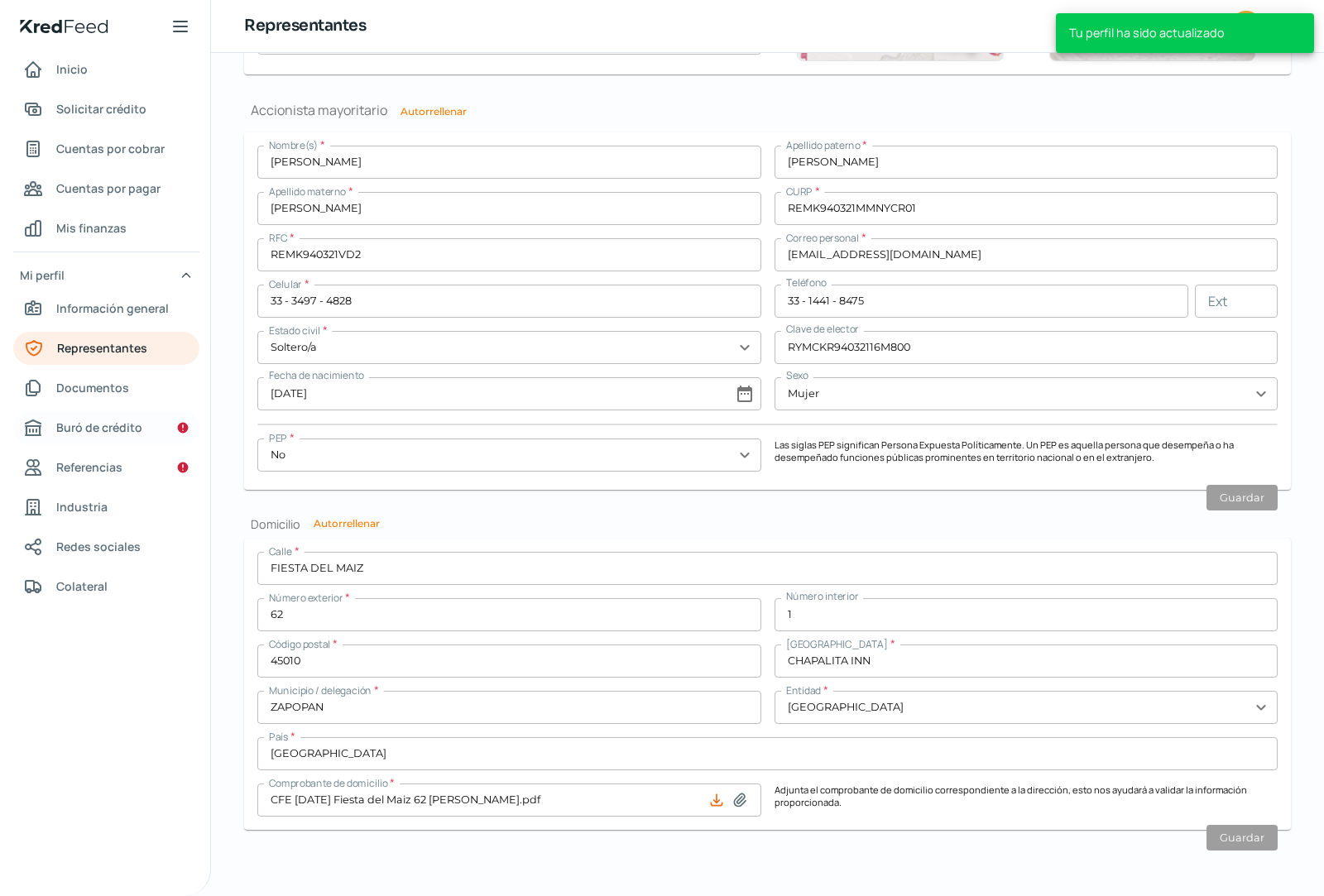
click at [96, 428] on span "Buró de crédito" at bounding box center [99, 427] width 86 height 21
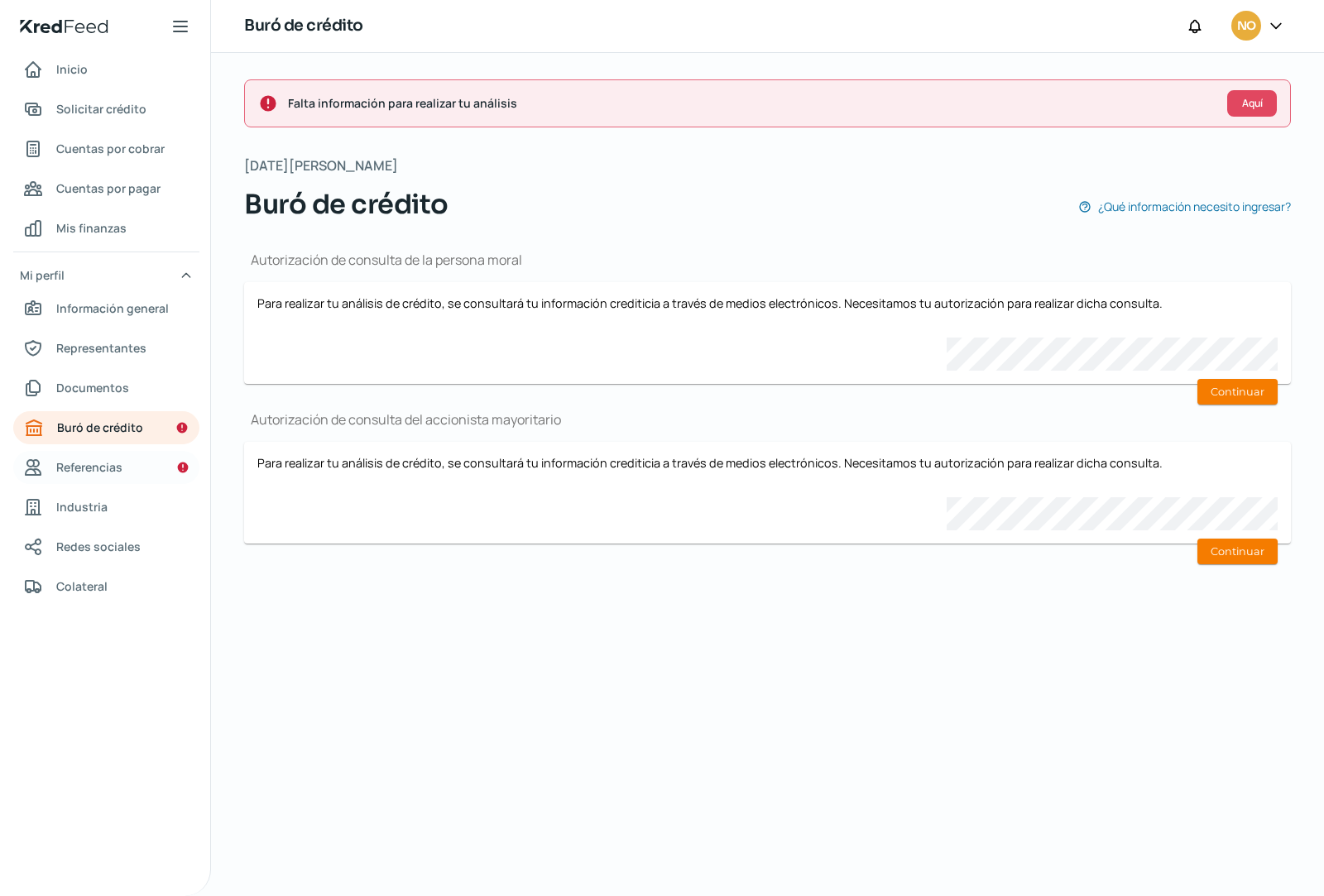
click at [82, 472] on span "Referencias" at bounding box center [88, 467] width 66 height 21
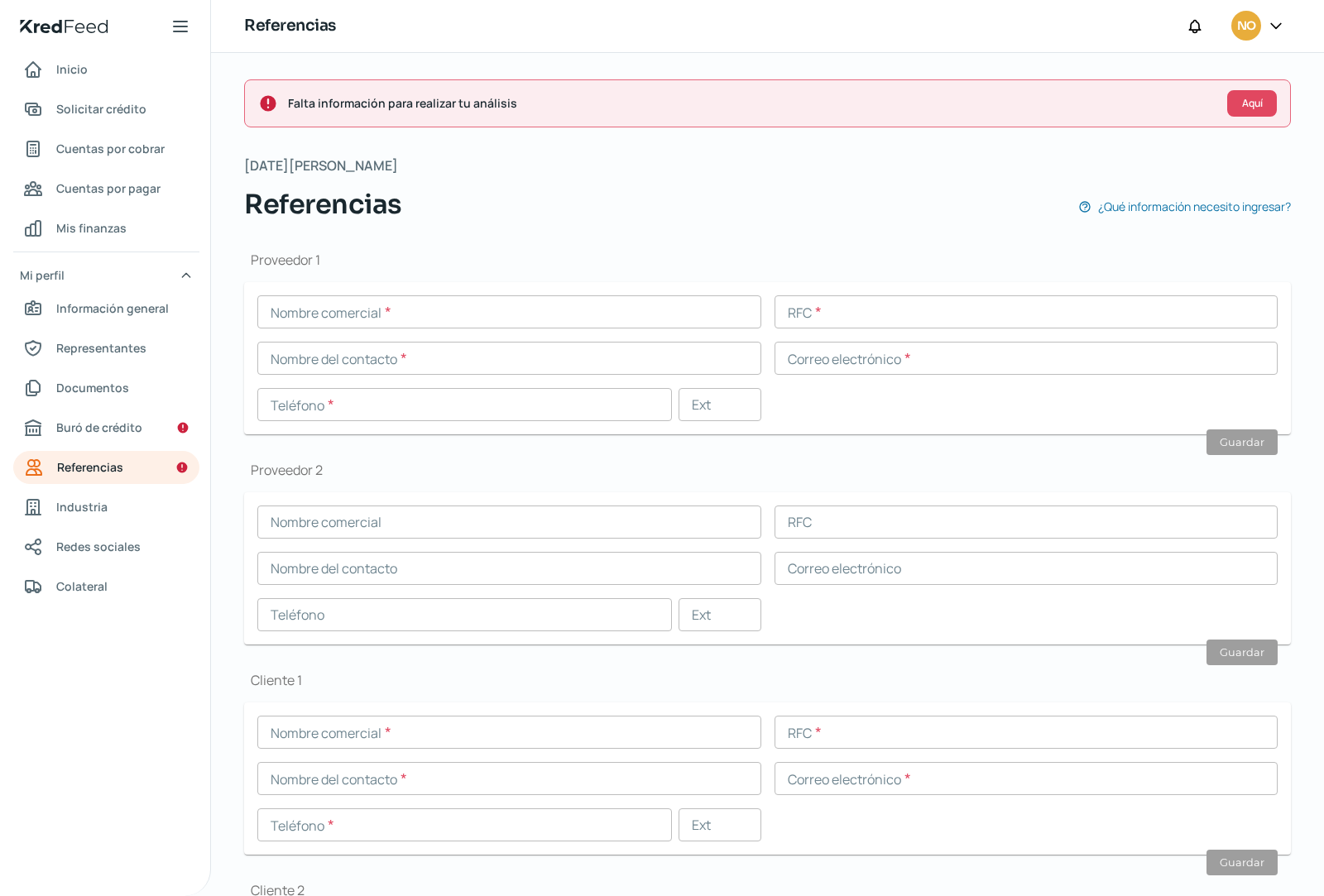
click at [390, 309] on input "text" at bounding box center [509, 312] width 504 height 33
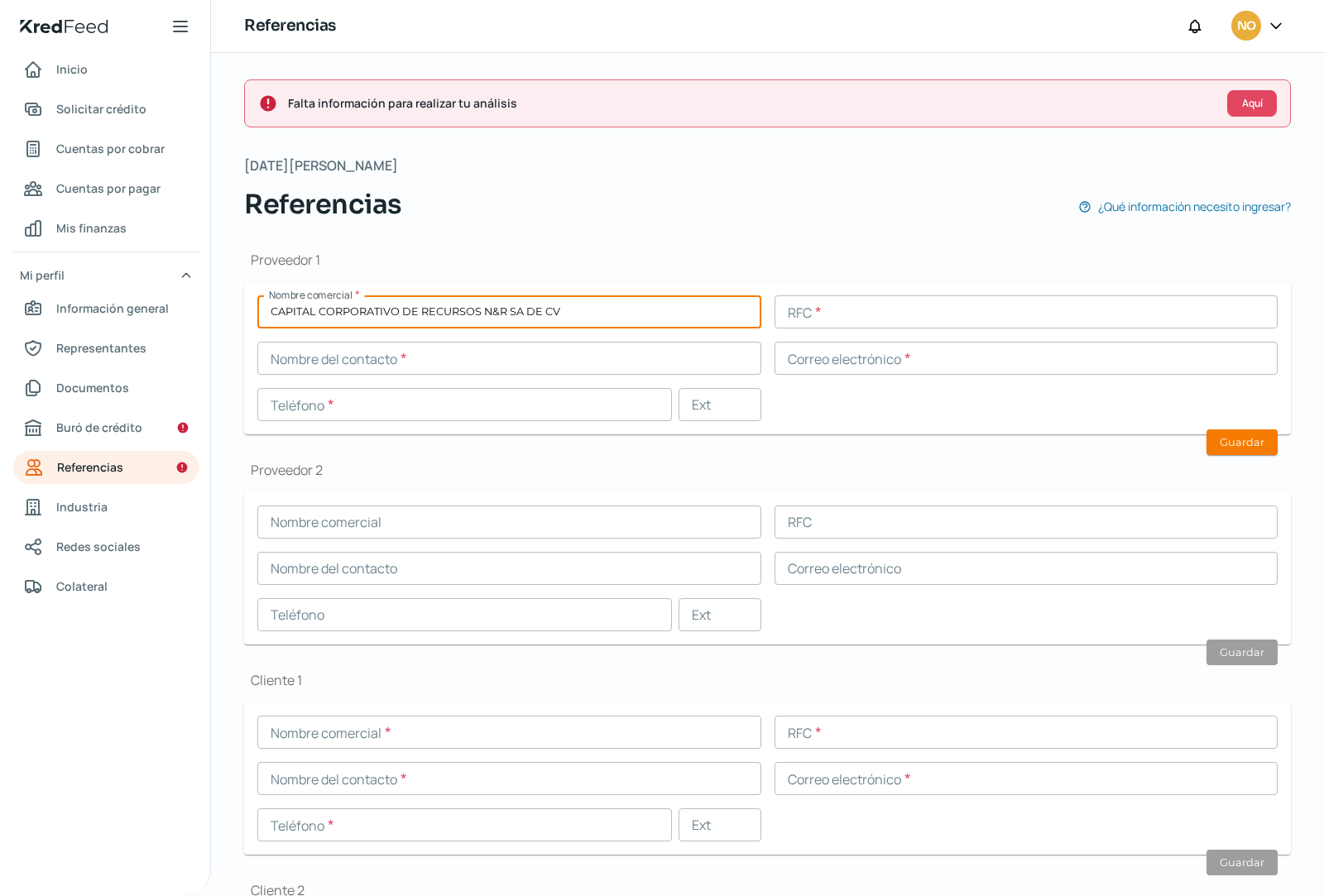
type input "CAPITAL CORPORATIVO DE RECURSOS N&R SA DE CV"
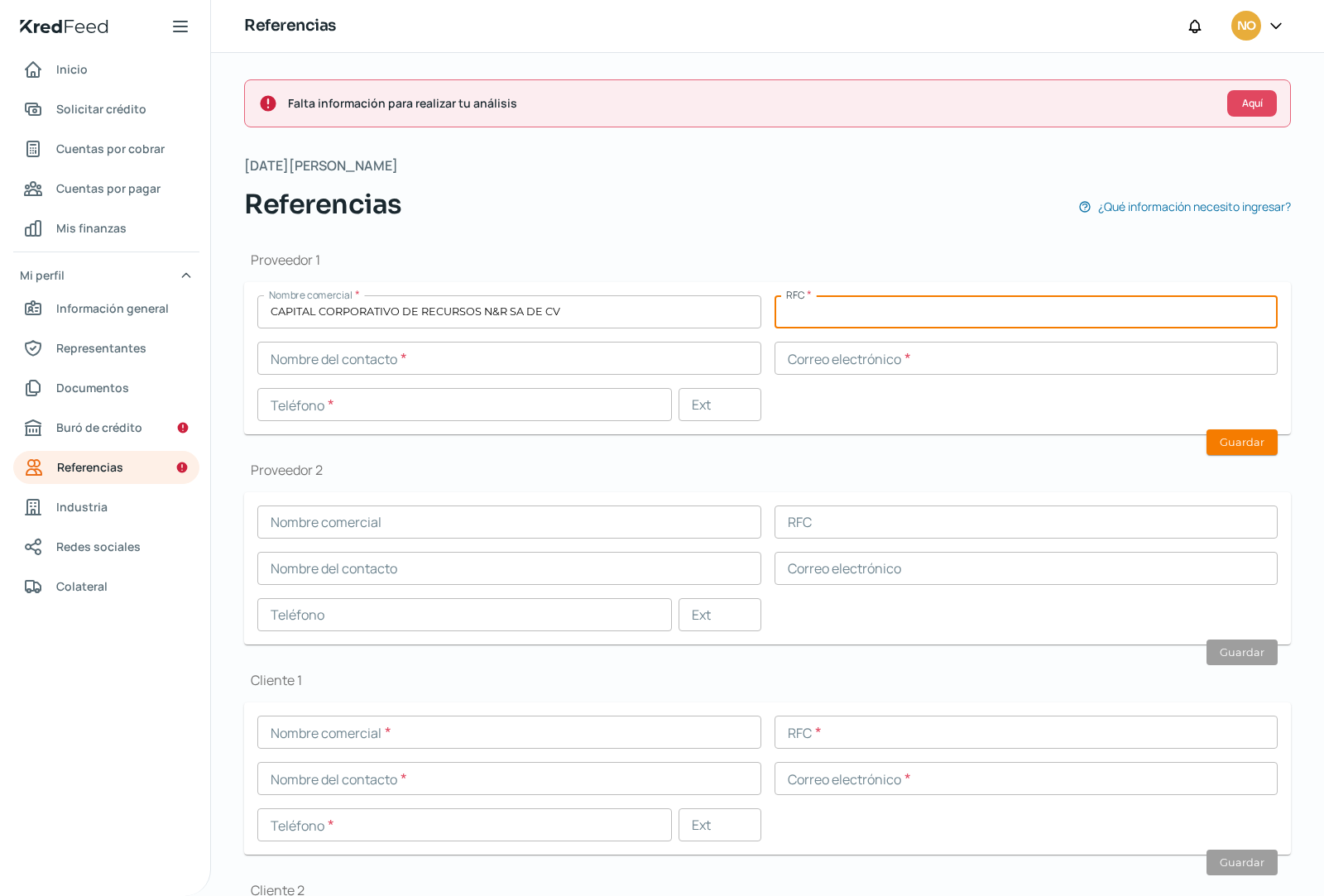
paste input "CCR-171222-EX5"
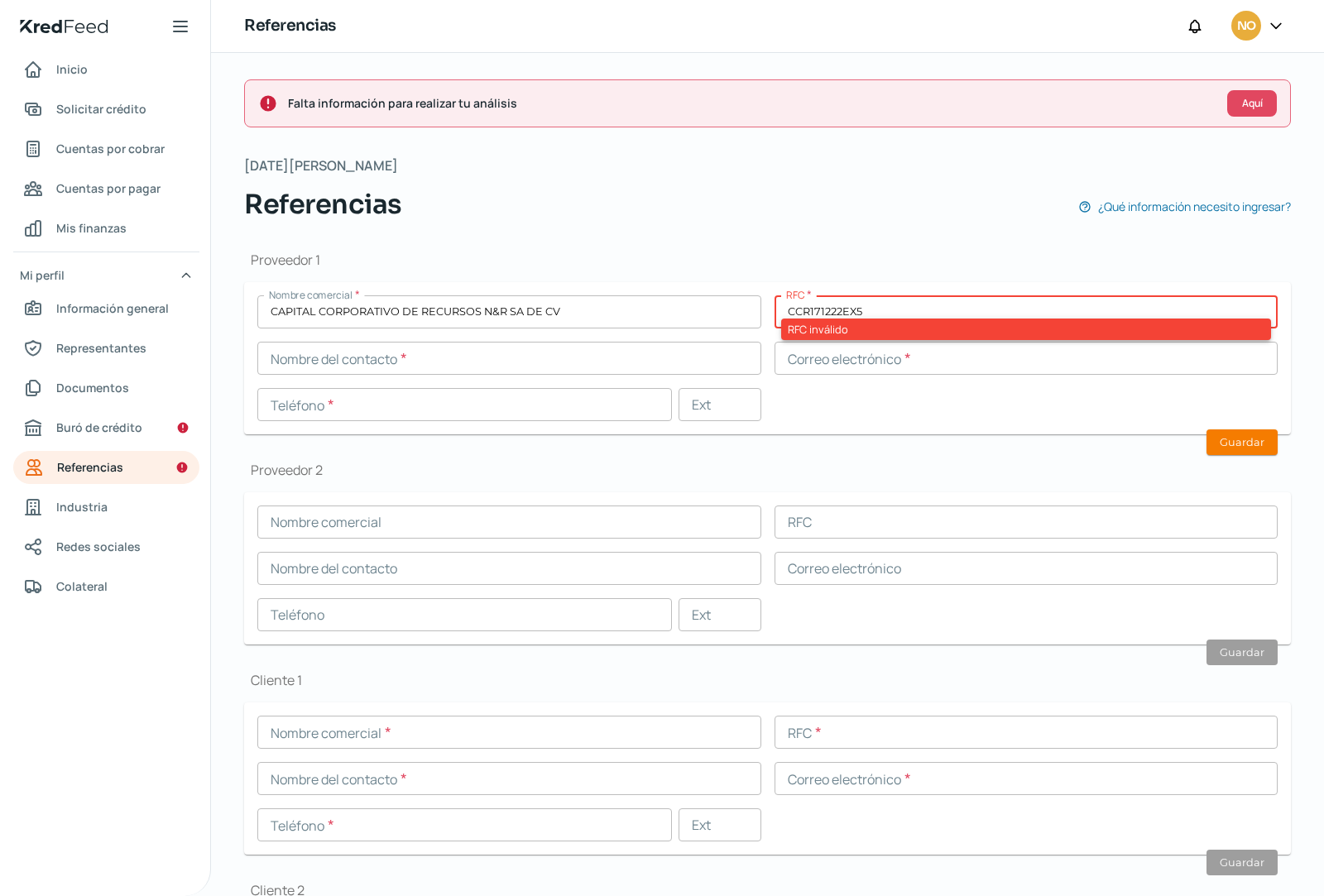
type input "CCR171222EX5"
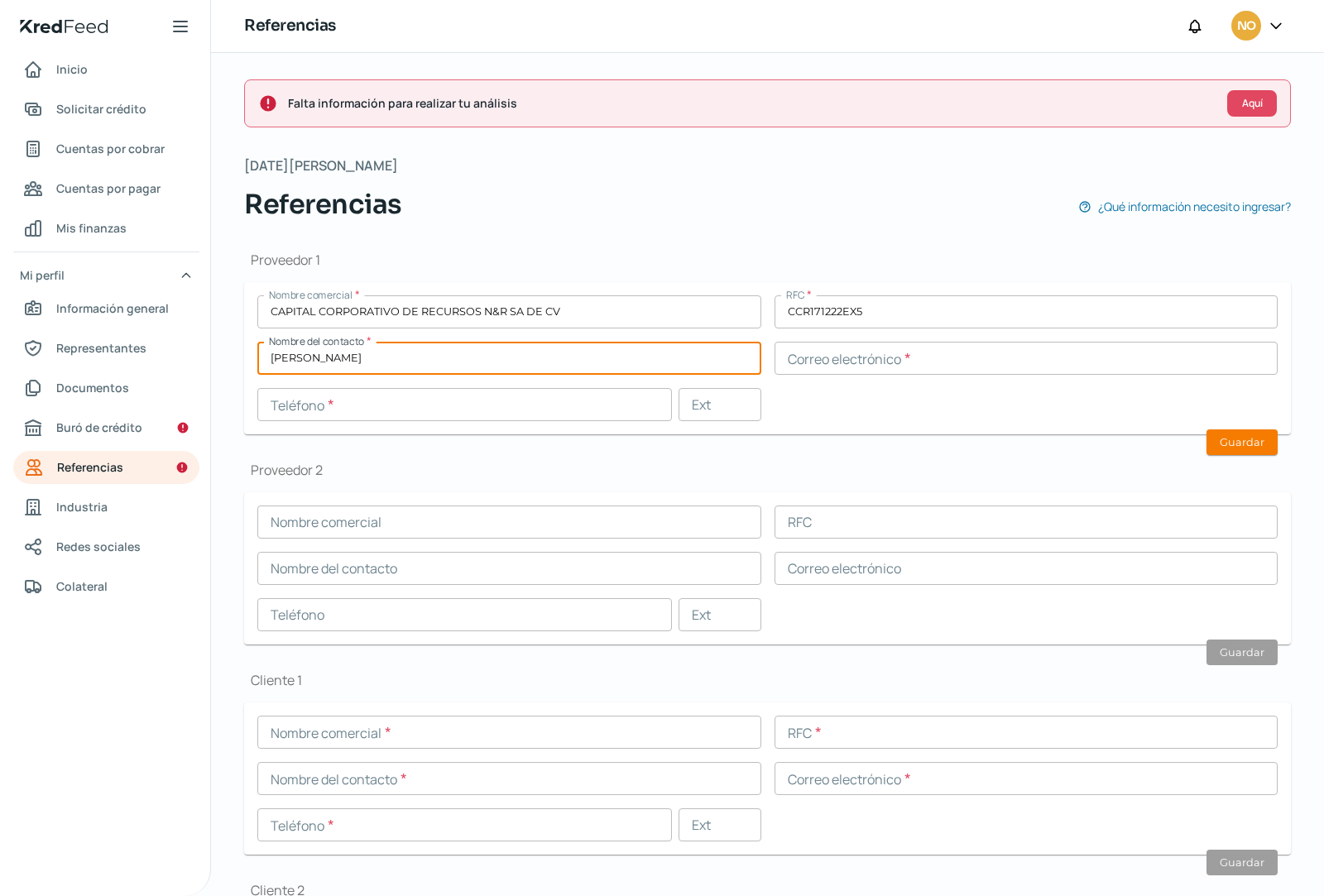
type input "[PERSON_NAME]"
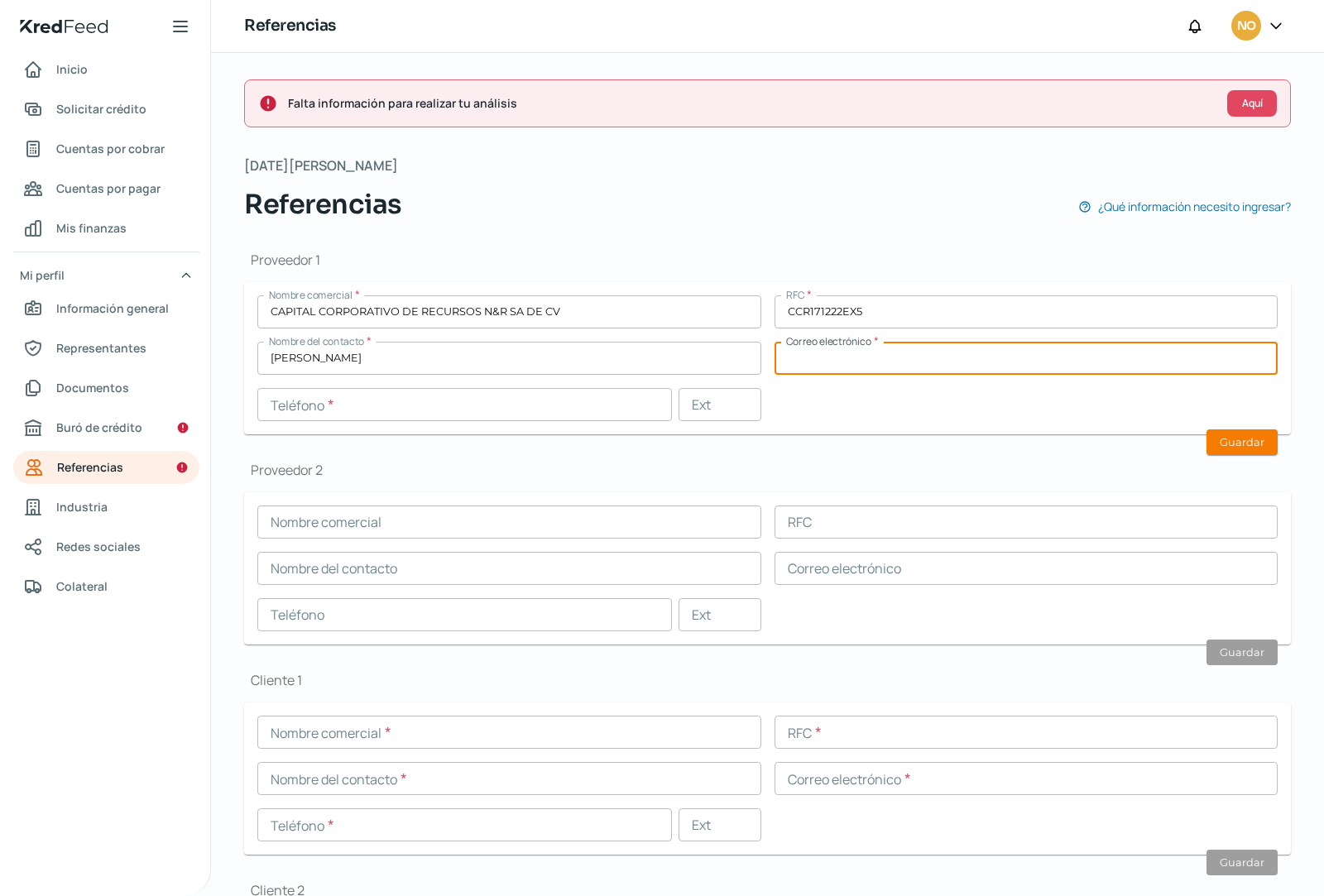
paste input "[EMAIL_ADDRESS][DOMAIN_NAME]"
type input "[EMAIL_ADDRESS][DOMAIN_NAME]"
click at [357, 409] on input "text" at bounding box center [464, 405] width 415 height 33
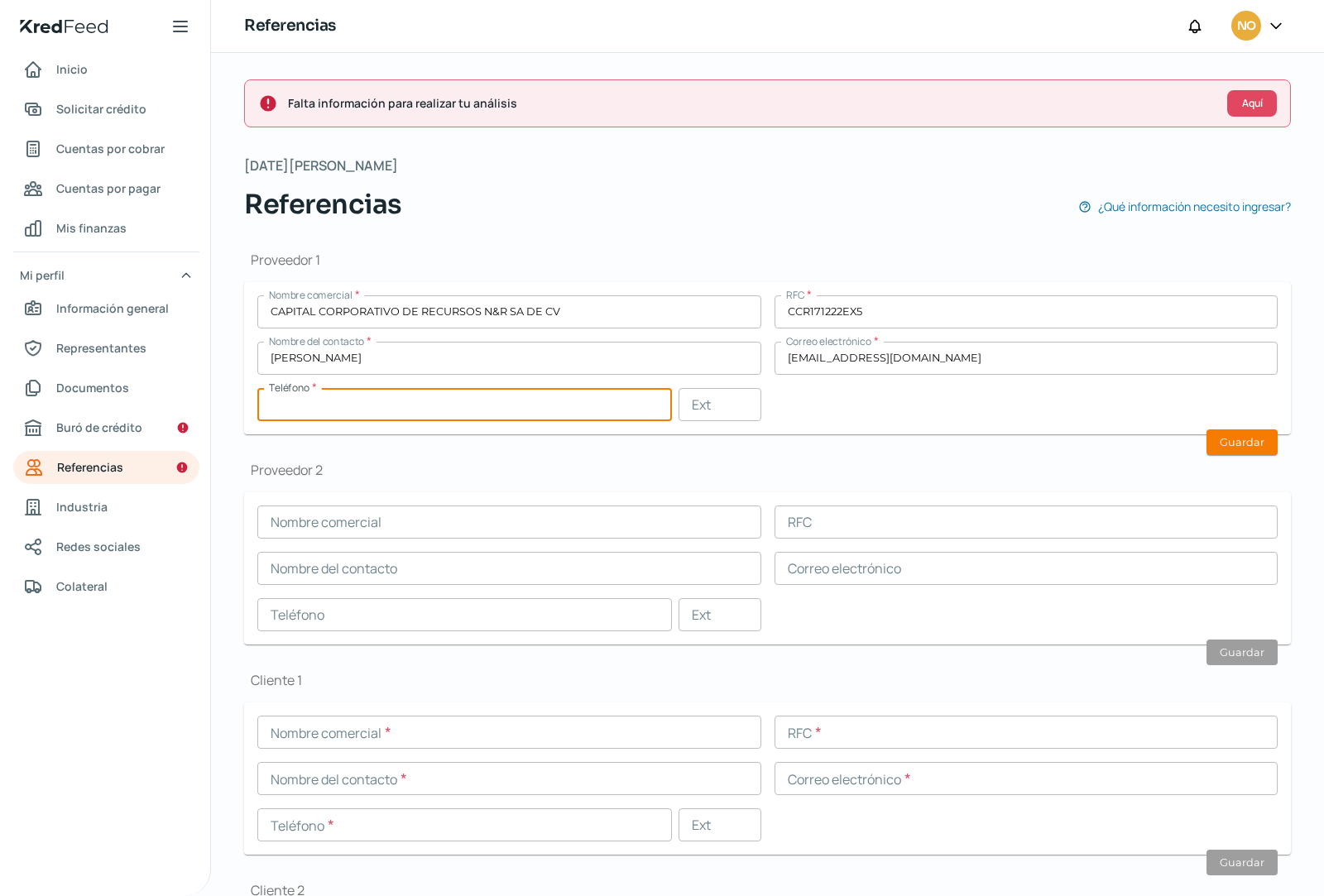
paste input "33 - 3497 - 5114"
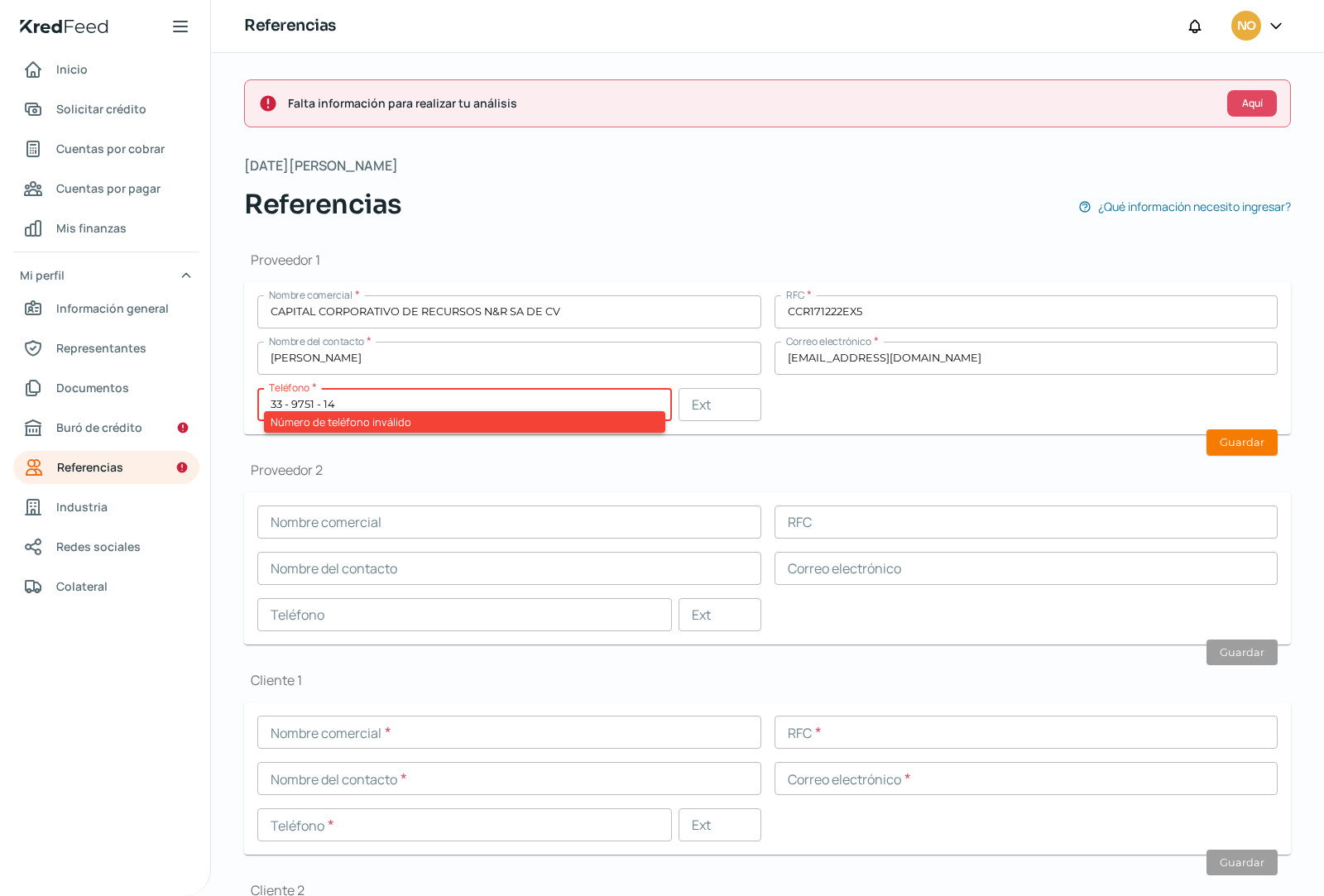
click at [293, 401] on input "33 - 9751 - 14" at bounding box center [464, 405] width 415 height 33
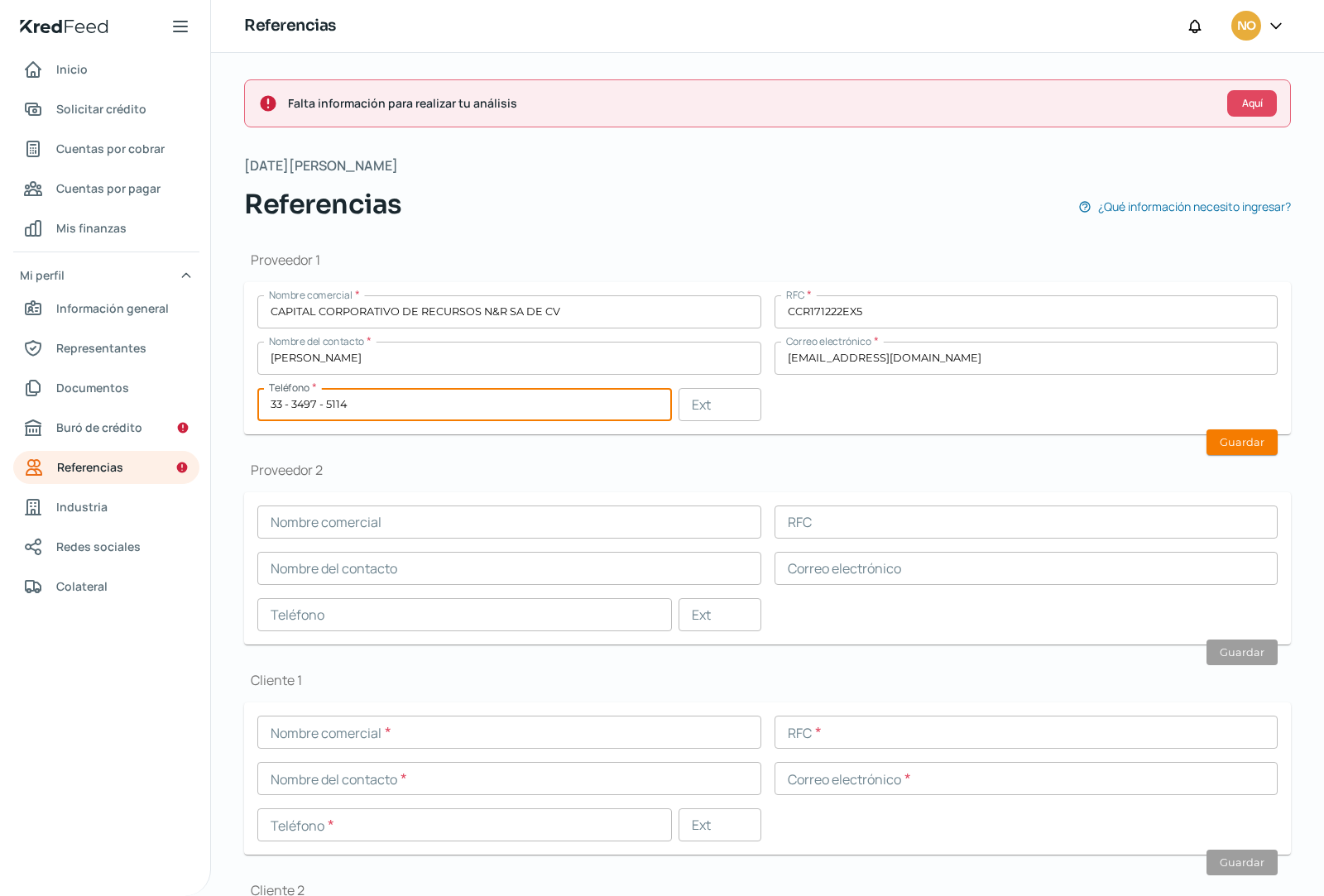
type input "33 - 3497 - 5114"
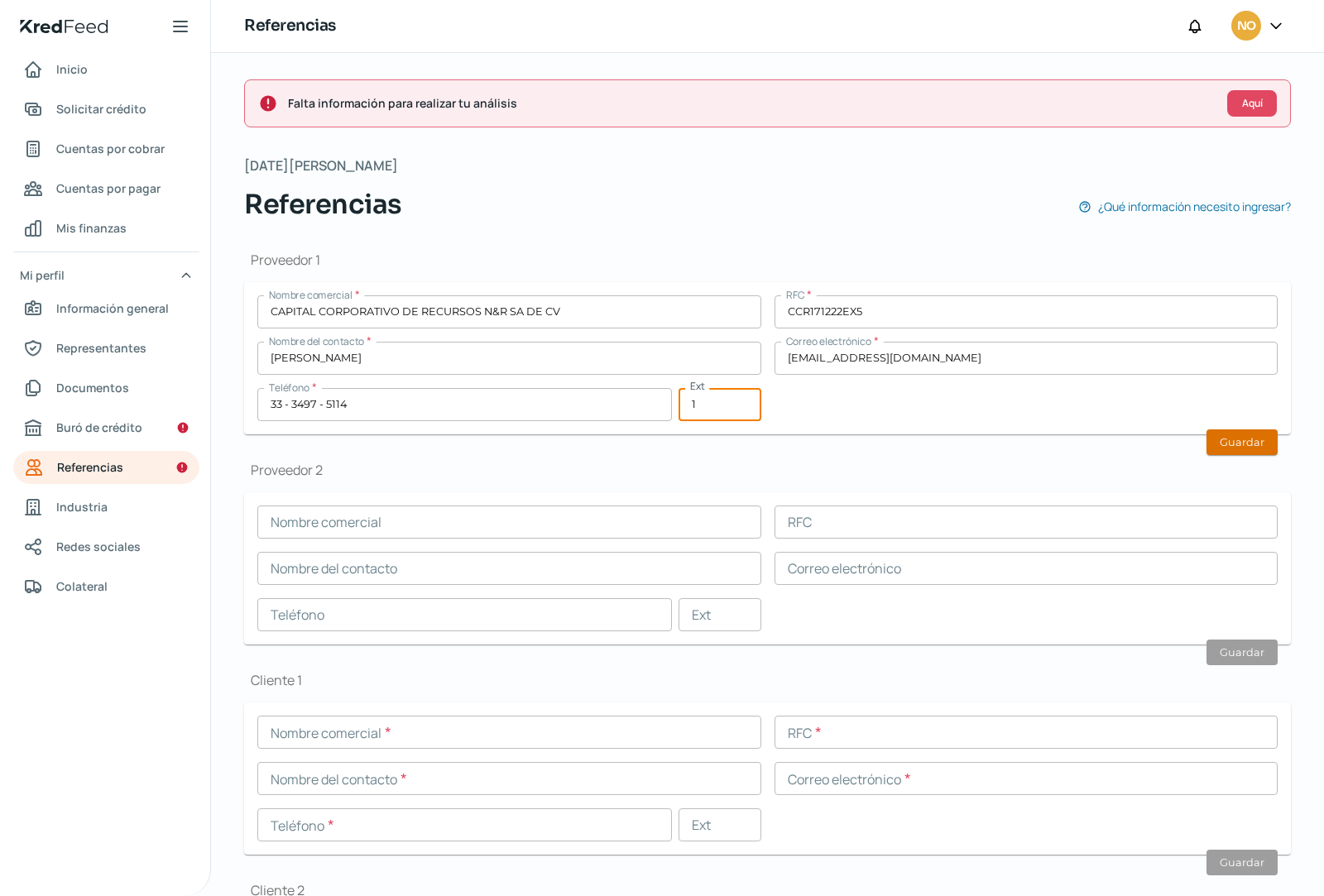
type input "1"
click at [1240, 448] on button "Guardar" at bounding box center [1243, 443] width 72 height 26
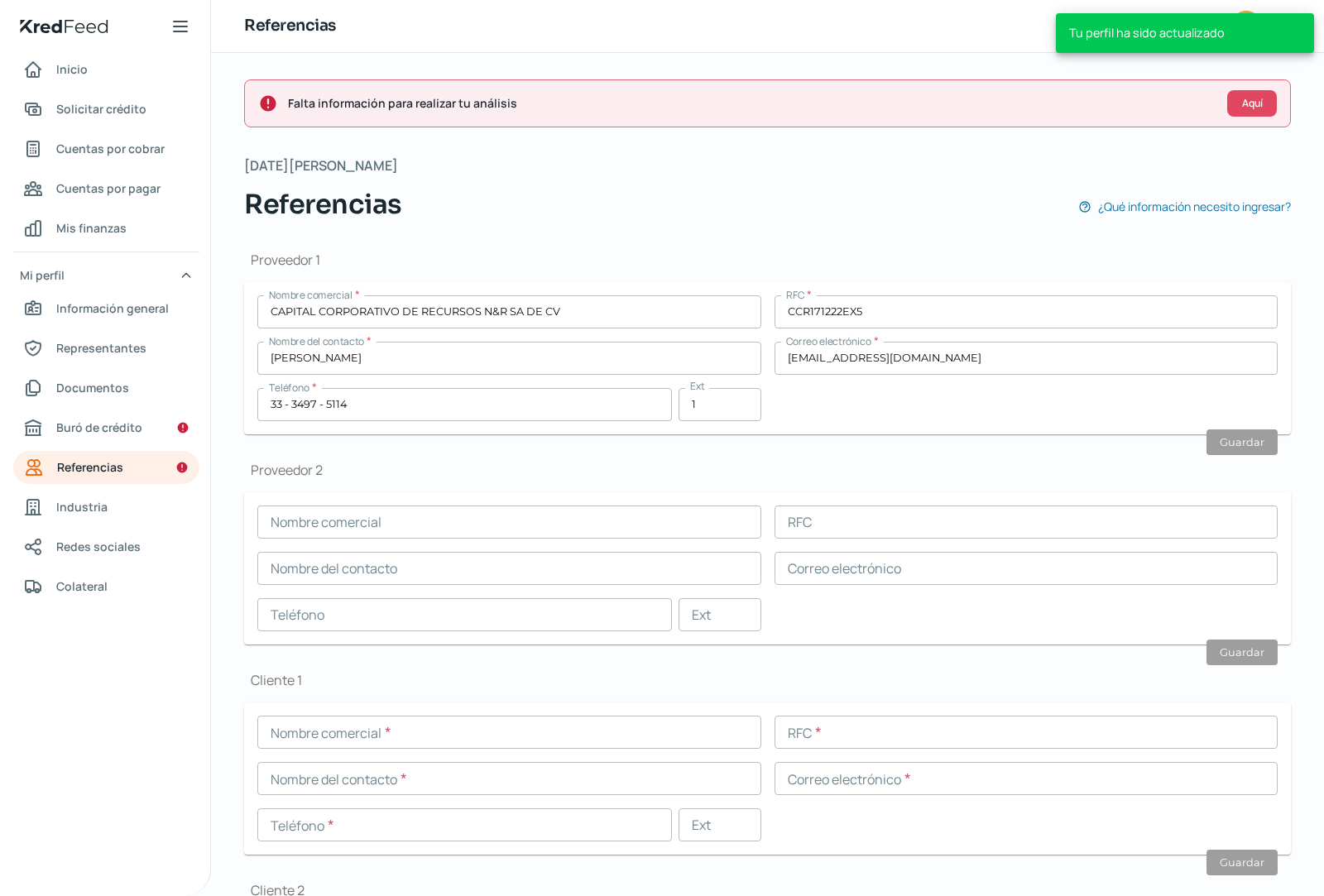
click at [509, 526] on input "text" at bounding box center [509, 522] width 504 height 33
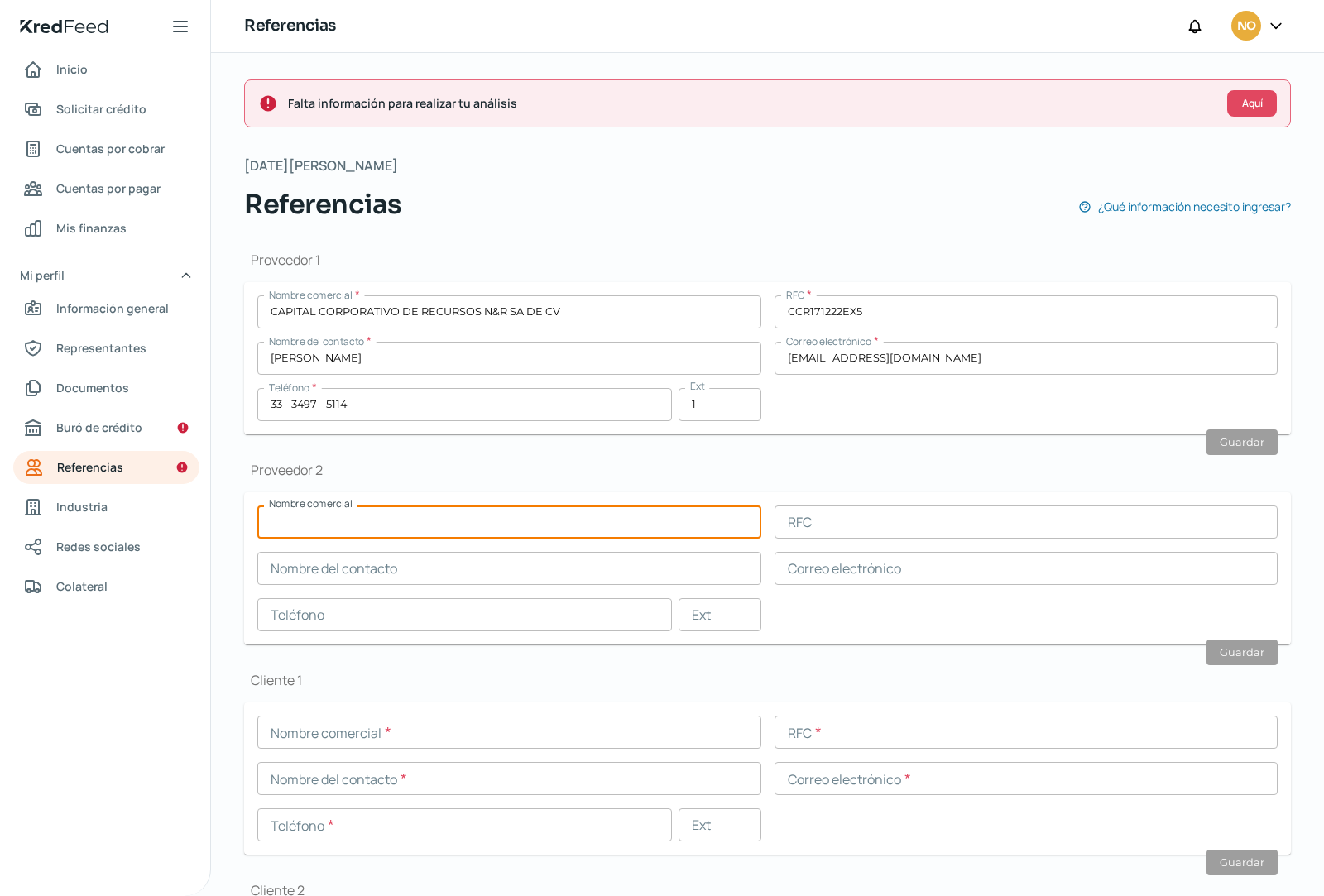
paste input "PR GRUPO INDUSTRIAL"
type input "PR GRUPO INDUSTRIAL"
click at [830, 524] on input "text" at bounding box center [1027, 522] width 504 height 33
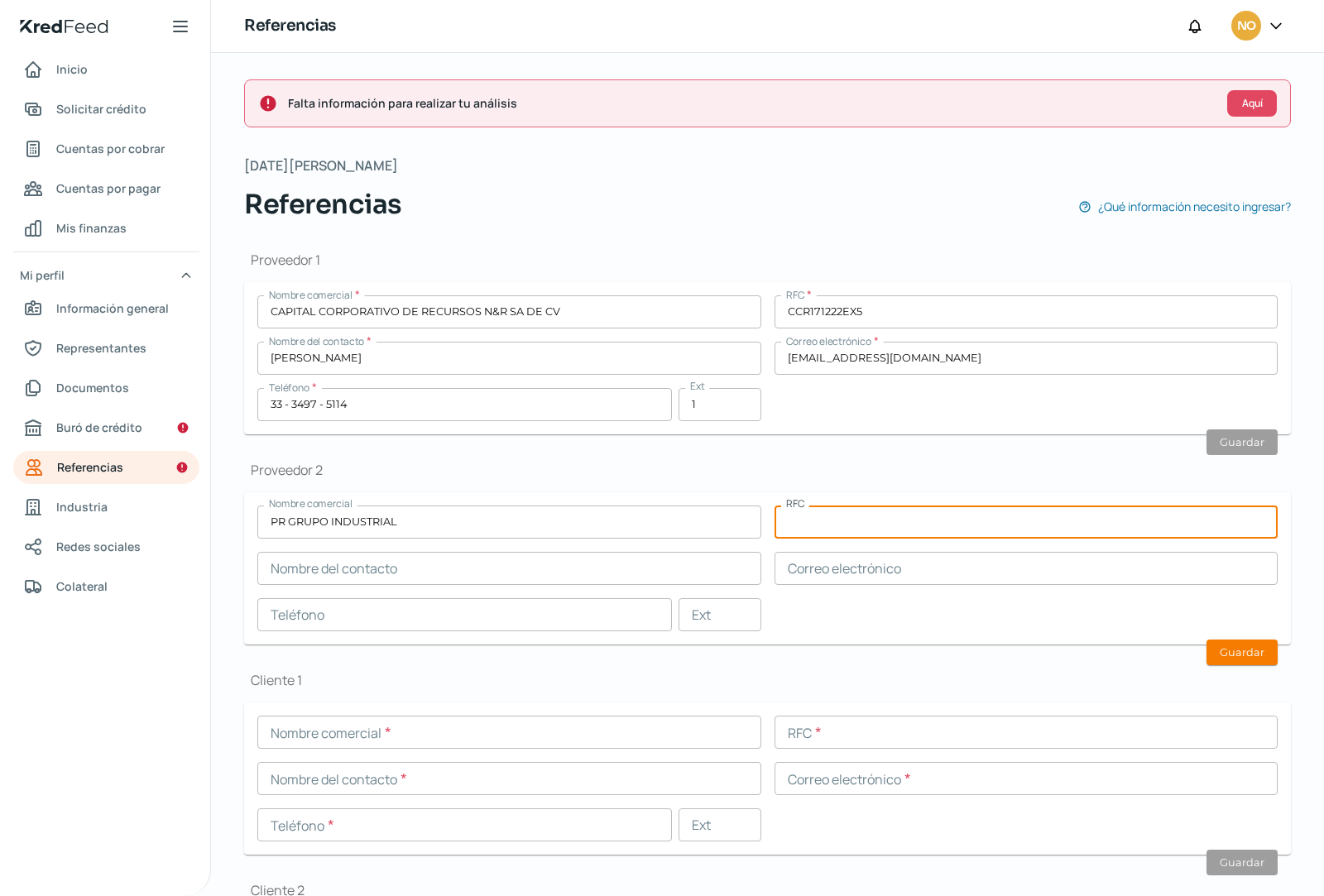
paste input "PGI-151009-460"
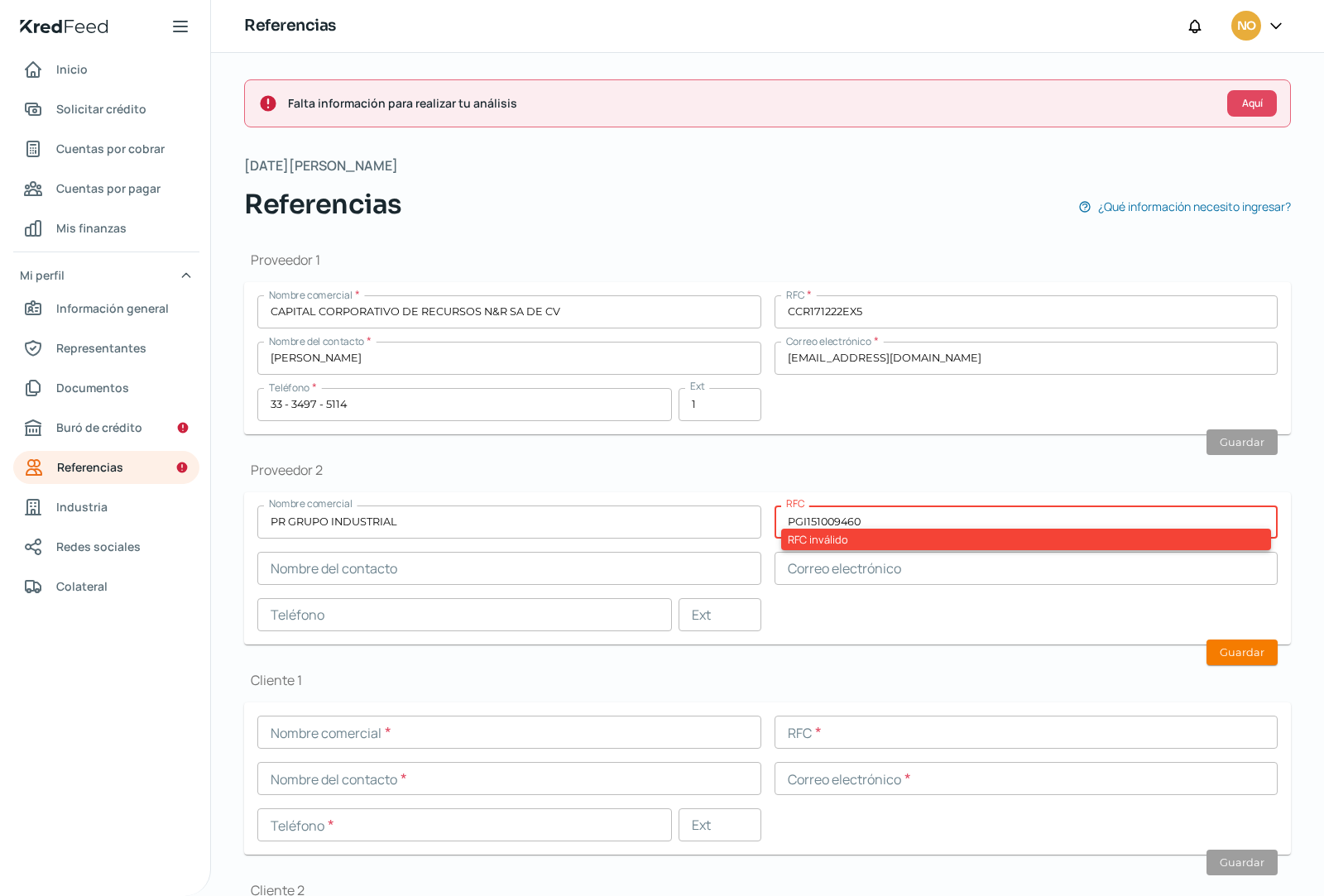
type input "PGI151009460"
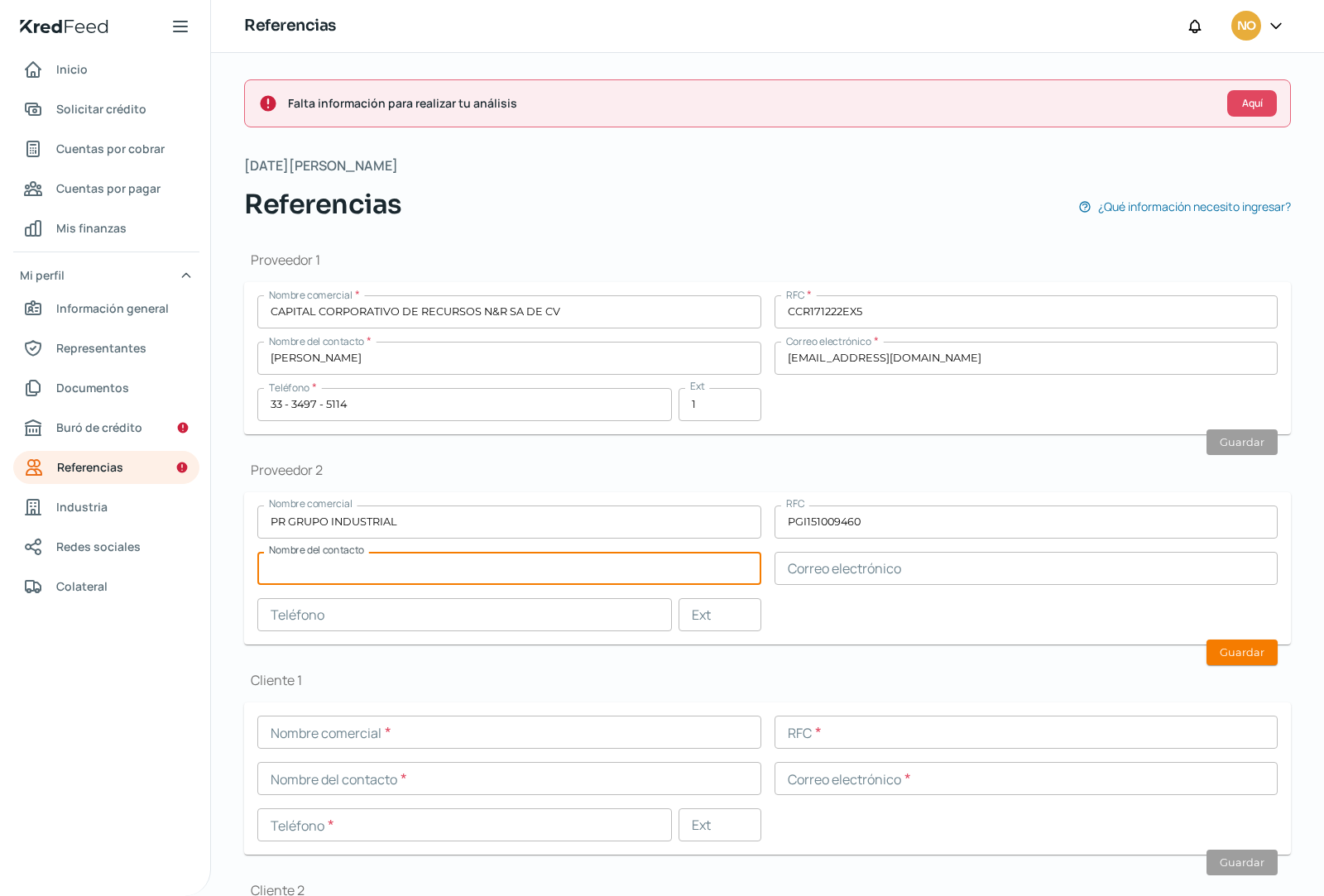
paste input "[PERSON_NAME]"
type input "[PERSON_NAME]"
click at [936, 564] on input "text" at bounding box center [1027, 569] width 504 height 33
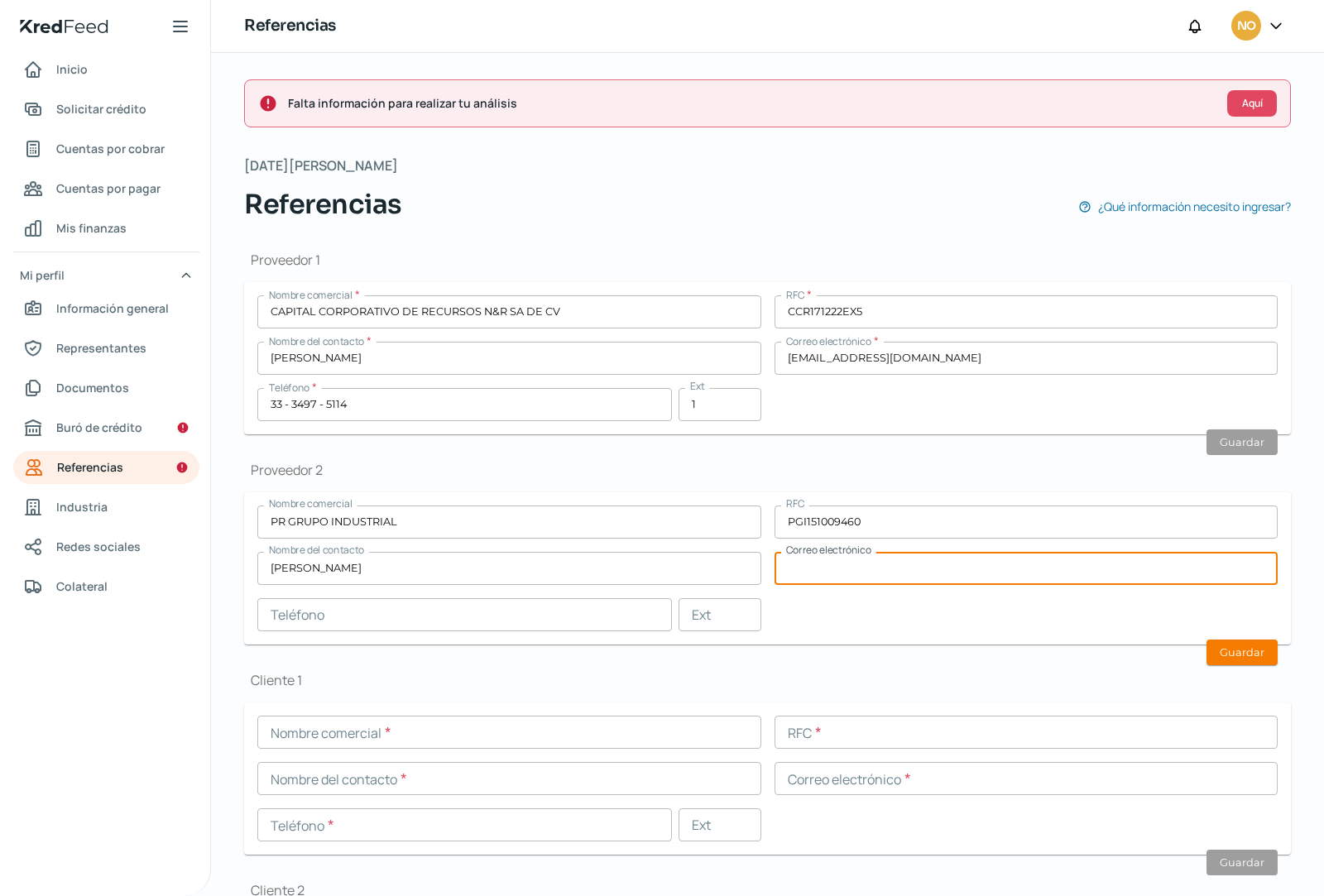
paste input "[EMAIL_ADDRESS][DOMAIN_NAME]"
type input "[EMAIL_ADDRESS][DOMAIN_NAME]"
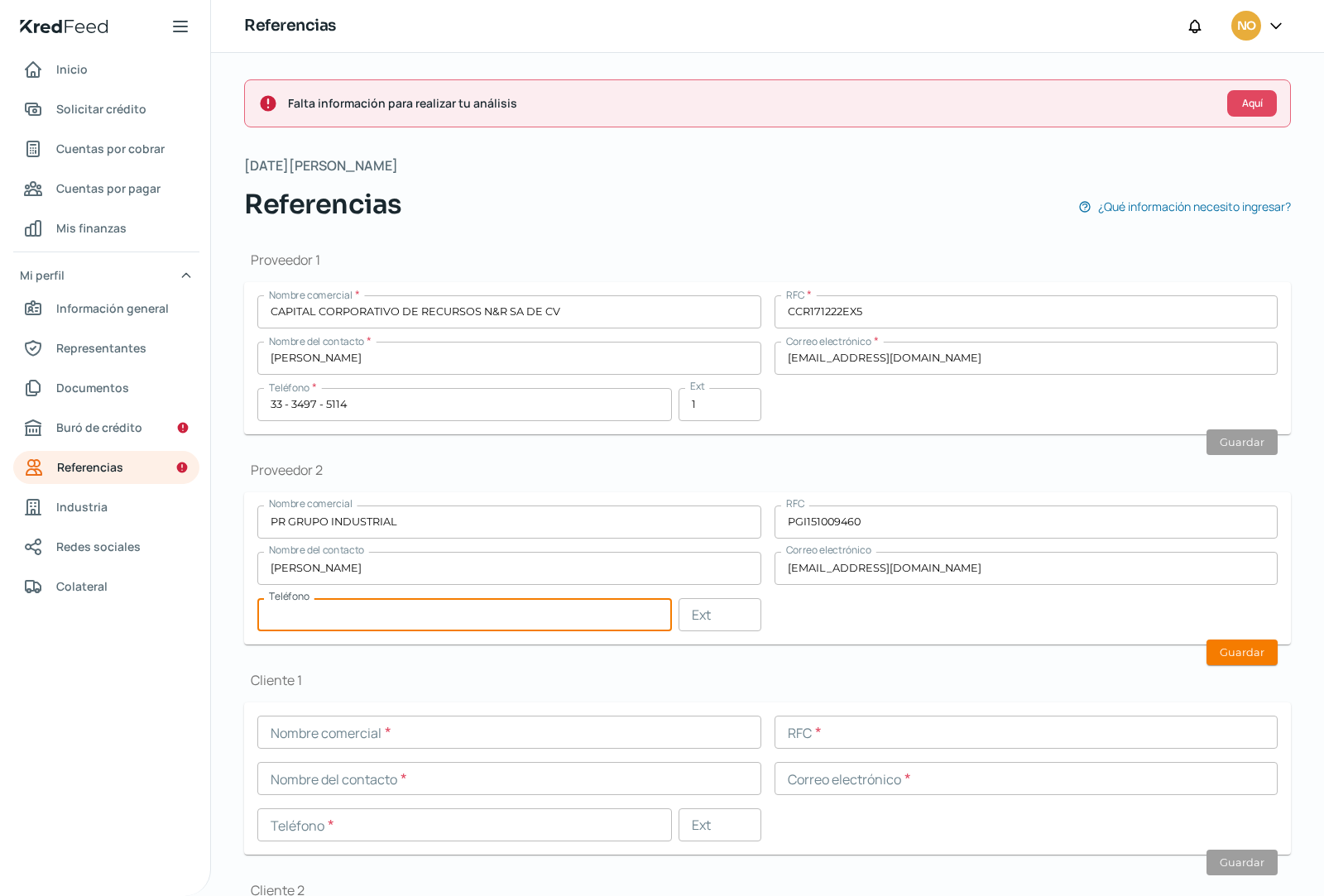
paste input "33 - [DATE] - 2613"
type input "33 - [DATE] - 2613"
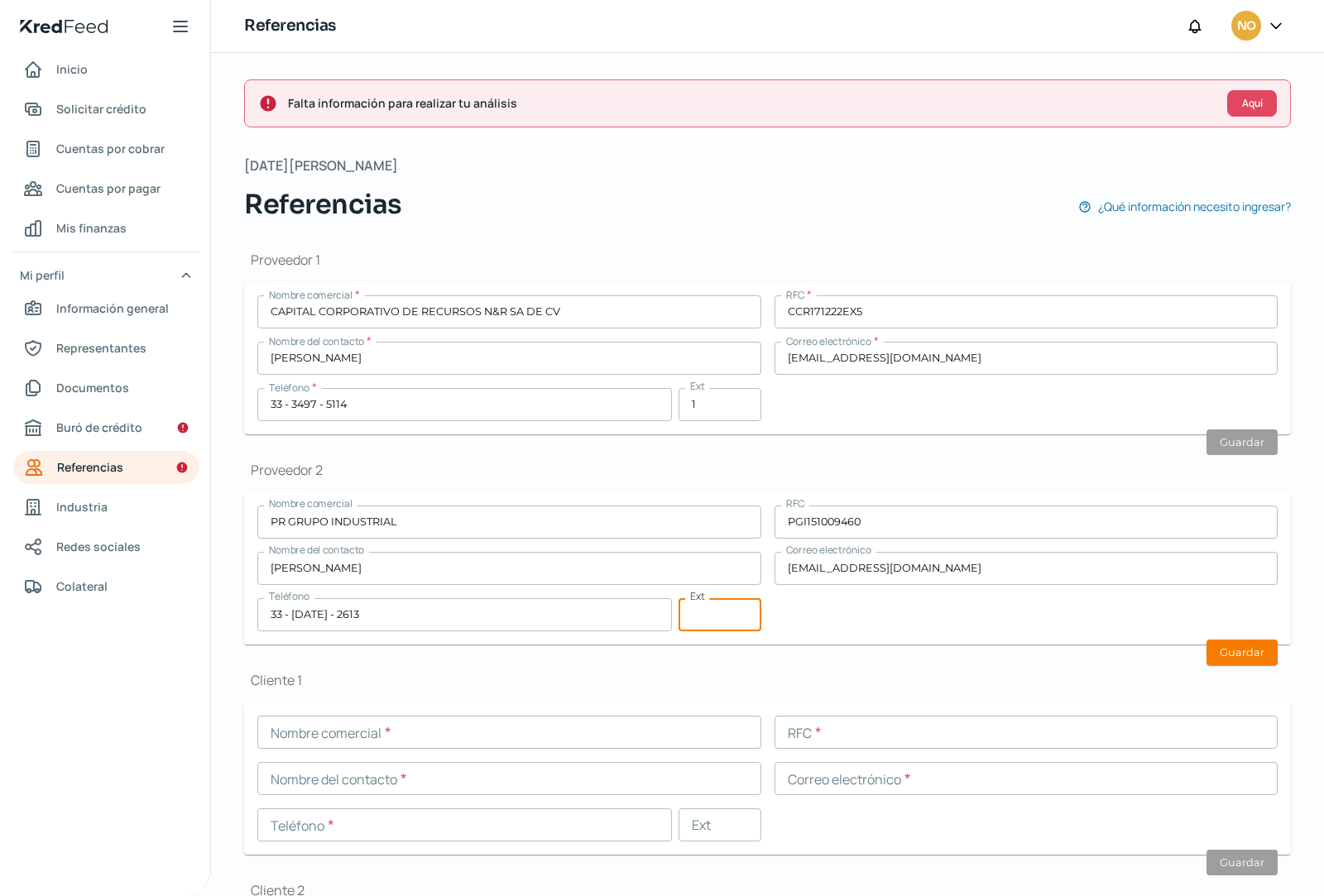
click at [722, 607] on input "text" at bounding box center [720, 615] width 82 height 33
type input "1"
click at [1238, 659] on button "Guardar" at bounding box center [1243, 653] width 72 height 26
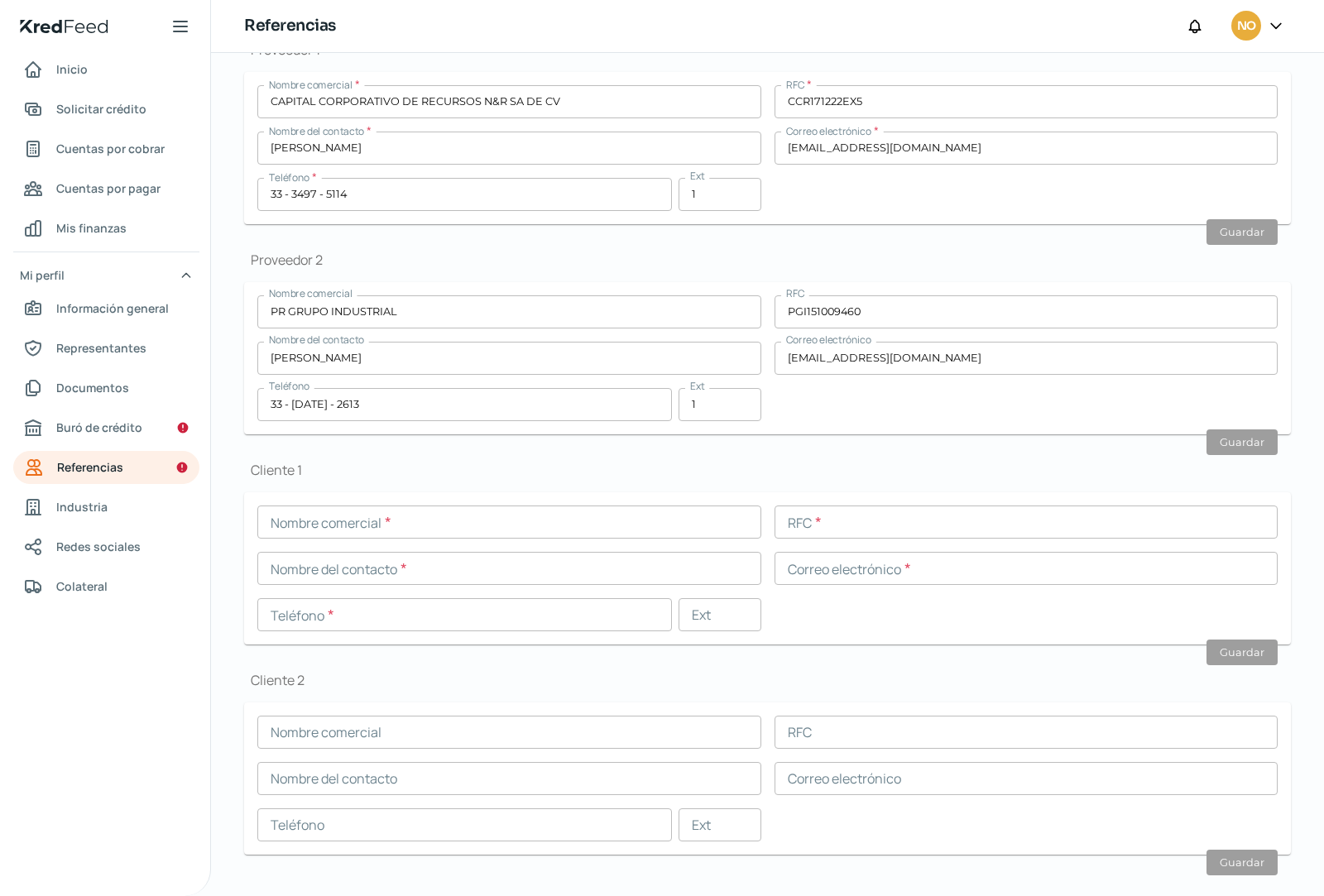
scroll to position [236, 0]
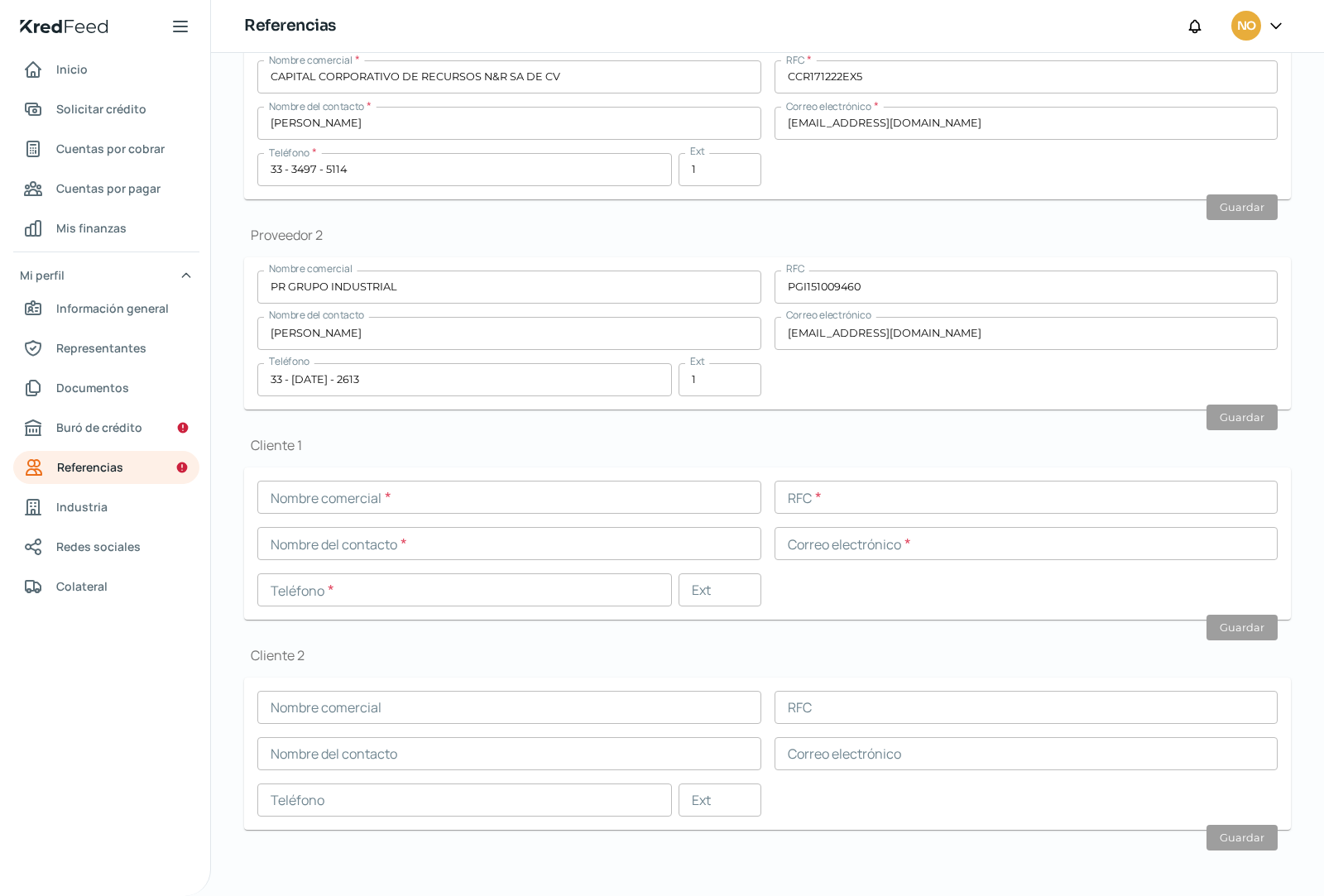
click at [352, 500] on input "text" at bounding box center [509, 498] width 504 height 33
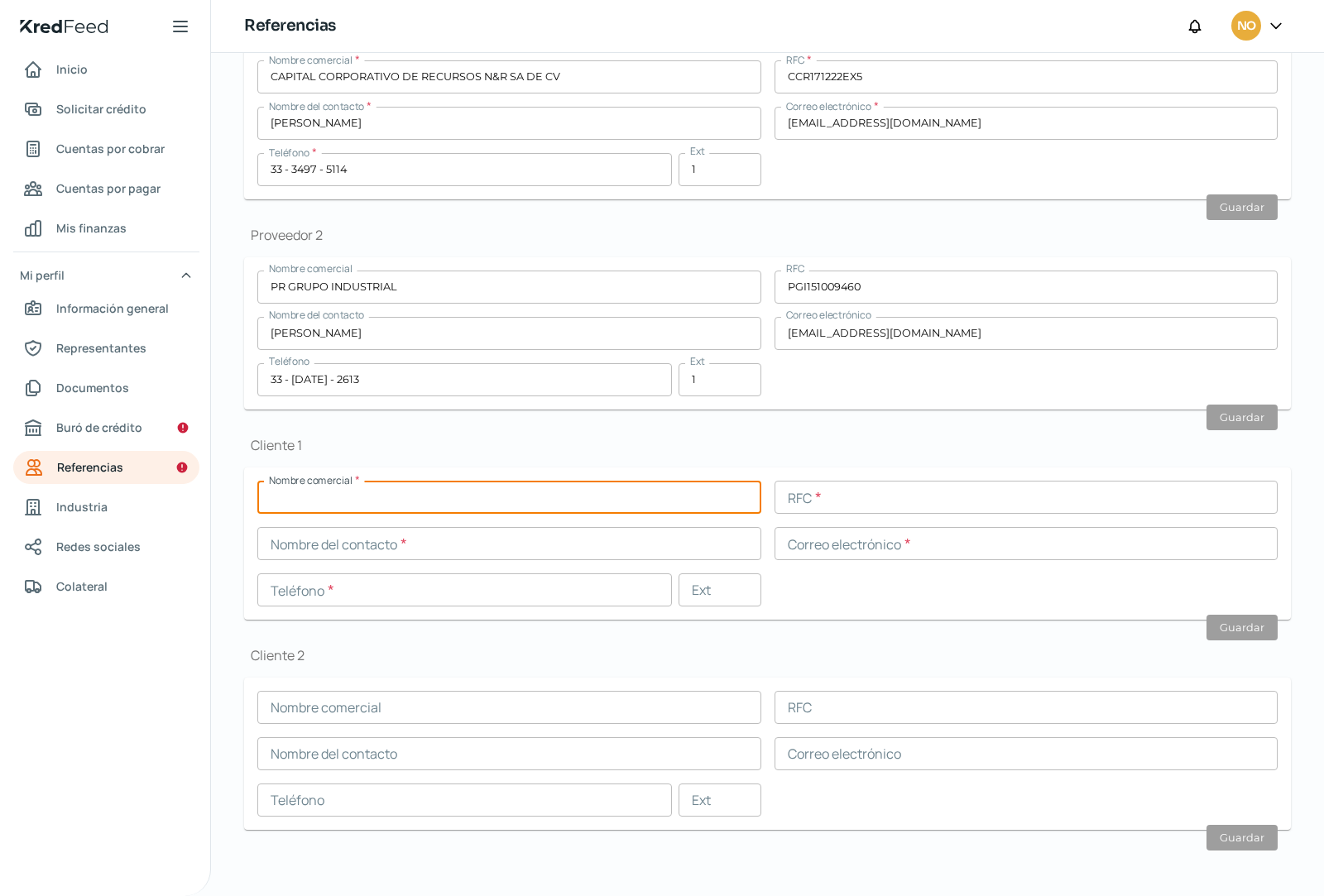
paste input "FAST CALL CENTER"
type input "FAST CALL CENTER"
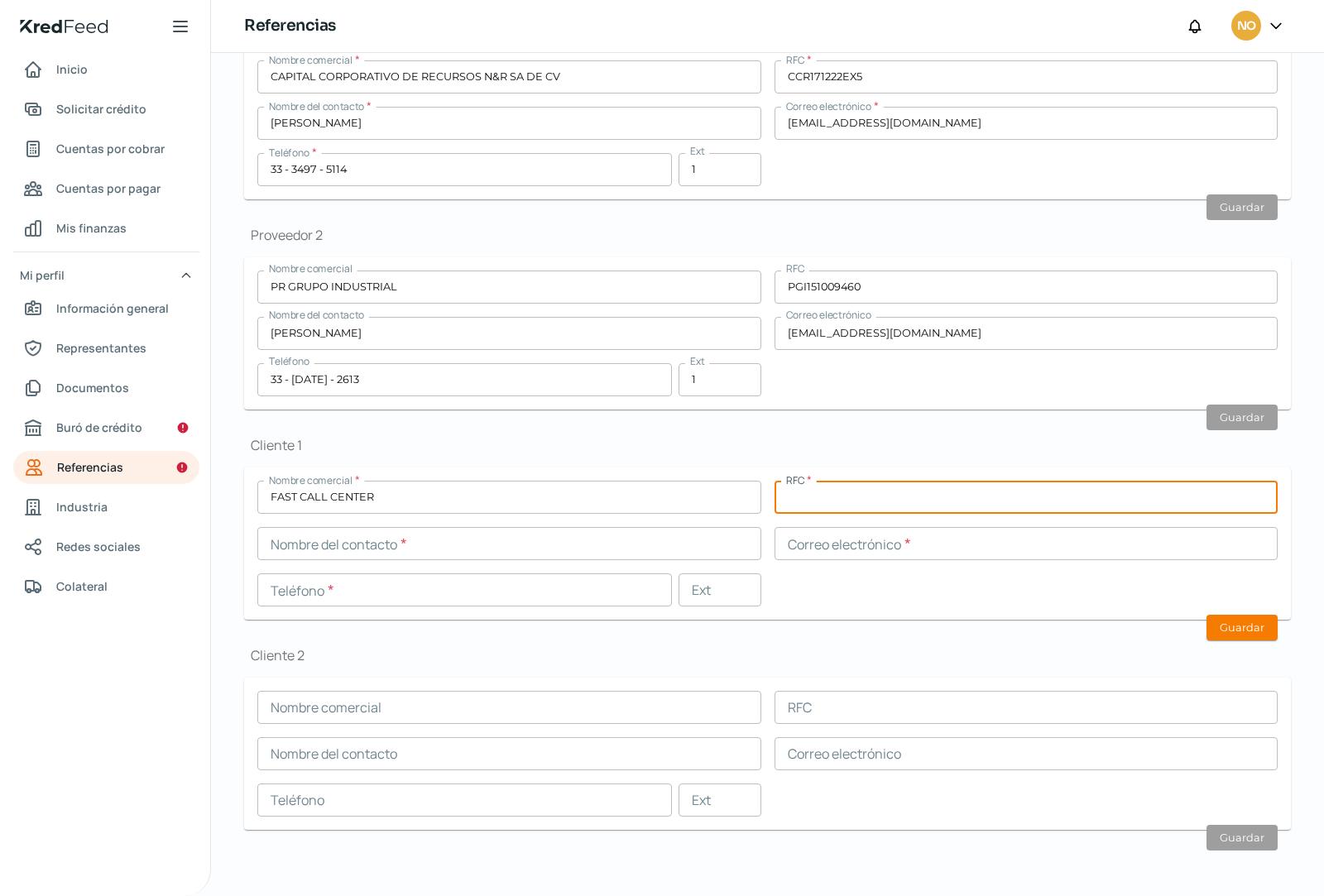
click at [837, 495] on input "text" at bounding box center [1027, 498] width 504 height 33
paste input "FCC180406R39"
type input "FCC180406R39"
click at [536, 542] on input "text" at bounding box center [509, 544] width 504 height 33
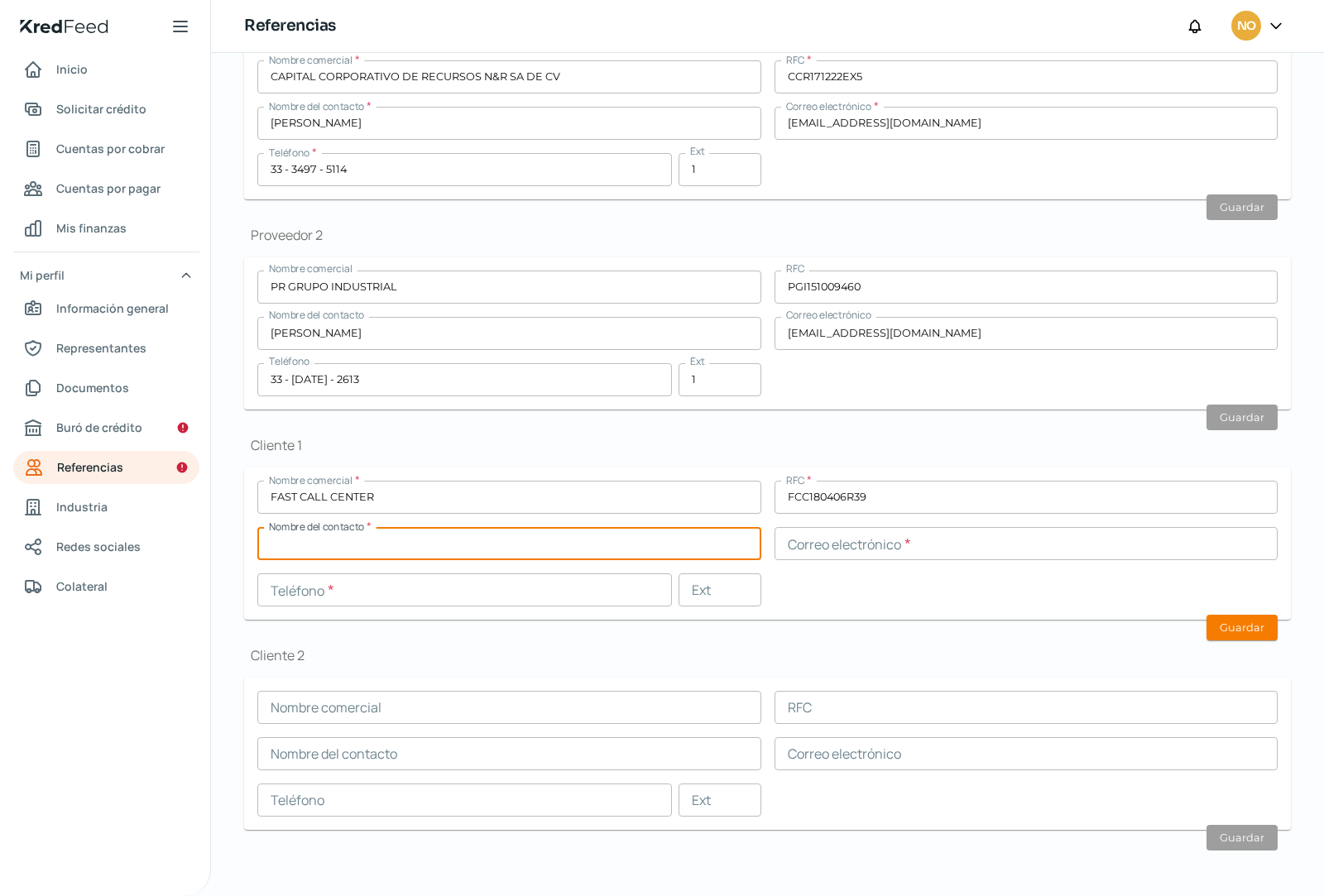
paste input "[PERSON_NAME]"
type input "[PERSON_NAME]"
click at [821, 552] on input "text" at bounding box center [1027, 544] width 504 height 33
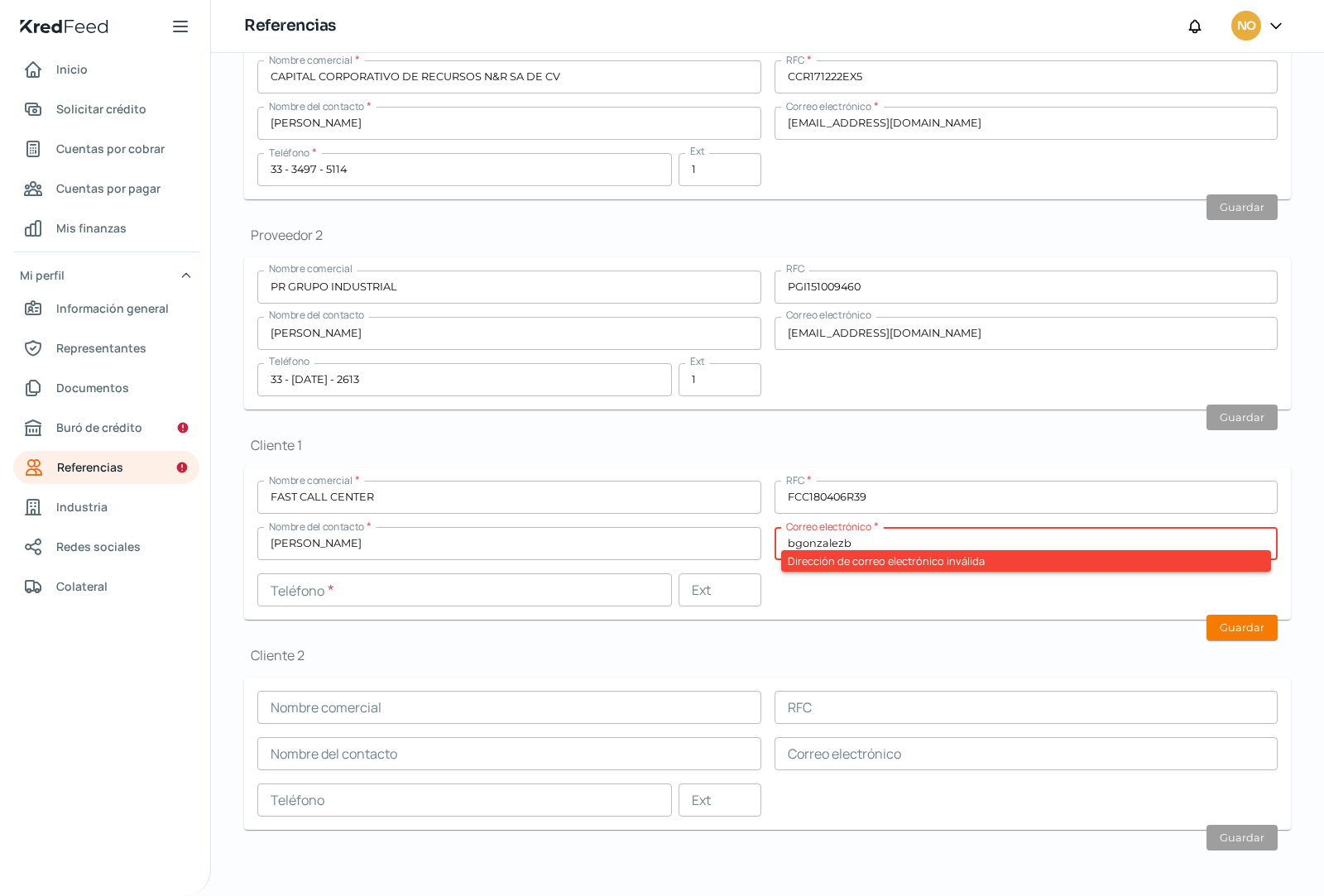
click at [863, 543] on input "bgonzalezb" at bounding box center [1027, 544] width 504 height 33
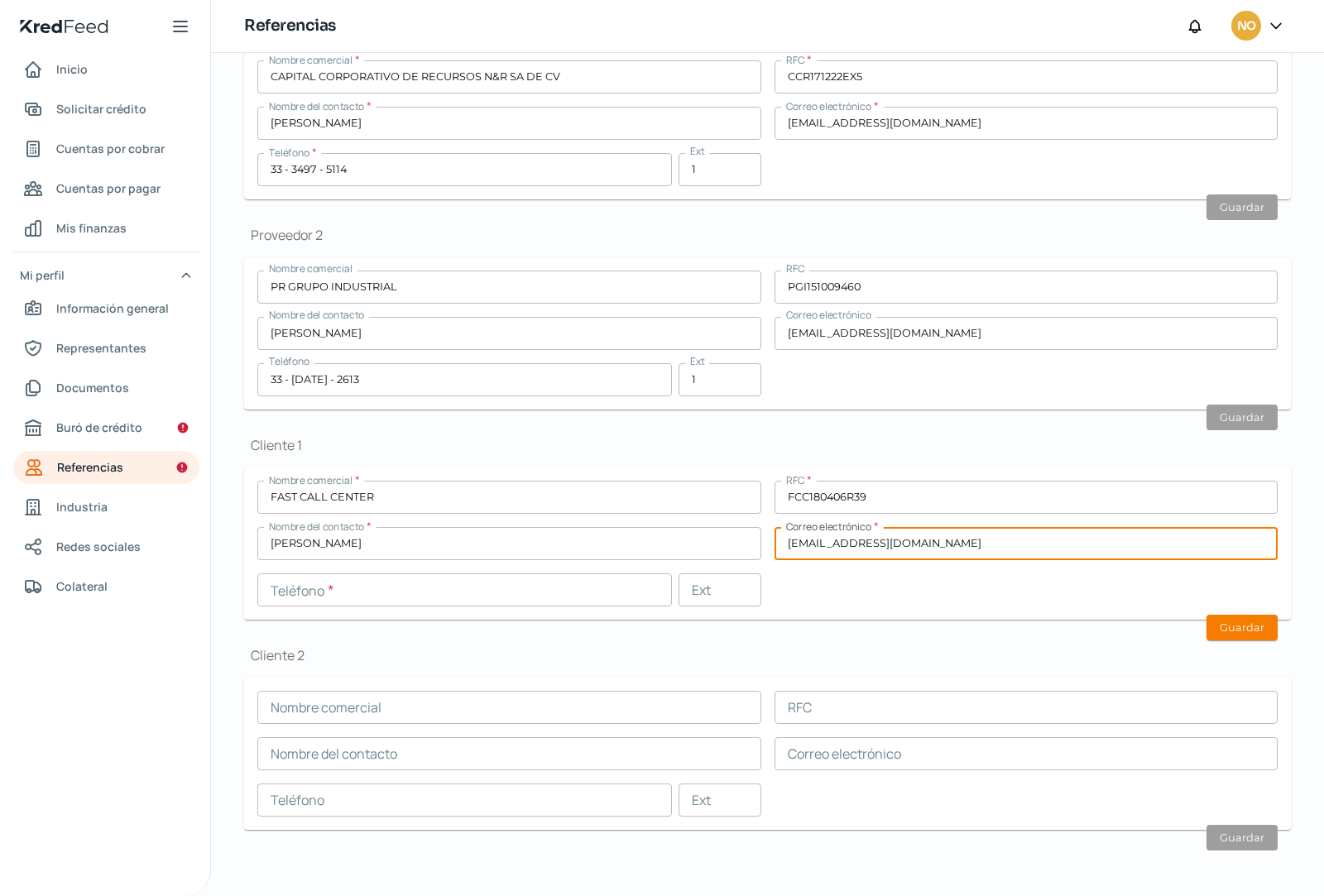
type input "[EMAIL_ADDRESS][DOMAIN_NAME]"
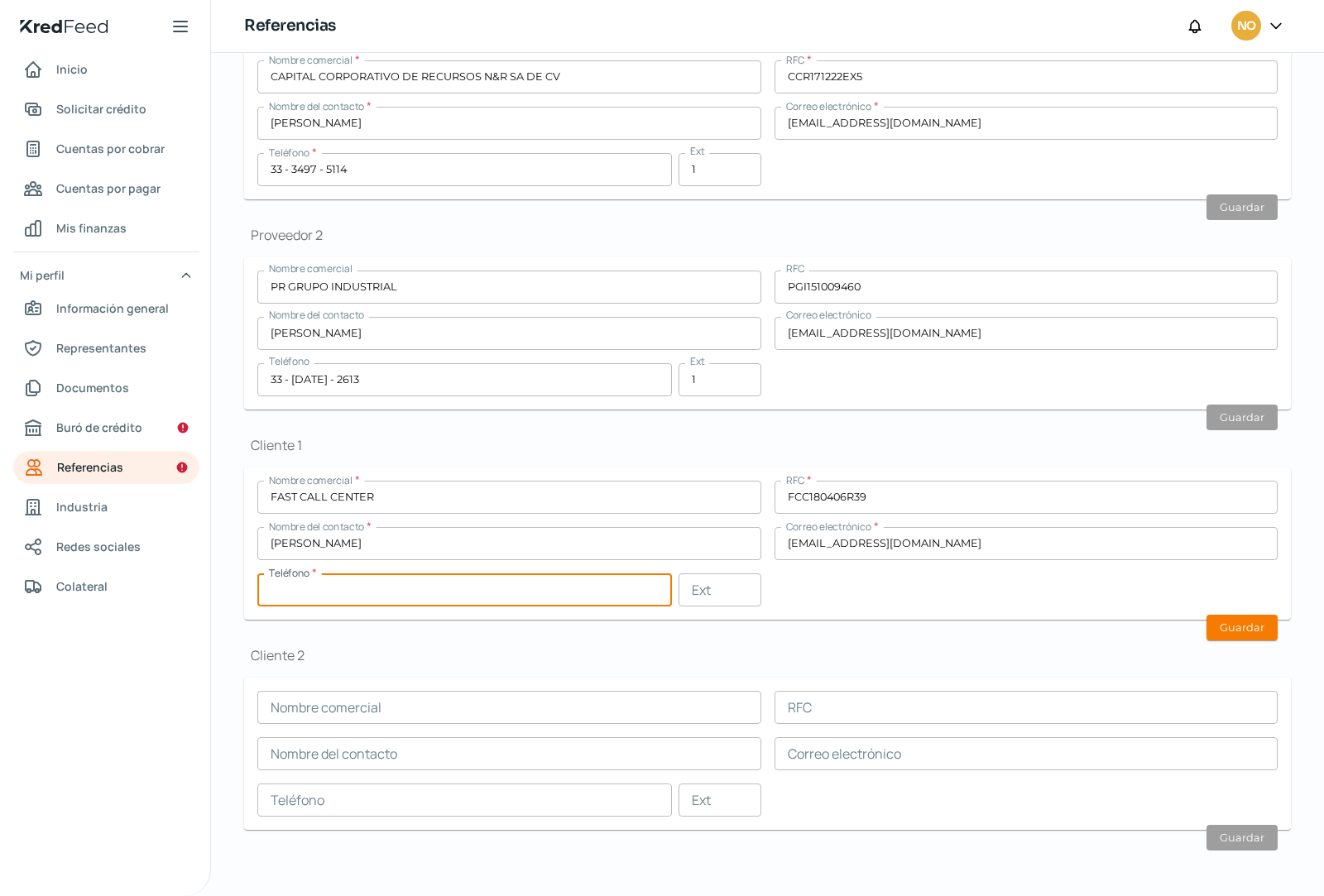
paste input "33 - 2176 - 5929"
type input "33 - 2176 - 5929"
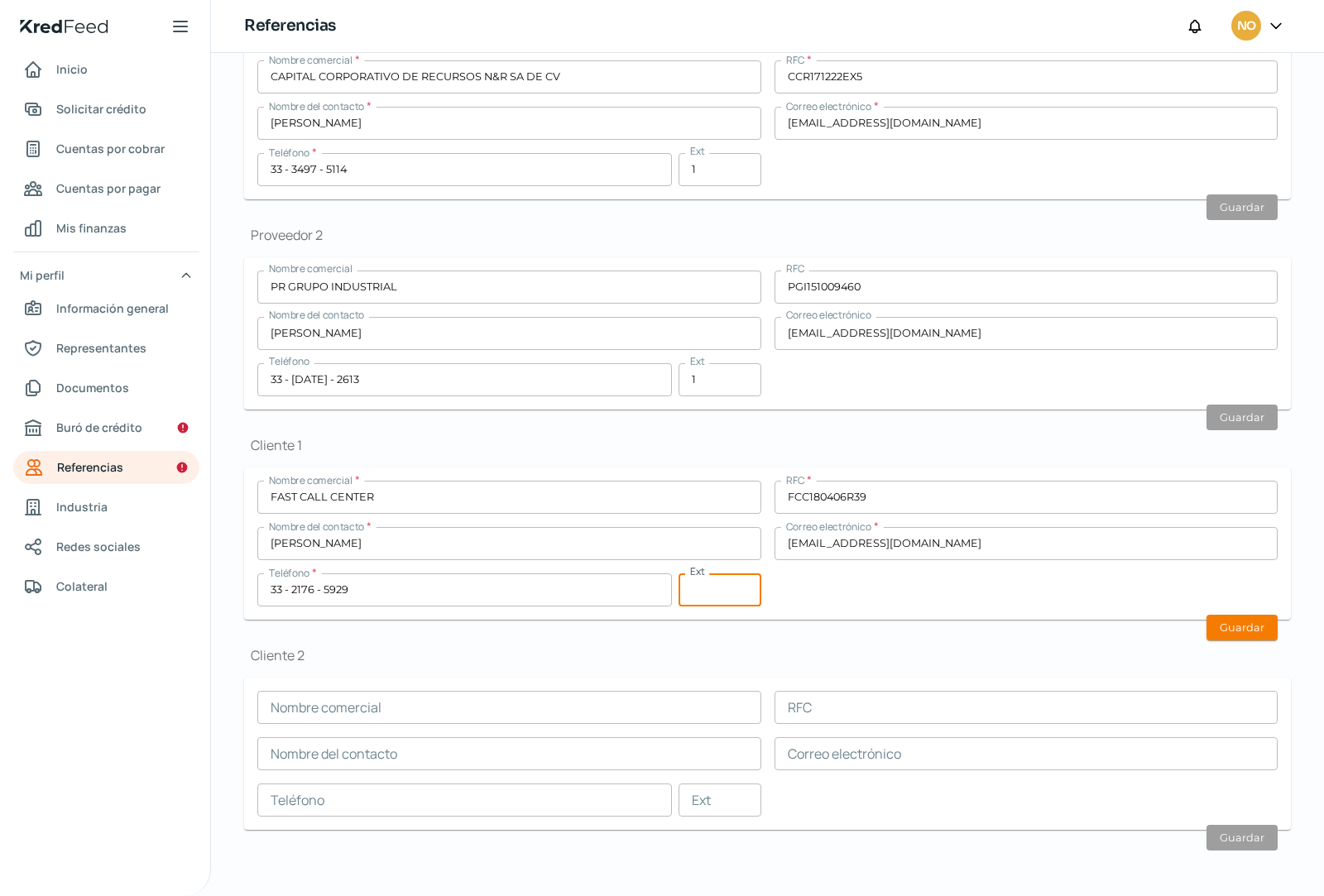
click at [696, 586] on input "text" at bounding box center [720, 590] width 82 height 33
type input "1"
click at [1240, 626] on button "Guardar" at bounding box center [1243, 628] width 72 height 26
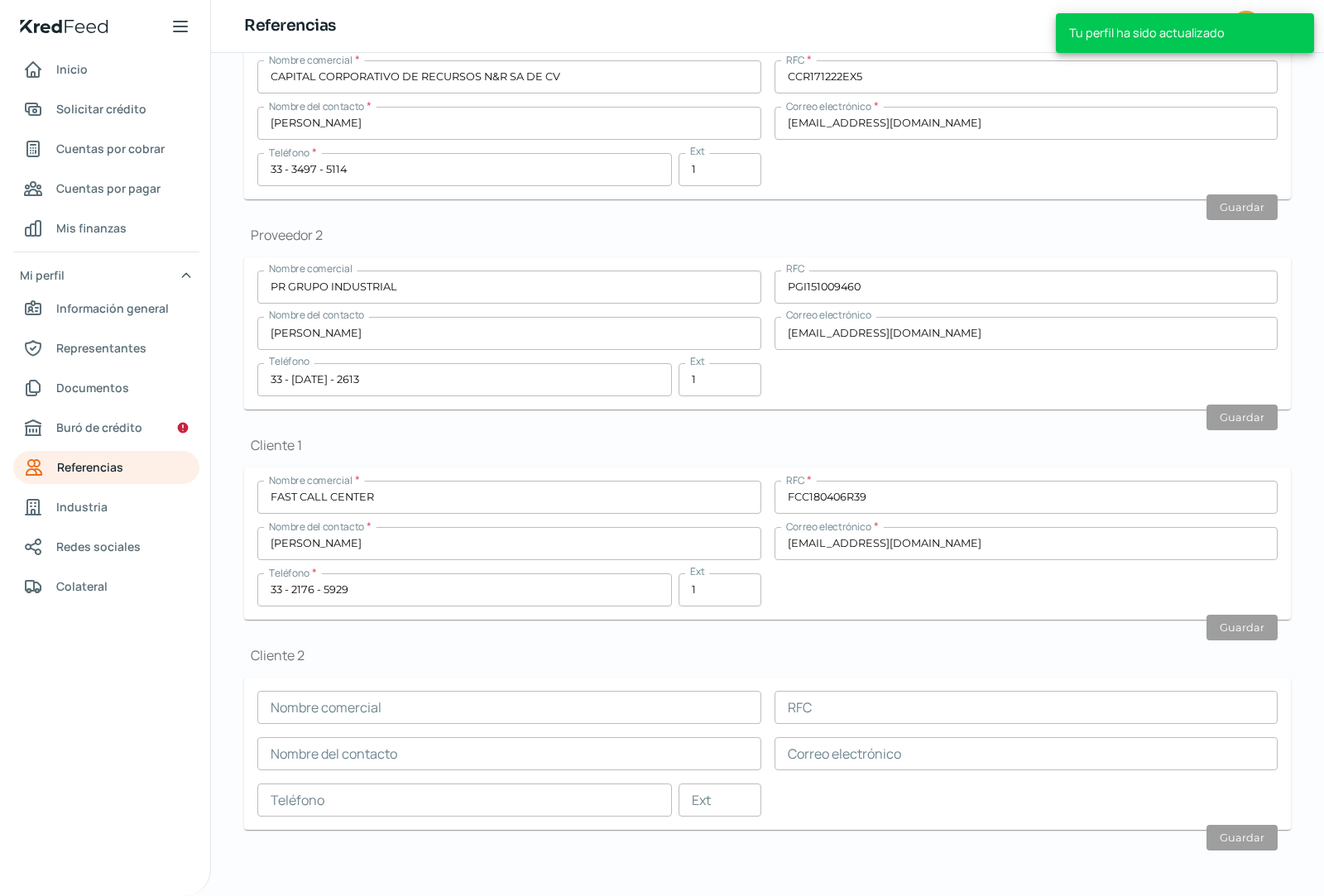
scroll to position [187, 0]
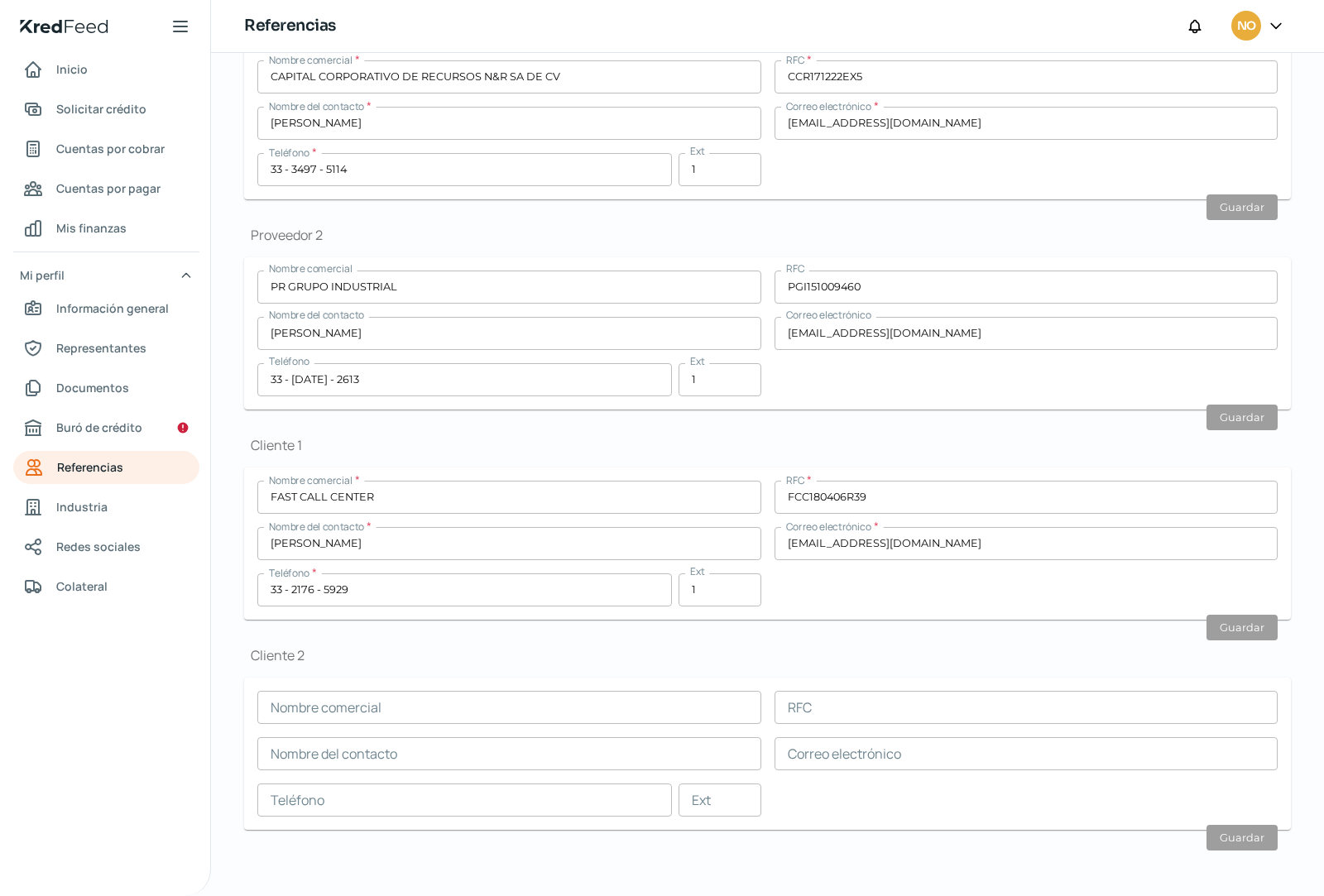
drag, startPoint x: 389, startPoint y: 712, endPoint x: 399, endPoint y: 712, distance: 10.0
click at [389, 712] on input "text" at bounding box center [509, 708] width 504 height 33
paste input "ASISTENCIA VIAL EXPRESS [GEOGRAPHIC_DATA]"
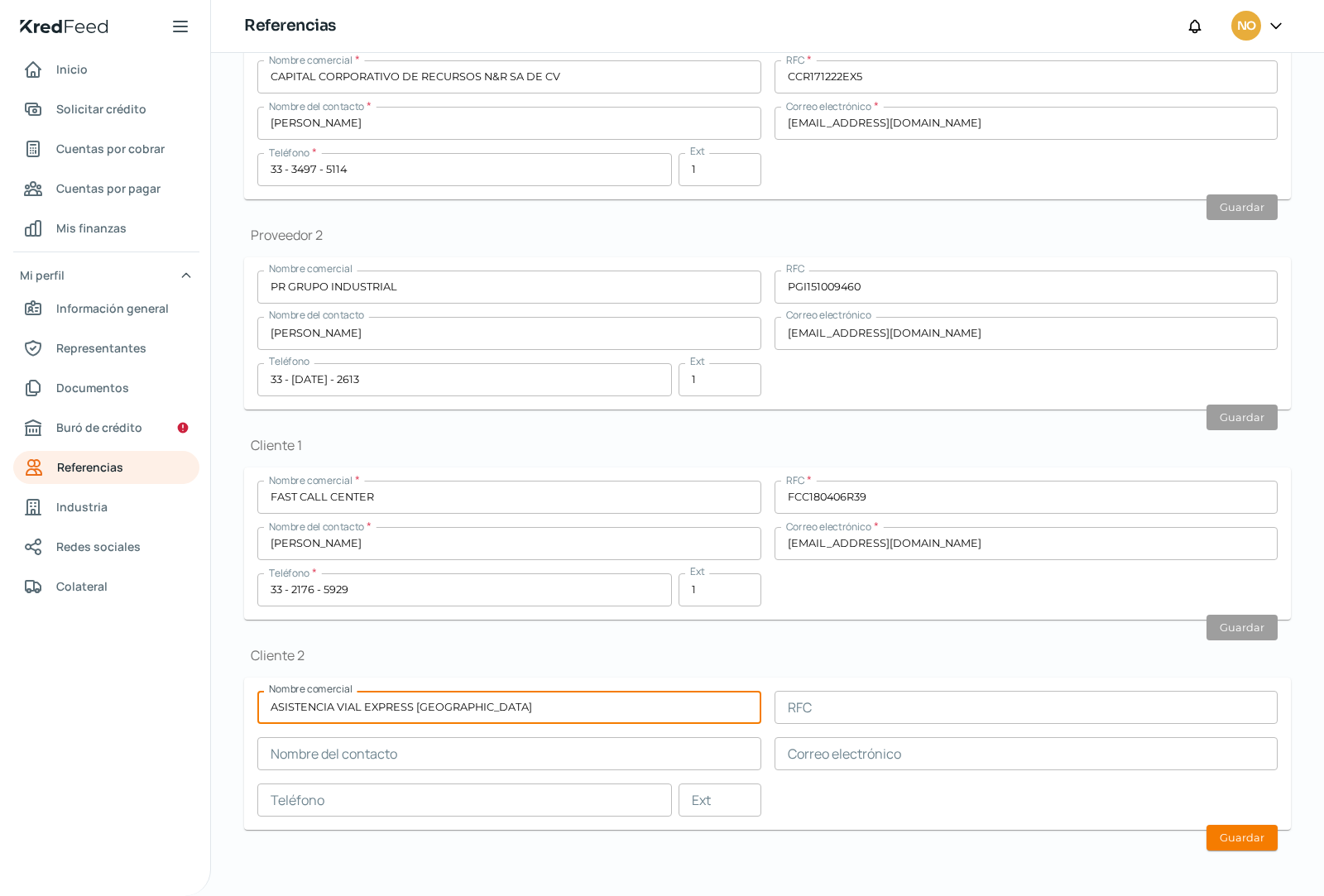
type input "ASISTENCIA VIAL EXPRESS [GEOGRAPHIC_DATA]"
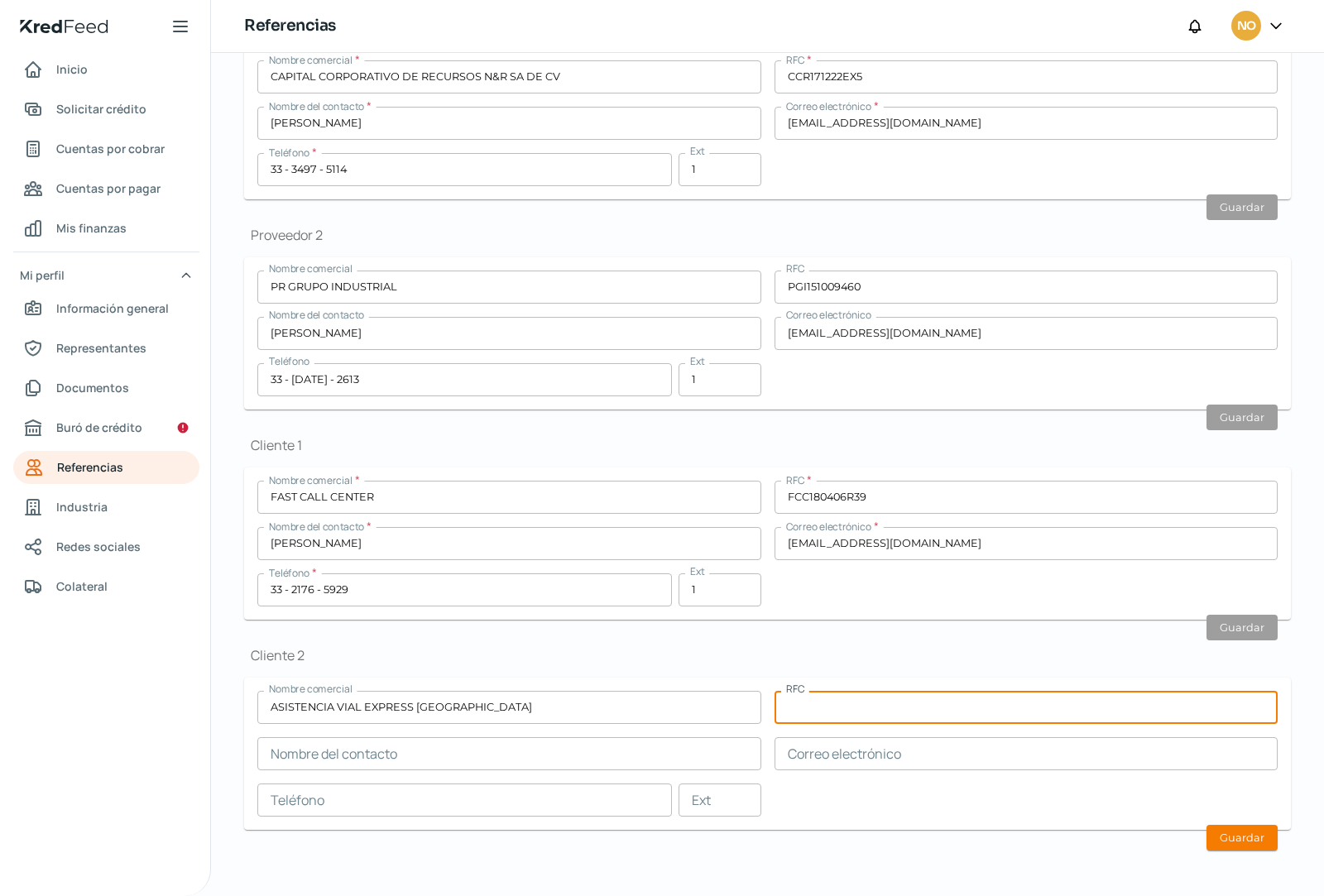
click at [830, 709] on input "text" at bounding box center [1027, 708] width 504 height 33
paste input "AVE180814RI9"
type input "AVE180814RI9"
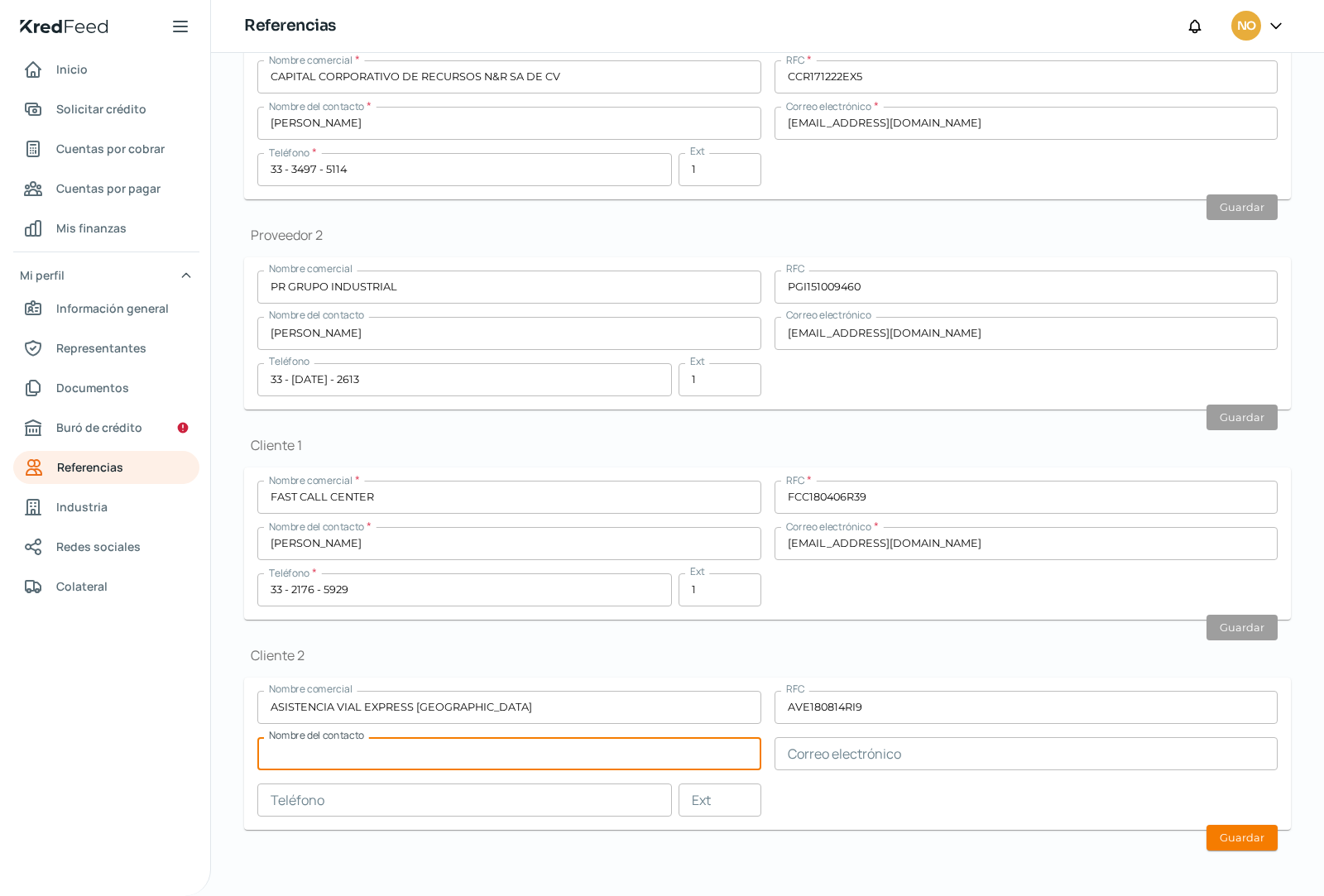
click at [410, 752] on input "text" at bounding box center [509, 754] width 504 height 33
paste input "[PERSON_NAME]"
type input "[PERSON_NAME]"
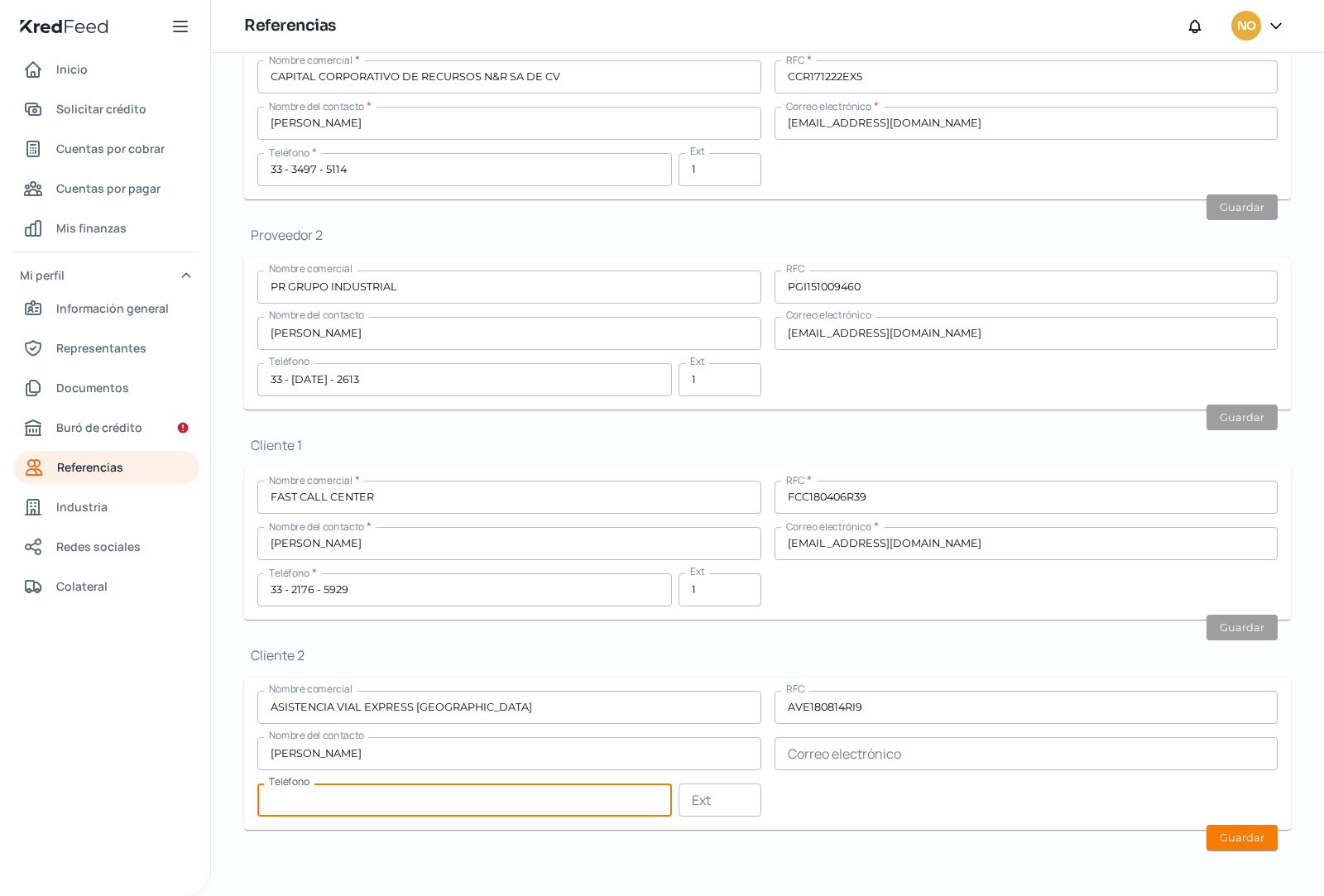
click at [437, 803] on input "text" at bounding box center [464, 801] width 415 height 33
paste input "33 - 1129 - 4426"
type input "33 - 1129 - 4426"
drag, startPoint x: 834, startPoint y: 749, endPoint x: 845, endPoint y: 754, distance: 12.1
click at [834, 750] on input "text" at bounding box center [1027, 754] width 504 height 33
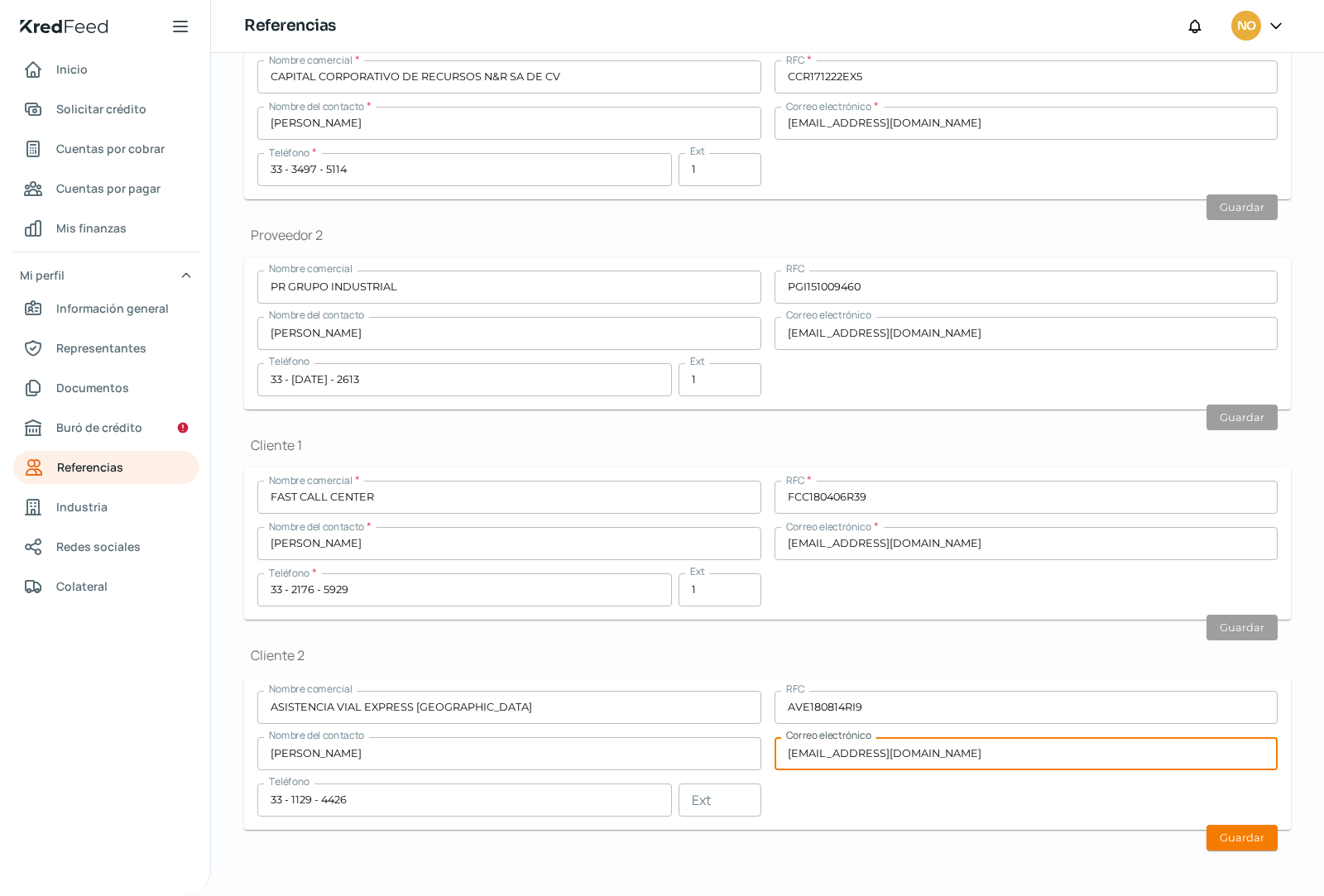
type input "[EMAIL_ADDRESS][DOMAIN_NAME]"
click at [962, 798] on div "Nombre comercial ASISTENCIA VIAL EXPRESS [GEOGRAPHIC_DATA] Nombre del contacto …" at bounding box center [768, 754] width 1021 height 126
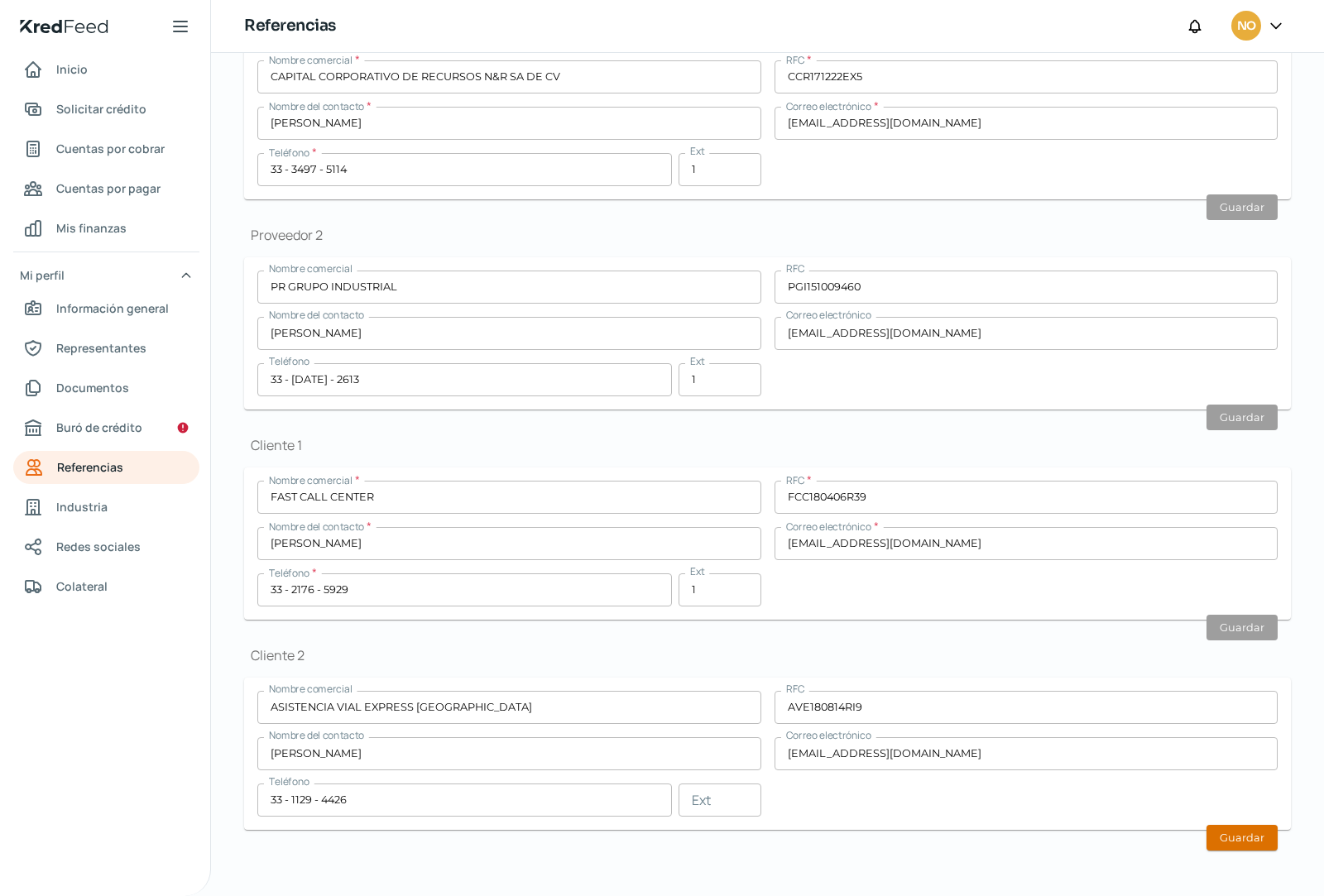
click at [1231, 839] on button "Guardar" at bounding box center [1243, 838] width 72 height 26
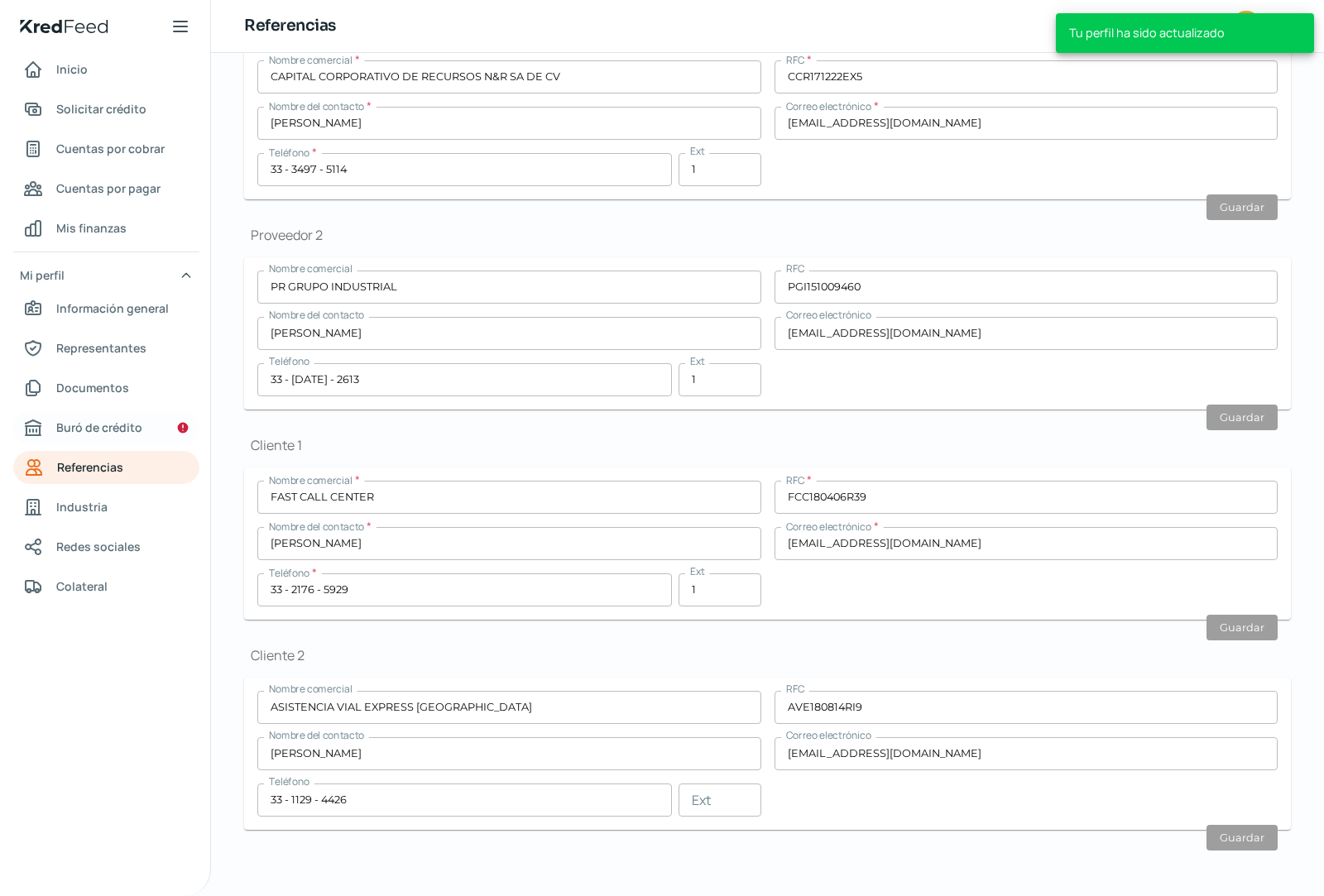
click at [145, 426] on link "Buró de crédito" at bounding box center [106, 428] width 186 height 33
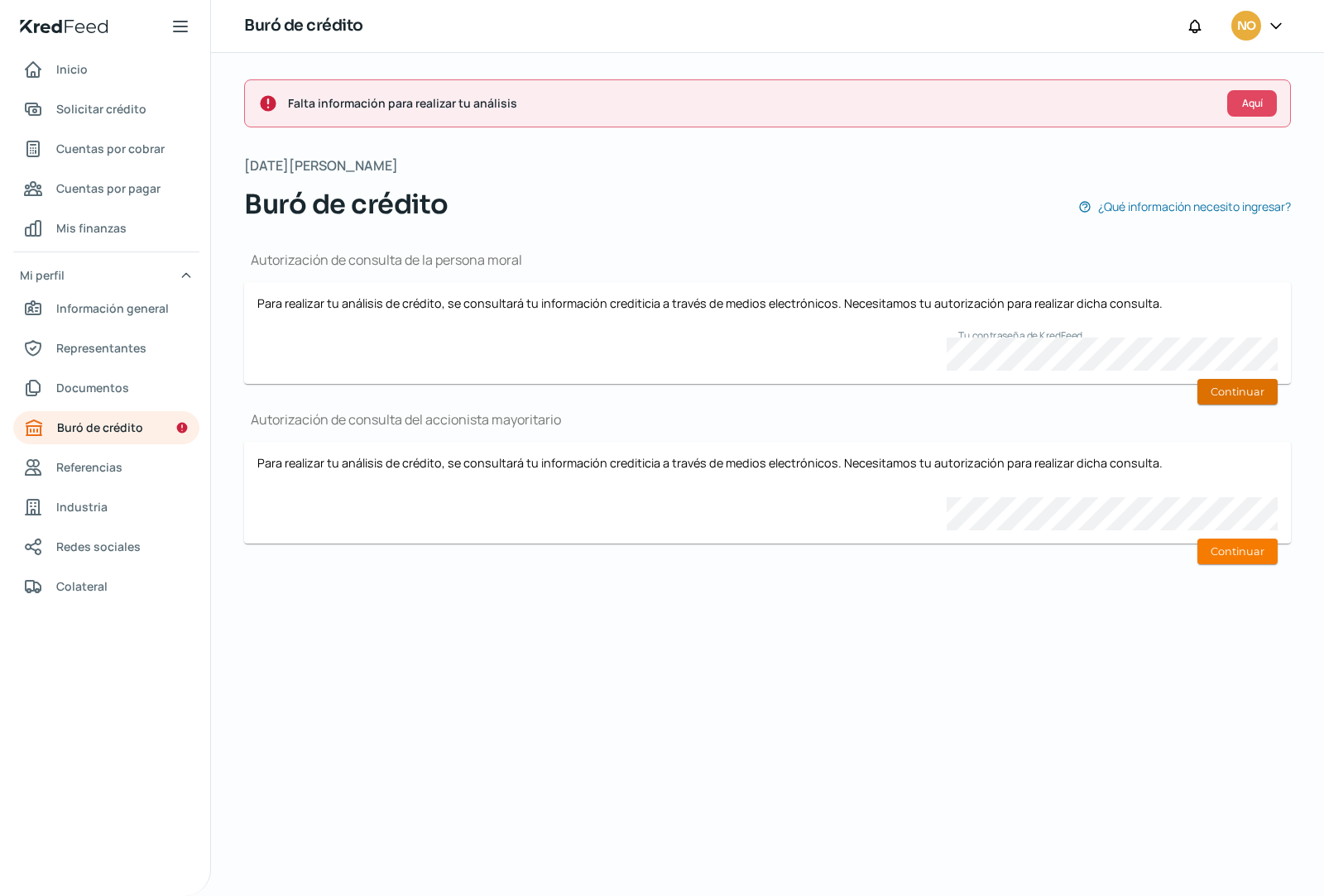
click at [1239, 392] on button "Continuar" at bounding box center [1238, 392] width 80 height 26
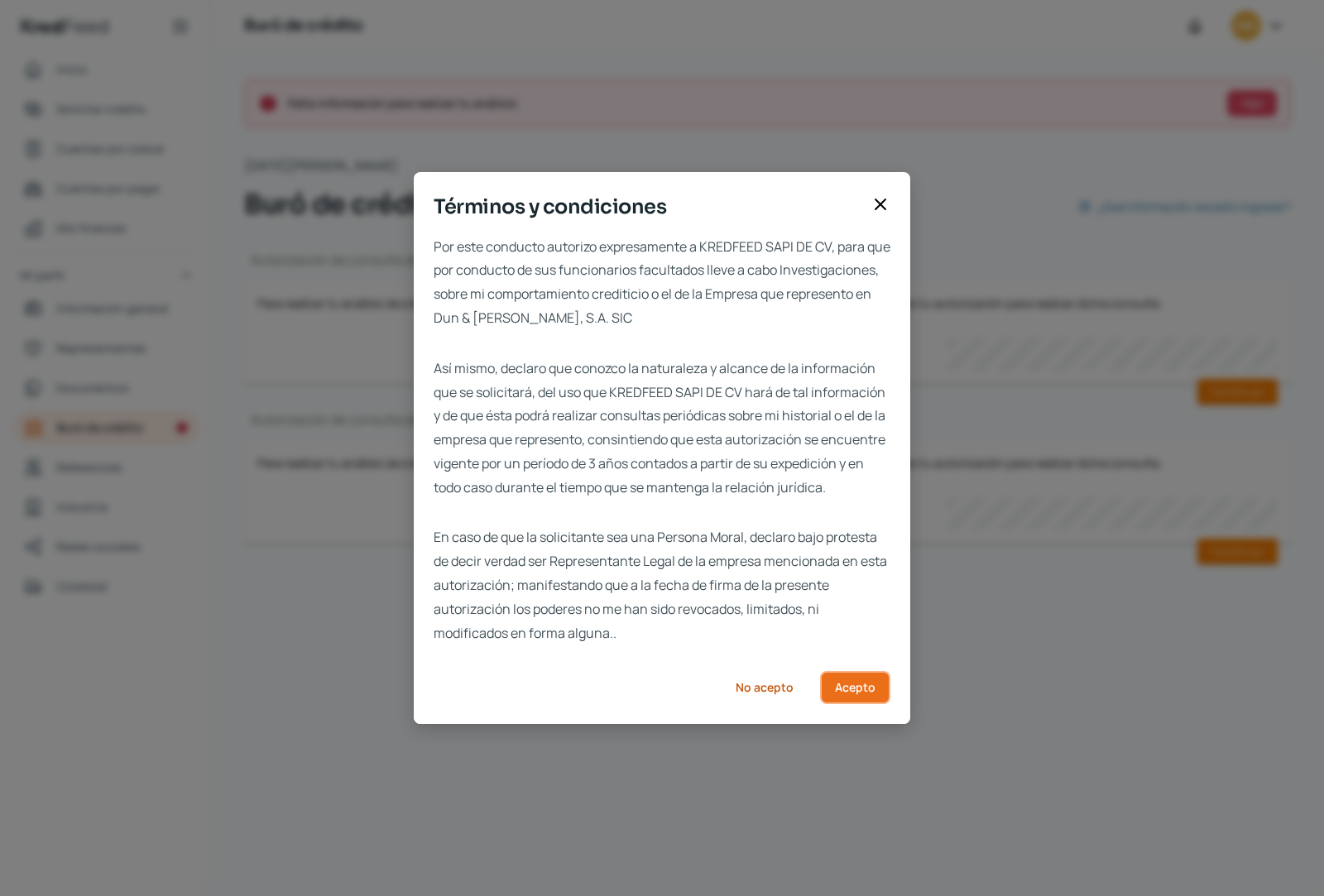
click at [844, 694] on span "Acepto" at bounding box center [855, 688] width 40 height 12
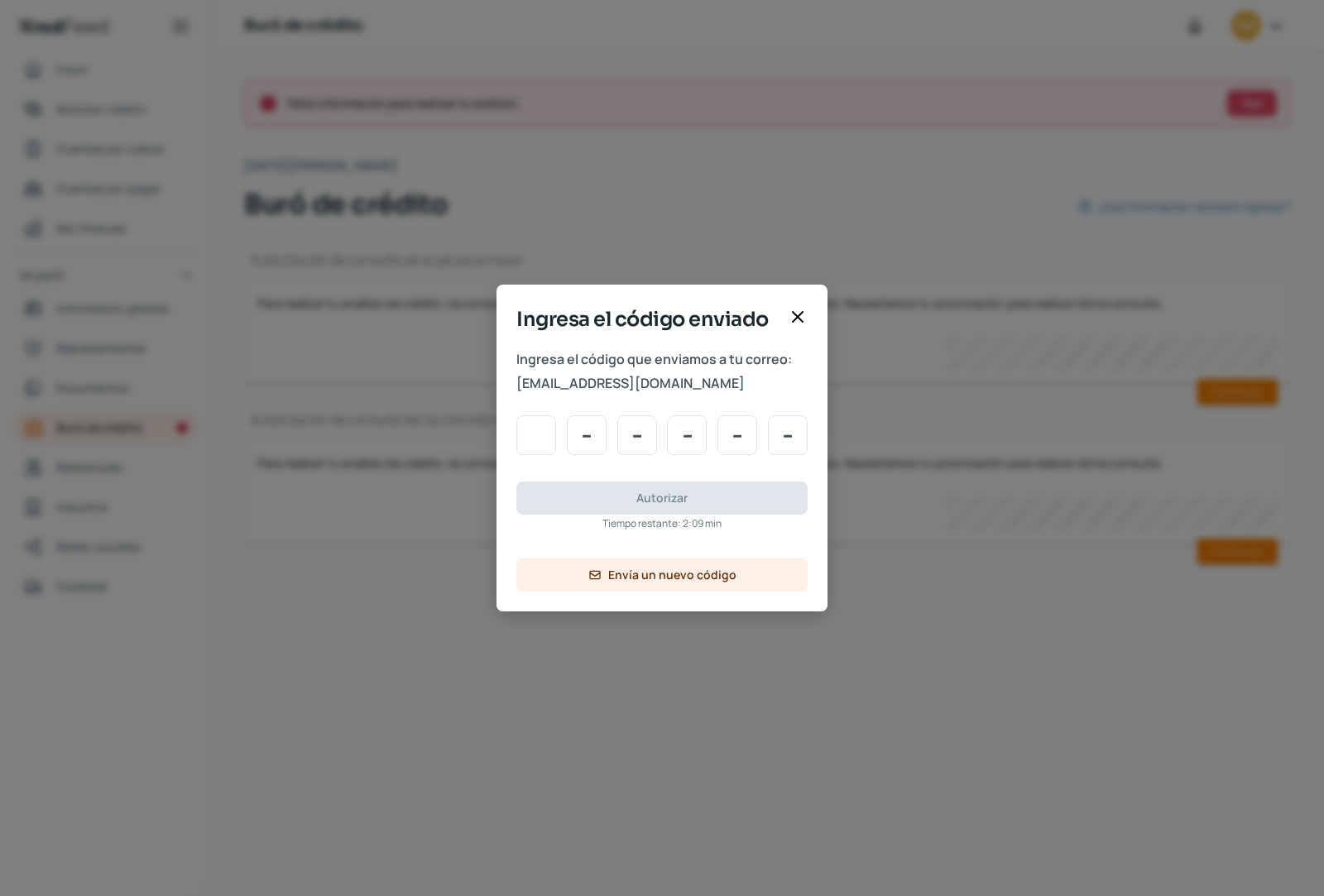
type input "8"
type input "0"
type input "4"
type input "0"
type input "6"
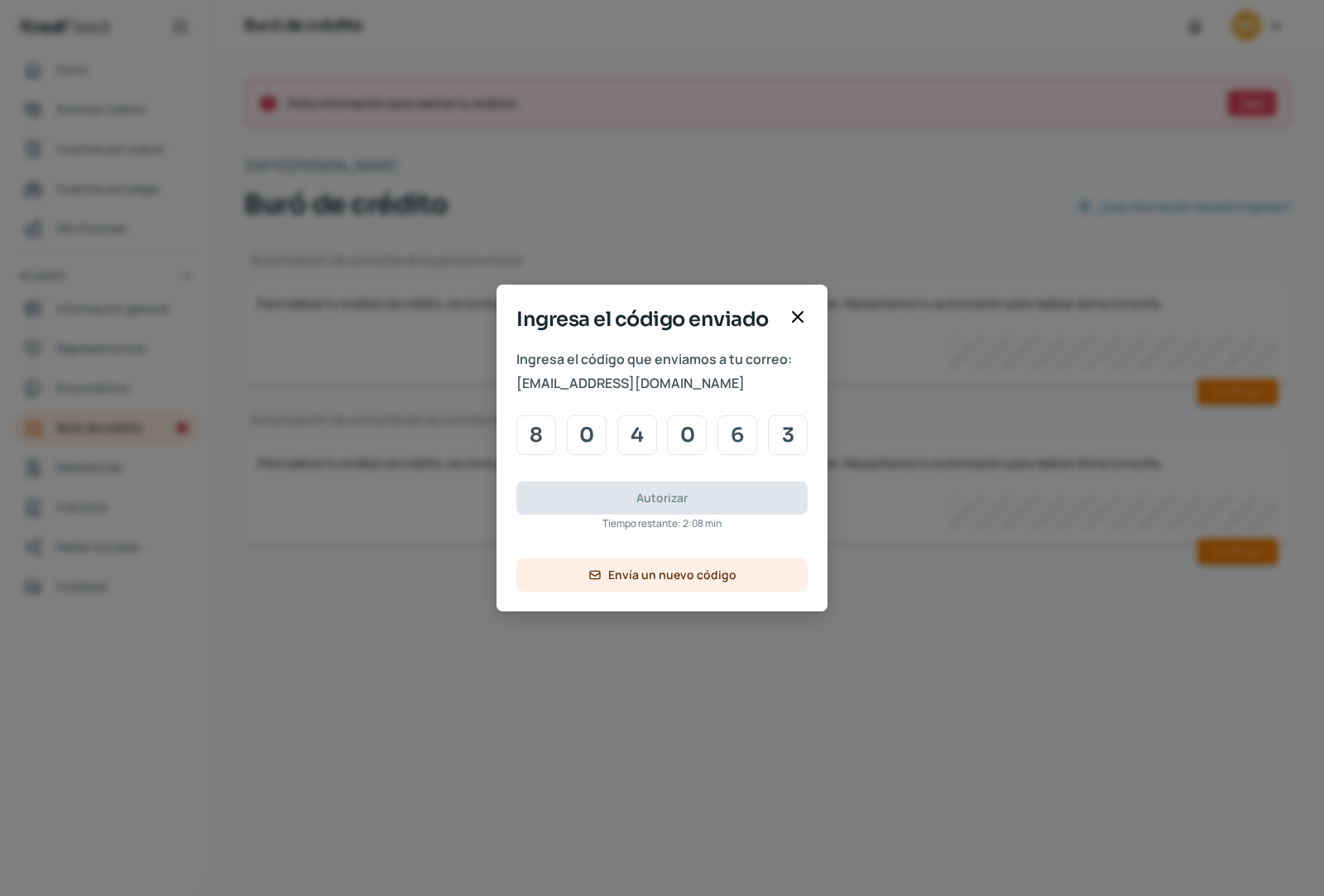
type input "3"
click at [688, 490] on button "Autorizar" at bounding box center [662, 499] width 291 height 33
type input "8"
type input "0"
type input "4"
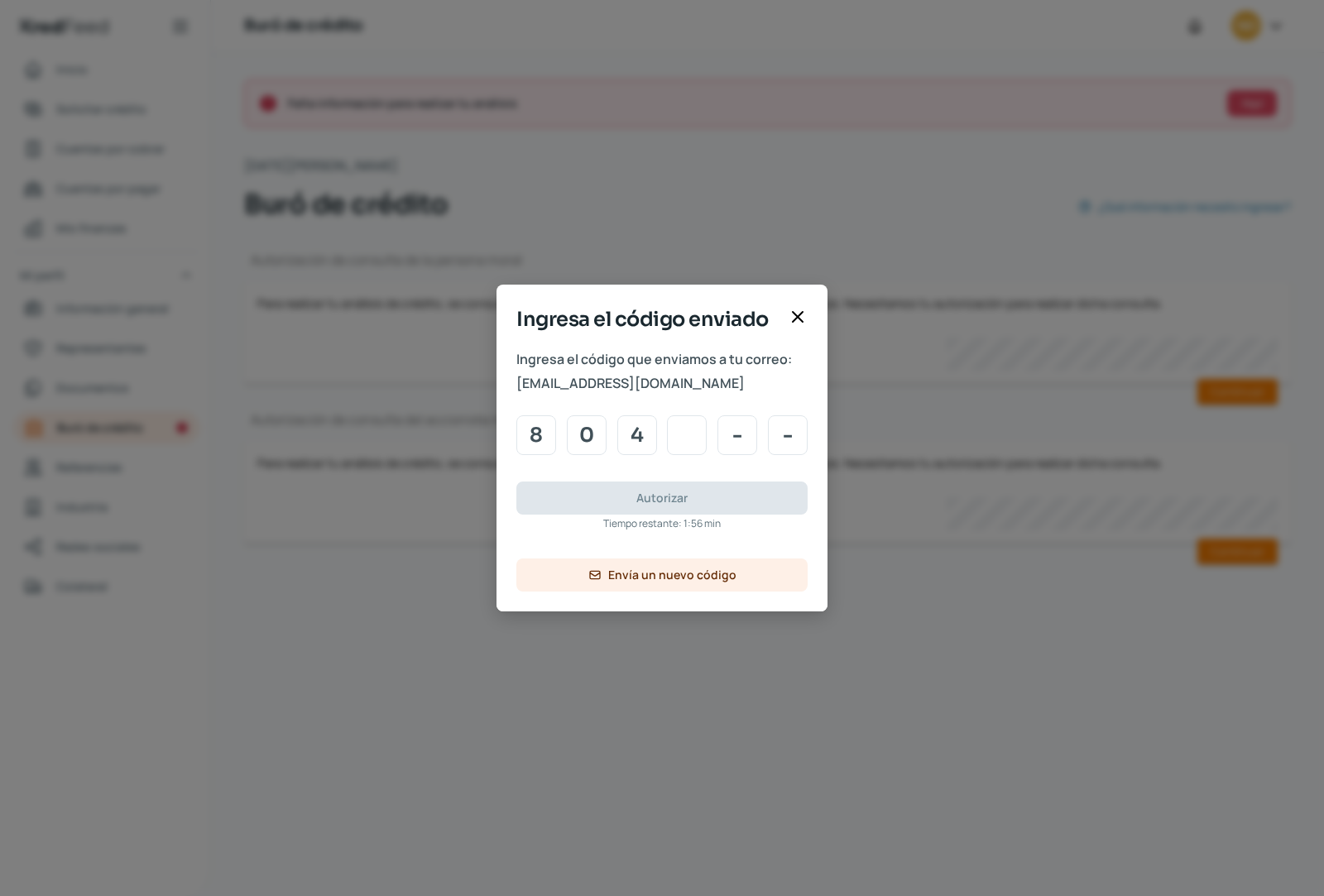
type input "0"
type input "6"
type input "3"
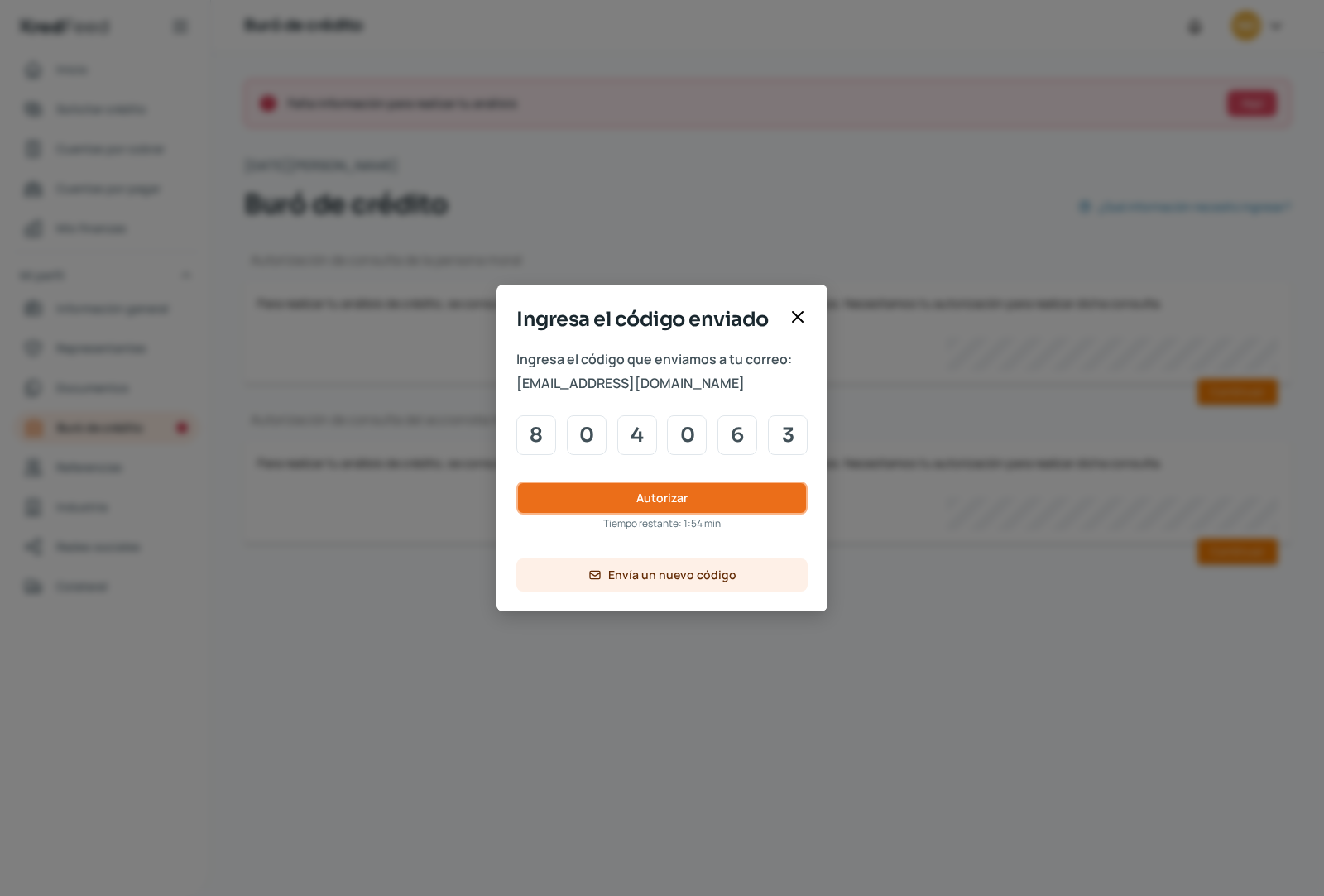
click at [666, 499] on span "Autorizar" at bounding box center [662, 499] width 51 height 12
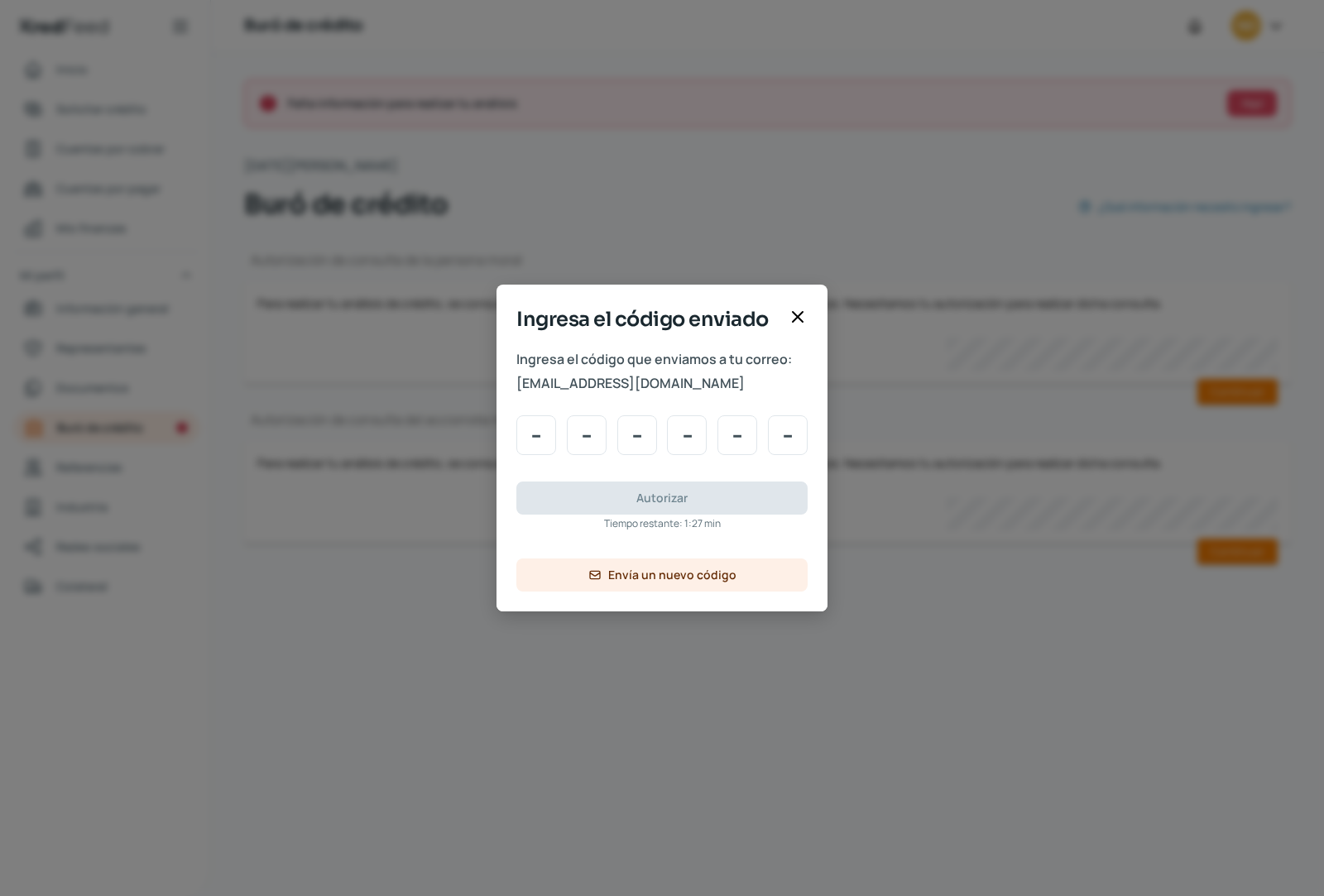
click at [610, 462] on div "Ingresa el código que enviamos a tu correo: [EMAIL_ADDRESS][DOMAIN_NAME] Autori…" at bounding box center [662, 479] width 331 height 264
click at [674, 577] on span "Envía un nuevo código" at bounding box center [672, 575] width 129 height 12
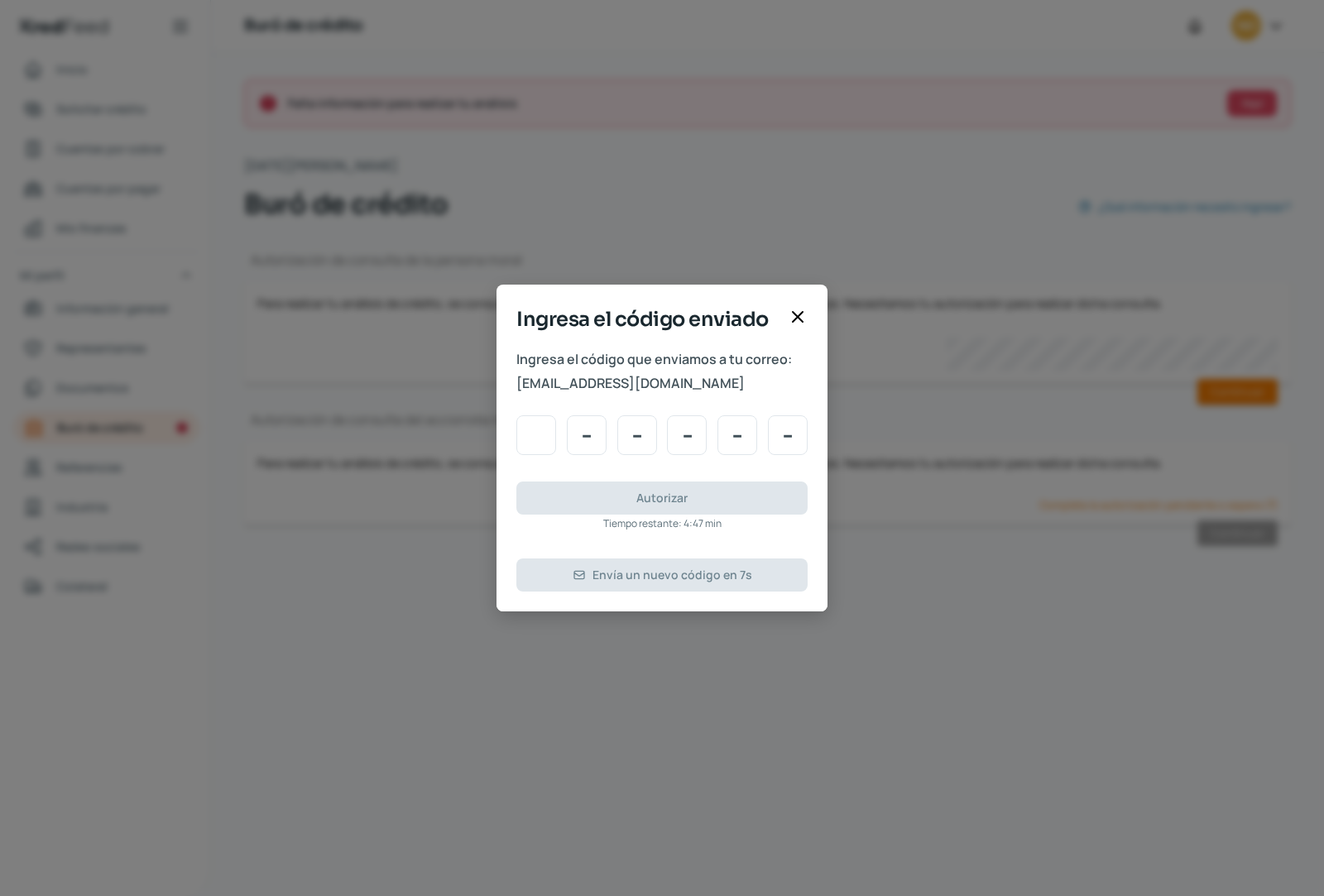
type input "8"
type input "4"
type input "2"
type input "9"
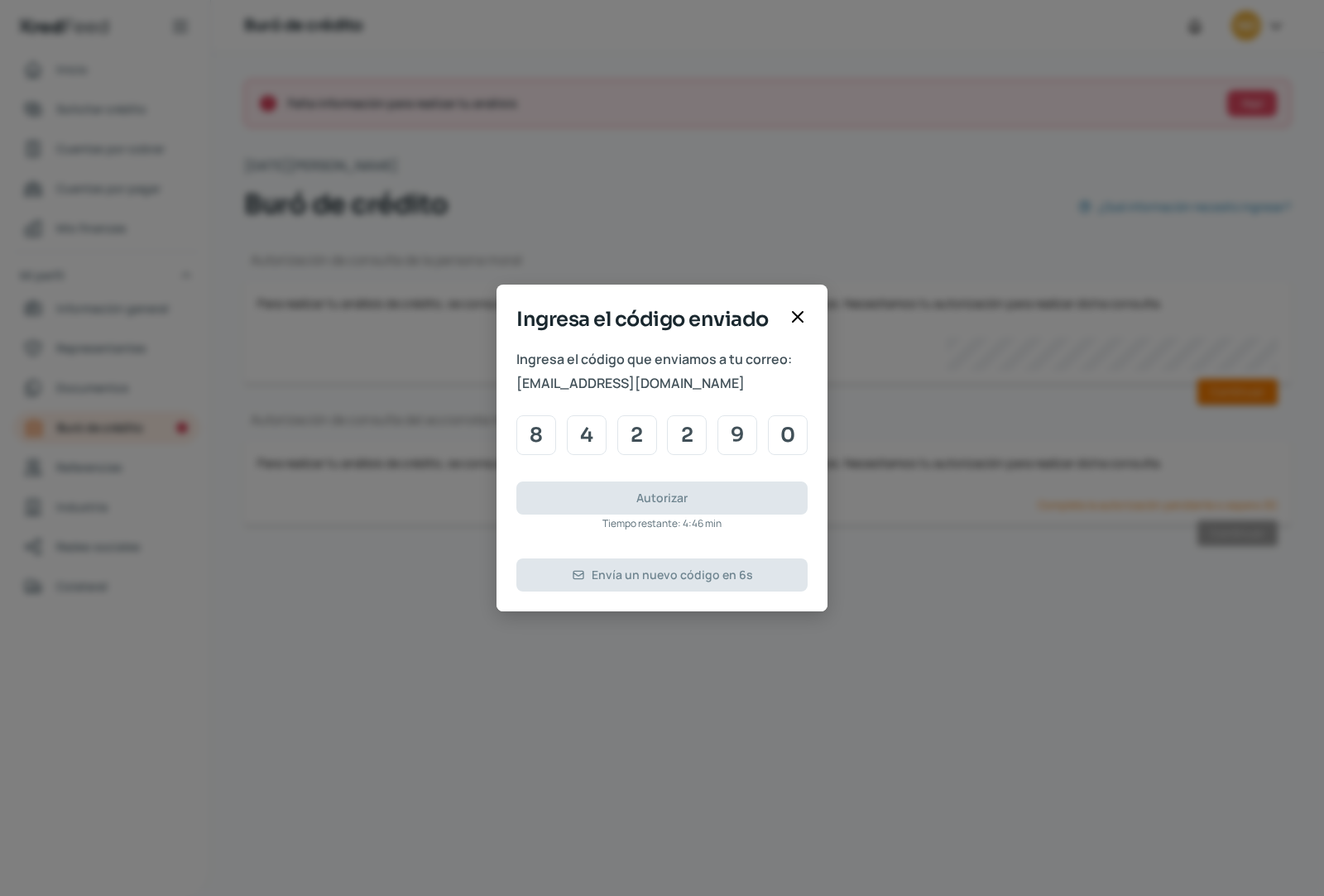
type input "0"
click at [648, 502] on span "Autorizar" at bounding box center [662, 499] width 51 height 12
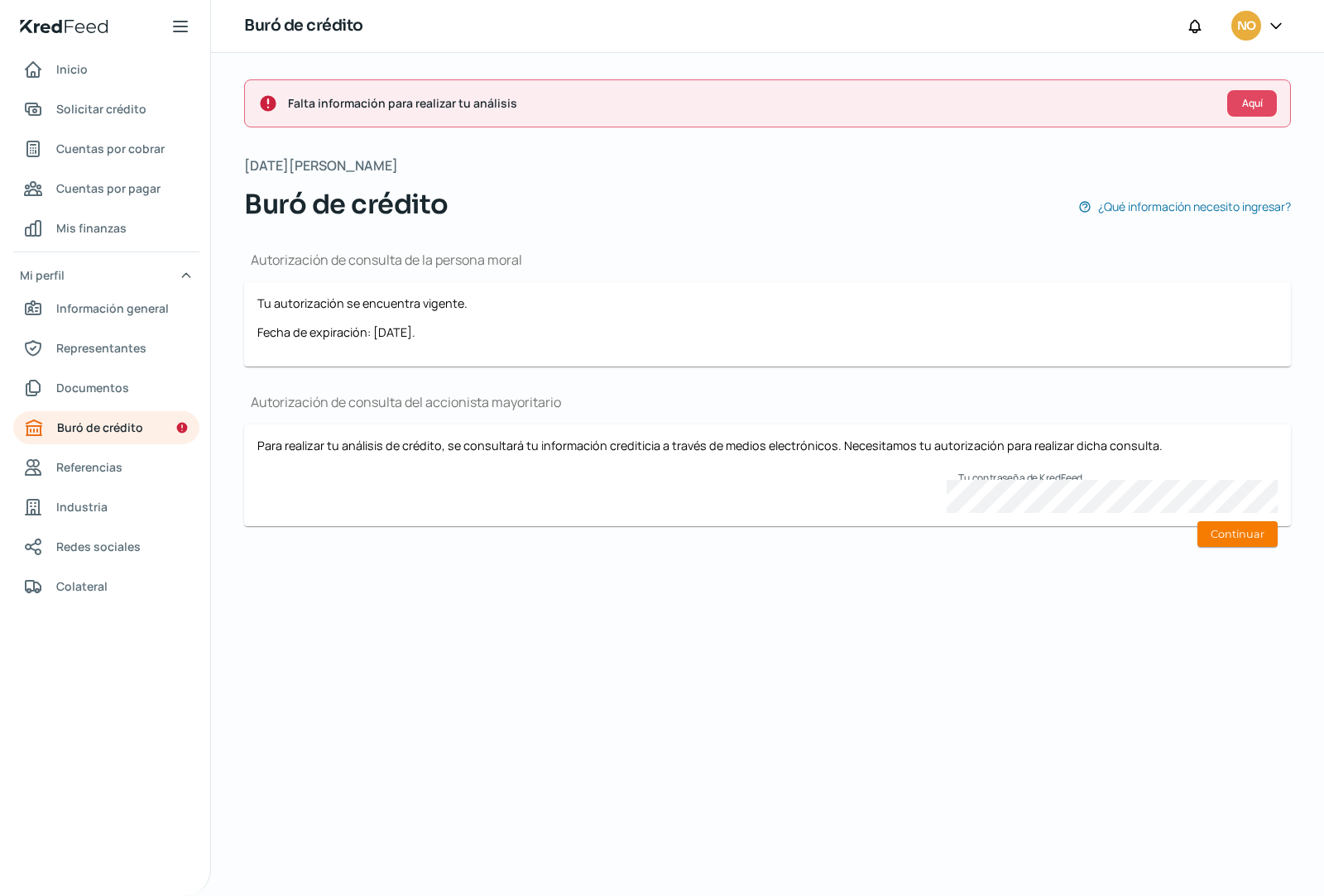
click at [821, 487] on div "Para realizar tu análisis de crédito, se consultará tu información crediticia a…" at bounding box center [768, 475] width 1021 height 76
click at [1225, 533] on button "Continuar" at bounding box center [1238, 534] width 80 height 26
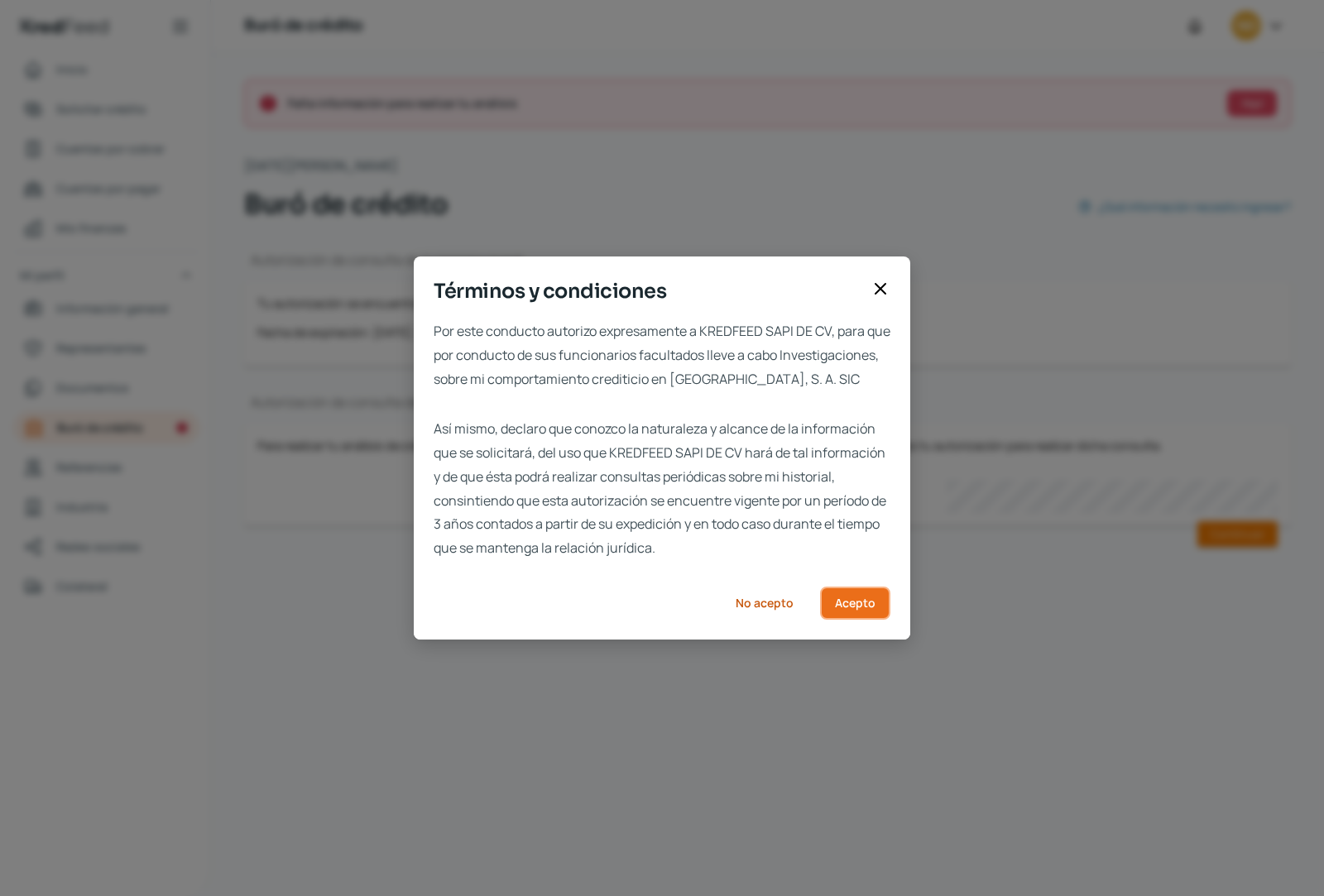
click at [854, 609] on span "Acepto" at bounding box center [855, 604] width 40 height 12
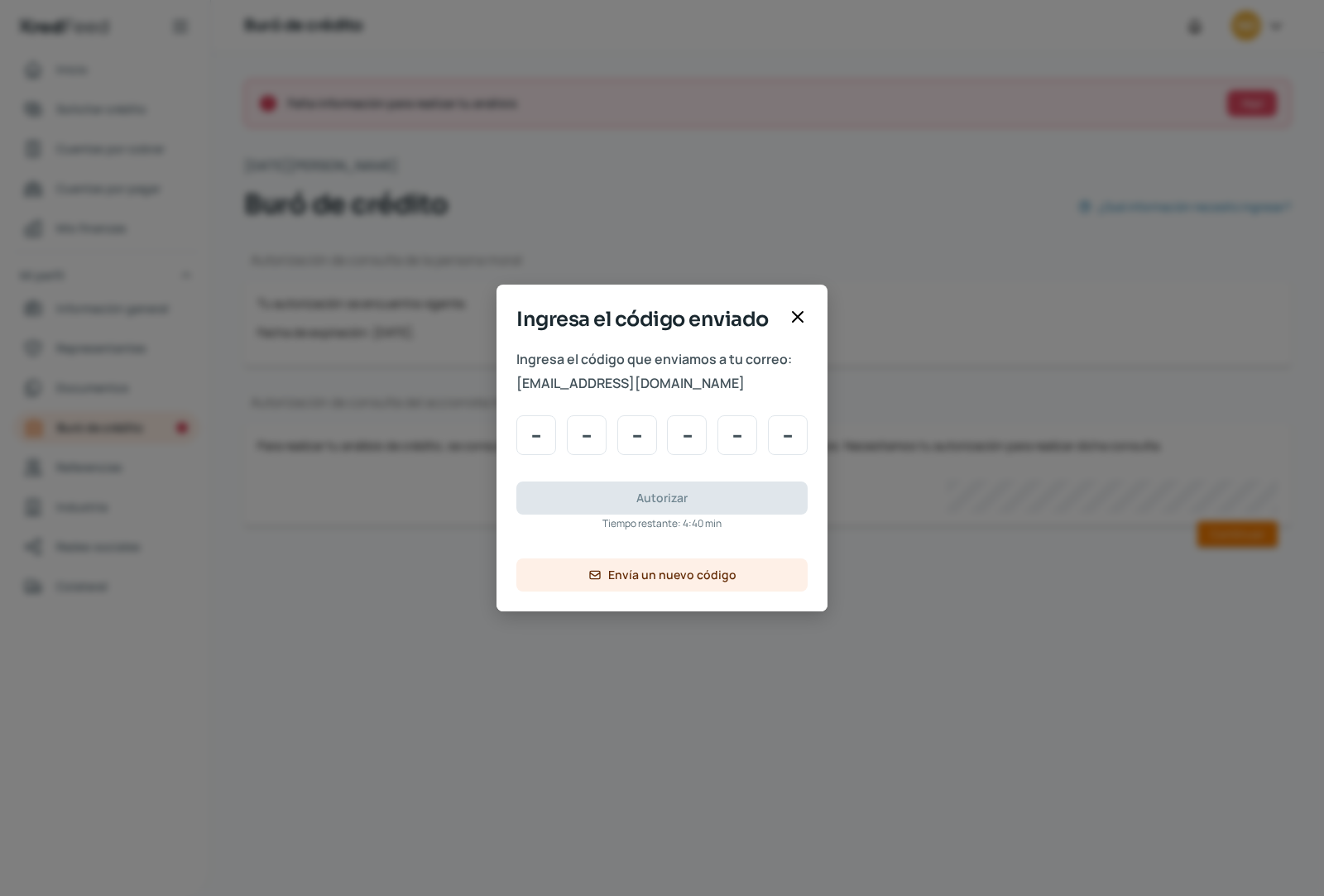
drag, startPoint x: 768, startPoint y: 384, endPoint x: 550, endPoint y: 380, distance: 218.0
click at [562, 393] on span "[EMAIL_ADDRESS][DOMAIN_NAME]" at bounding box center [662, 384] width 291 height 24
drag, startPoint x: 520, startPoint y: 382, endPoint x: 703, endPoint y: 395, distance: 183.5
click at [703, 395] on span "[EMAIL_ADDRESS][DOMAIN_NAME]" at bounding box center [662, 384] width 291 height 24
click at [530, 432] on input "Code input" at bounding box center [536, 435] width 39 height 39
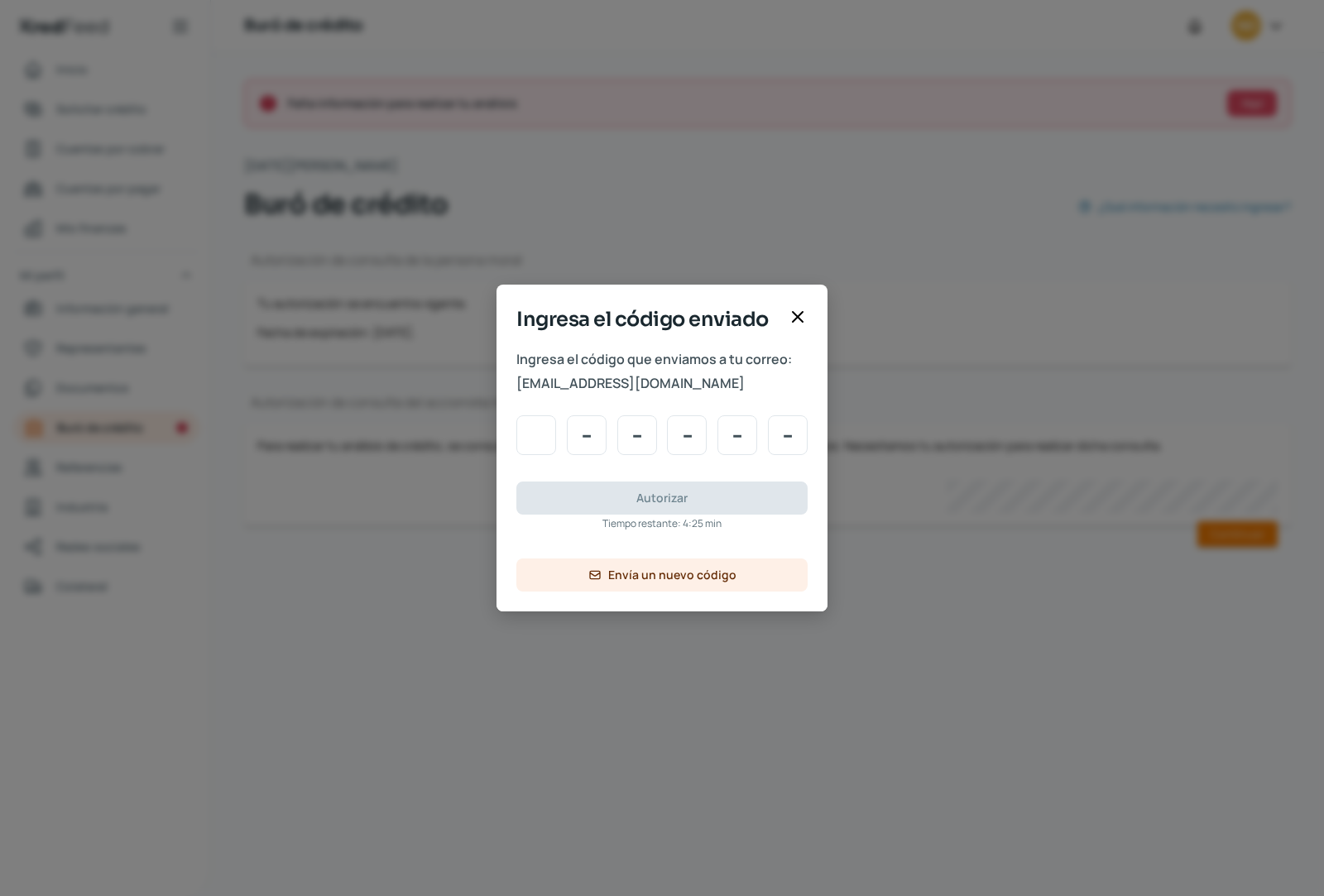
type input "9"
type input "2"
type input "6"
type input "0"
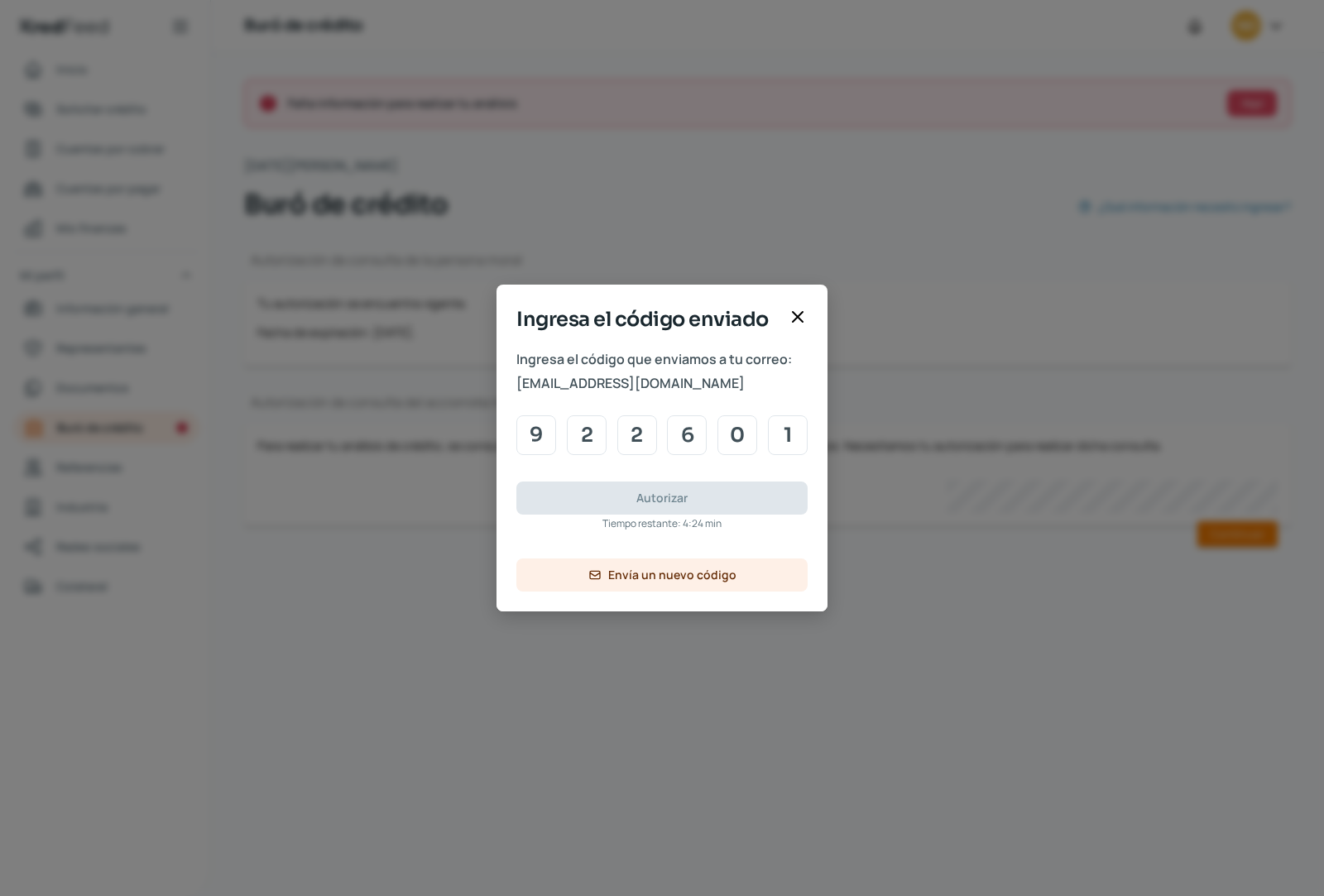
type input "1"
click at [656, 499] on span "Autorizar" at bounding box center [662, 499] width 51 height 12
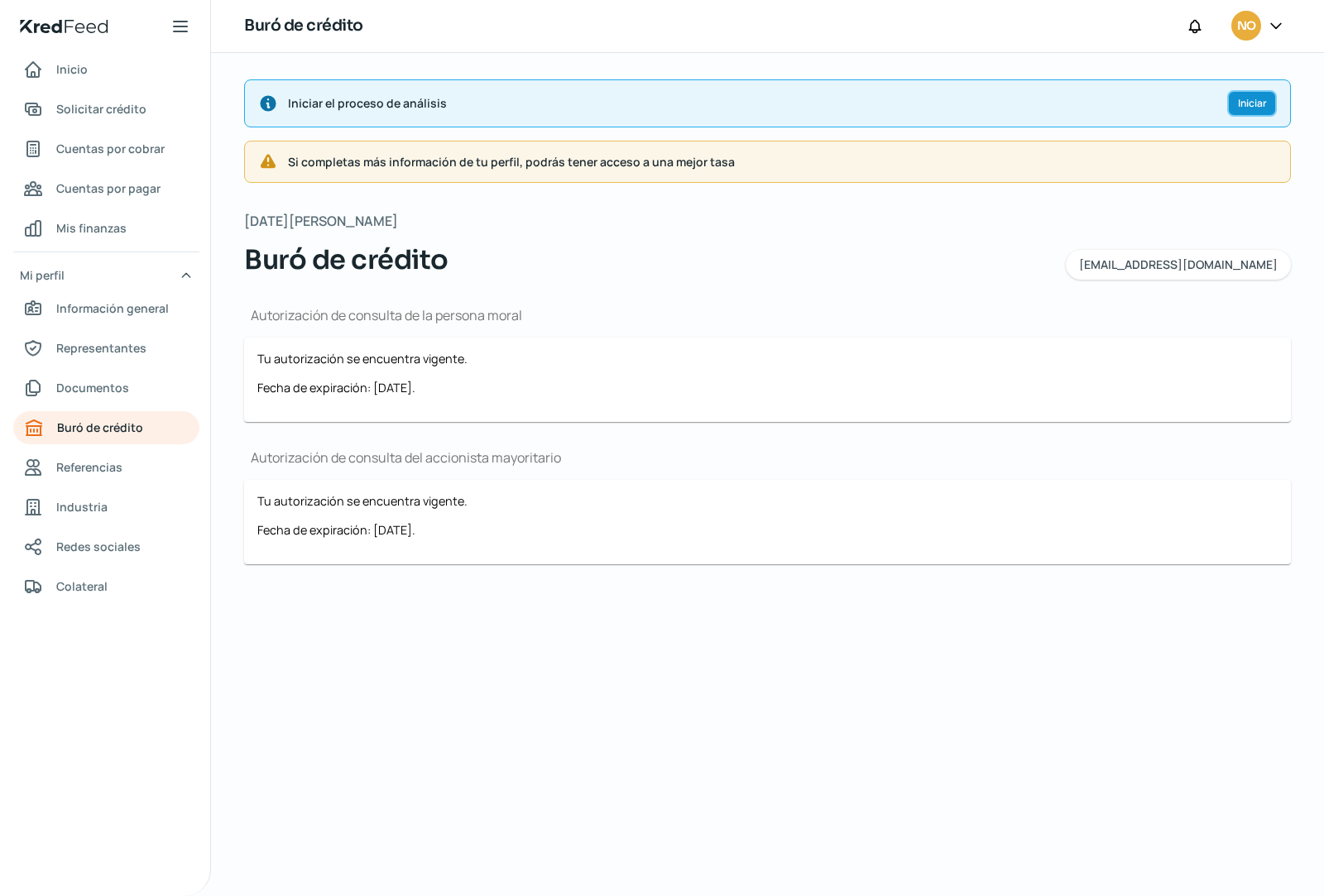
click at [1253, 103] on span "Iniciar" at bounding box center [1253, 103] width 29 height 10
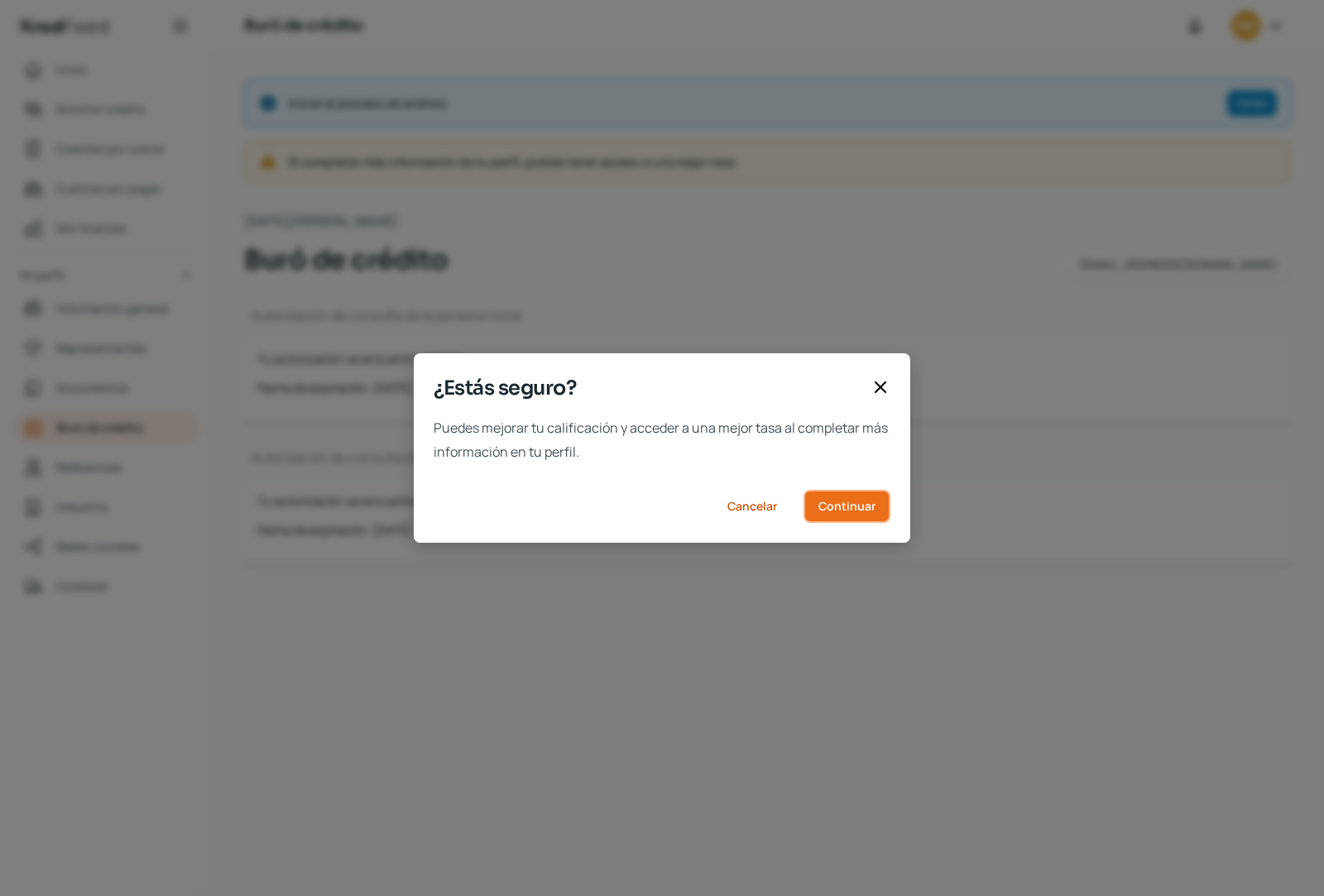
click at [854, 502] on span "Continuar" at bounding box center [847, 506] width 57 height 12
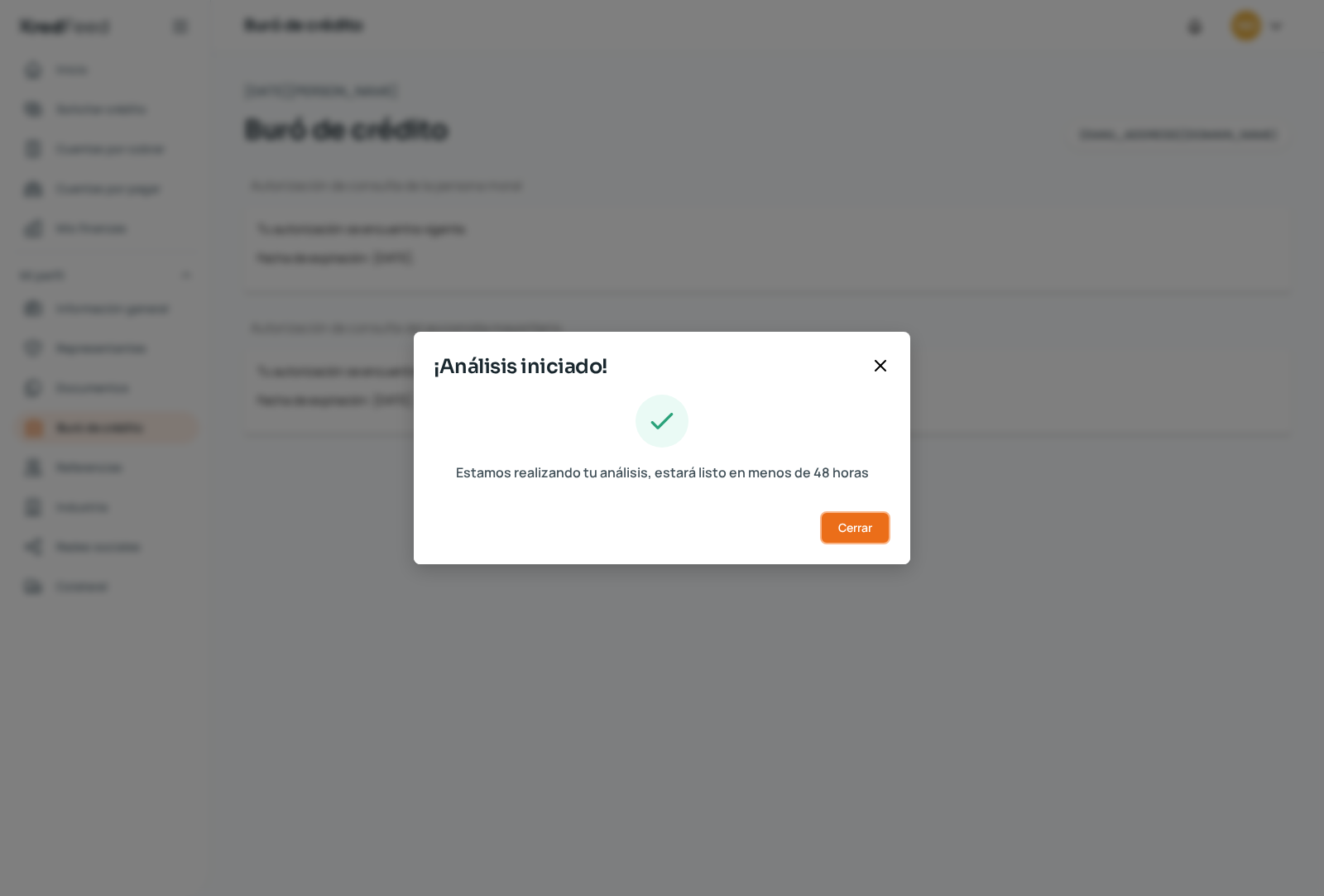
click at [859, 529] on span "Cerrar" at bounding box center [855, 528] width 34 height 12
